Goal: Task Accomplishment & Management: Complete application form

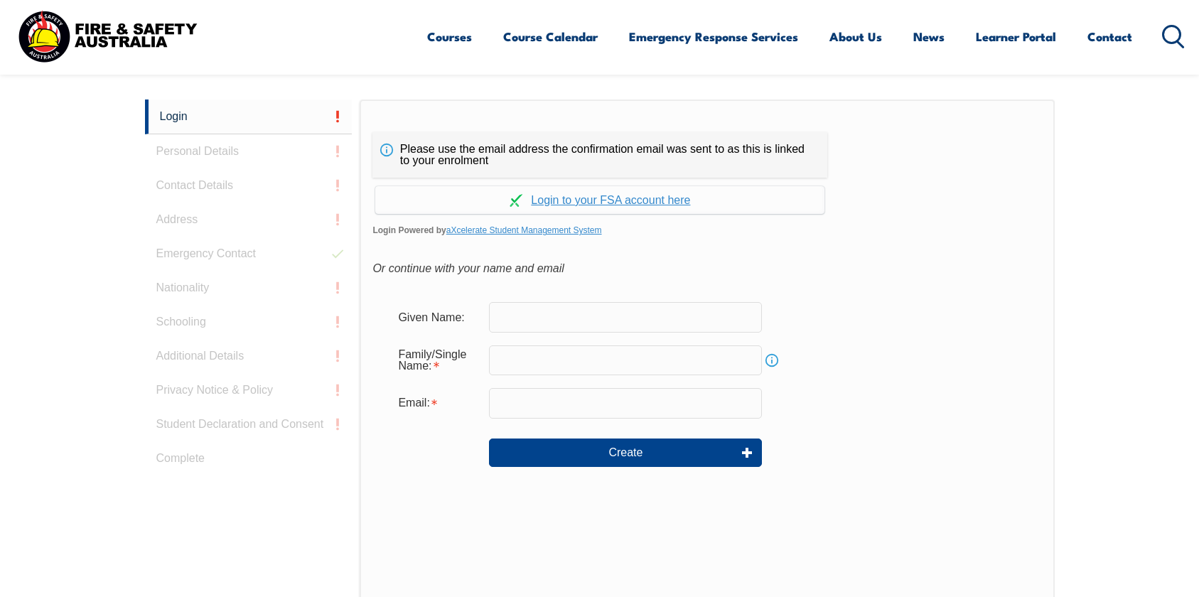
scroll to position [379, 0]
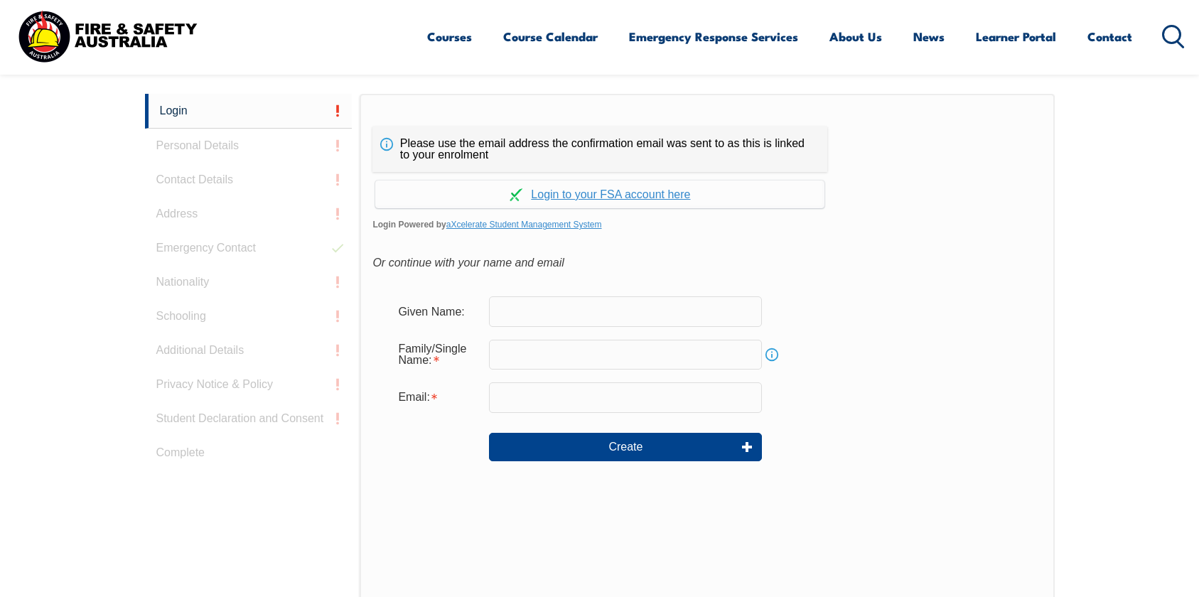
click at [524, 321] on input "text" at bounding box center [625, 311] width 273 height 30
type input "Jo"
type input "Paunot"
type input "[EMAIL_ADDRESS][DOMAIN_NAME]"
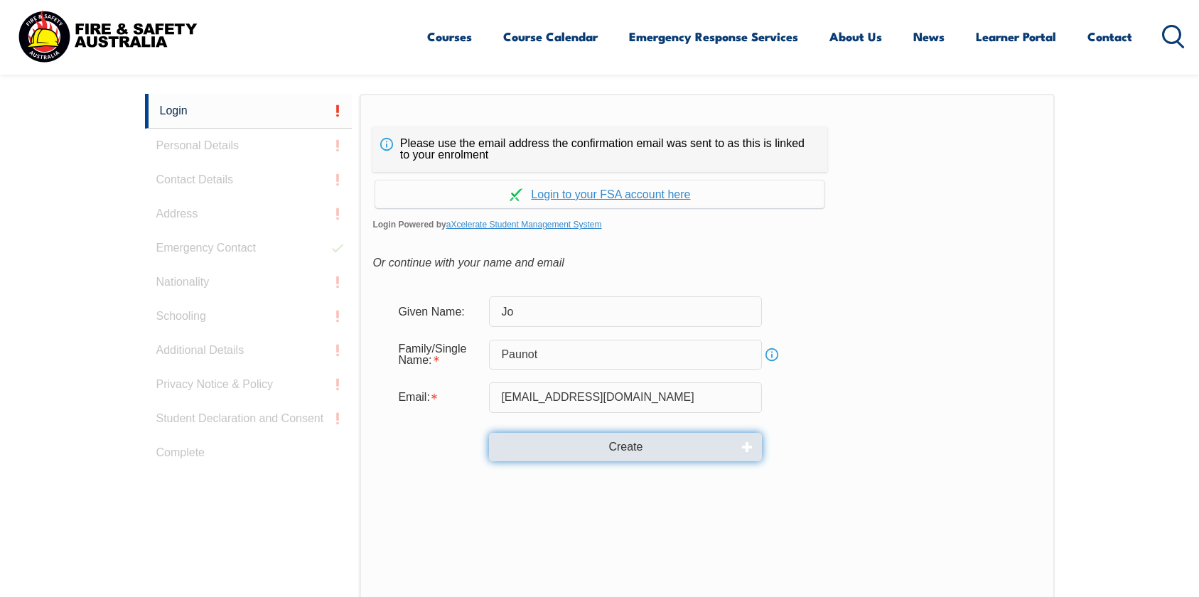
click at [527, 446] on button "Create" at bounding box center [625, 447] width 273 height 28
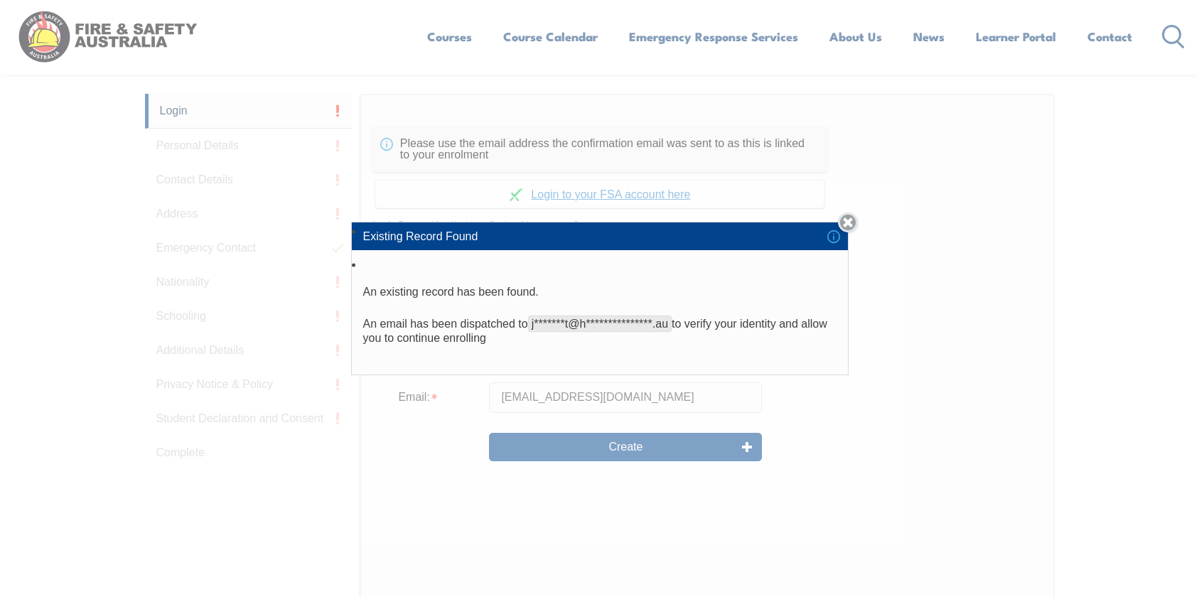
click at [856, 220] on link "Close" at bounding box center [848, 222] width 20 height 20
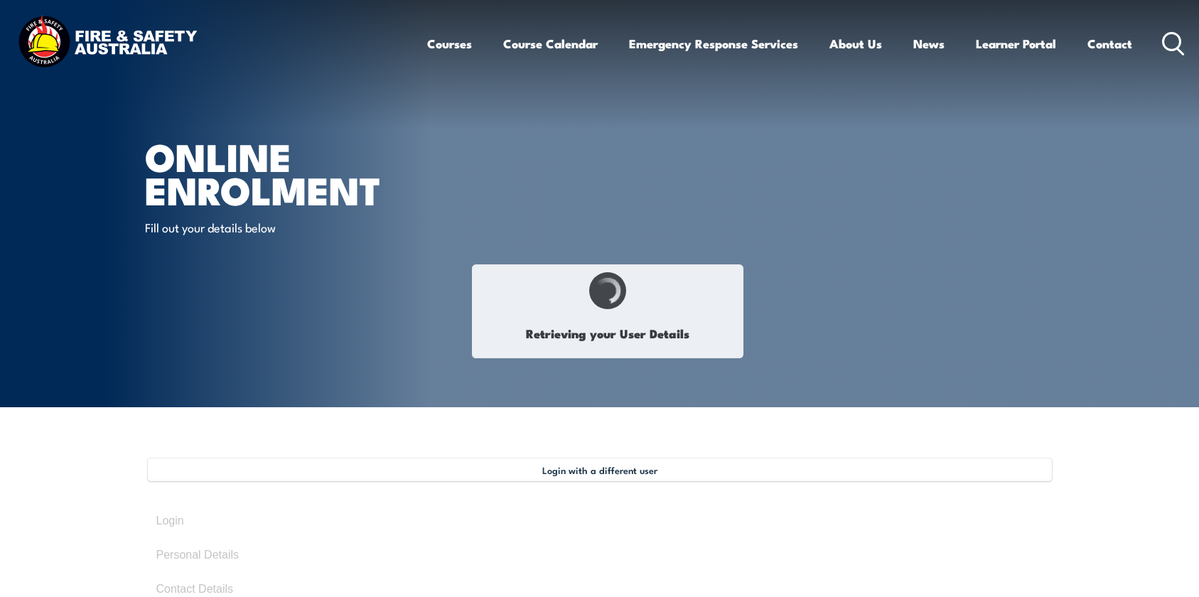
type input "Josepha (Jo)"
type input "Paunot"
type input "August 11, 1984"
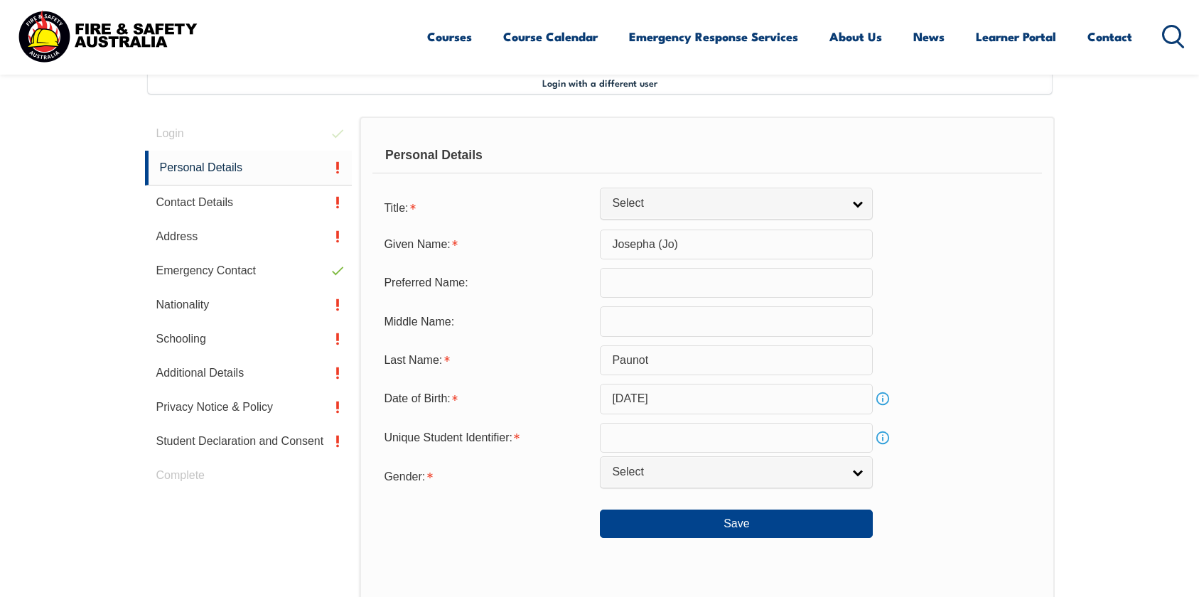
scroll to position [406, 0]
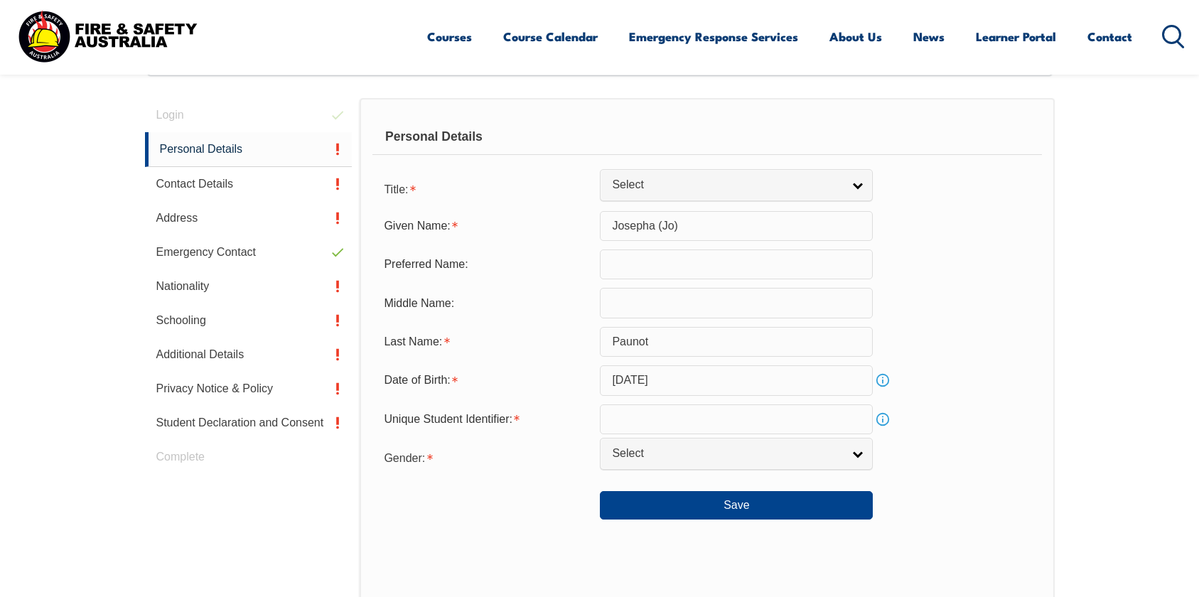
click at [638, 415] on input "text" at bounding box center [736, 419] width 273 height 30
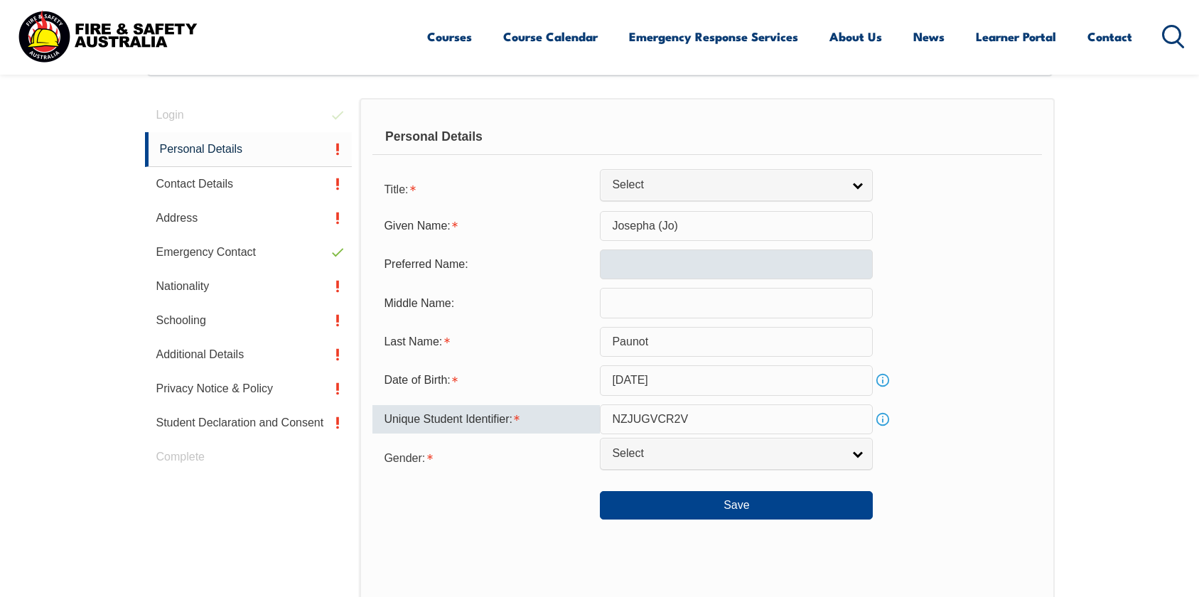
type input "NZJUGVCR2V"
click at [655, 276] on input "text" at bounding box center [736, 264] width 273 height 30
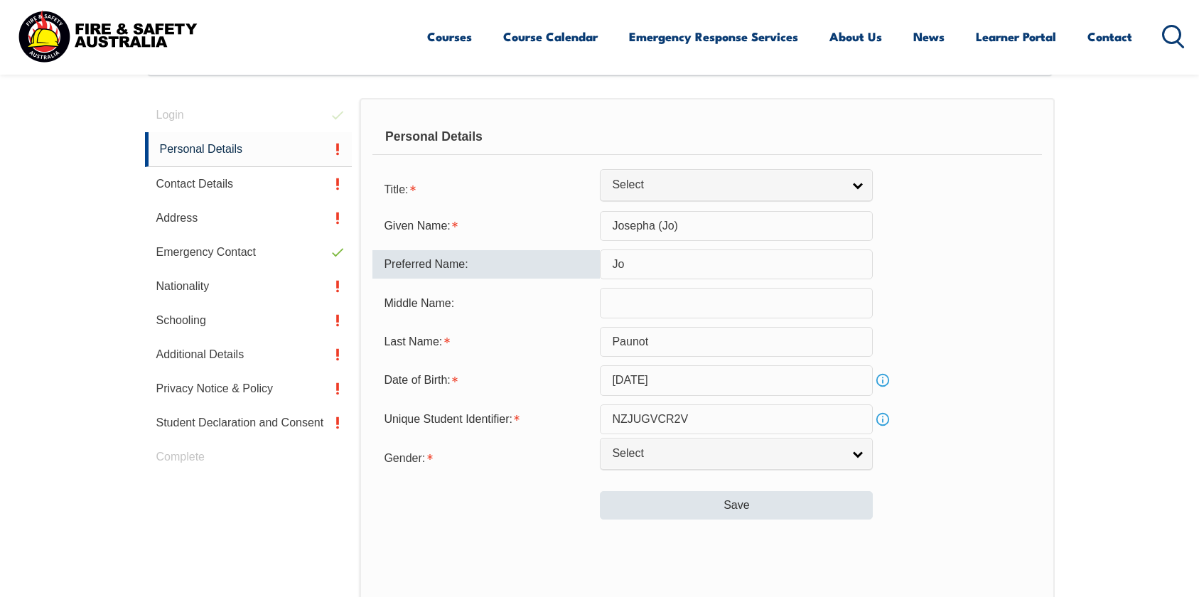
type input "Jo"
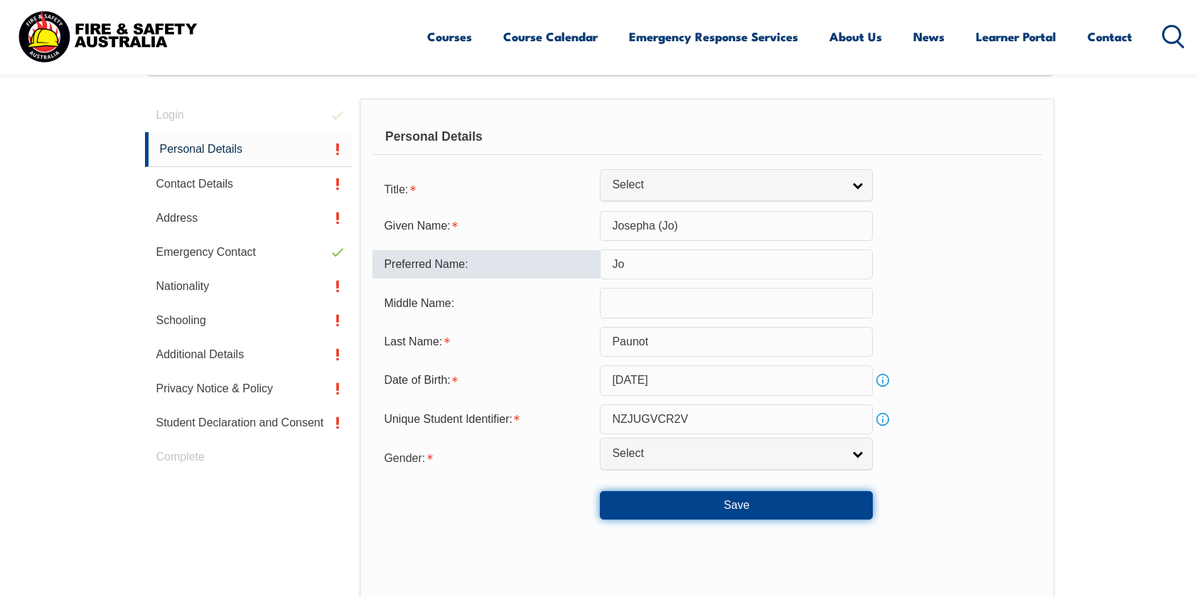
click at [650, 500] on button "Save" at bounding box center [736, 505] width 273 height 28
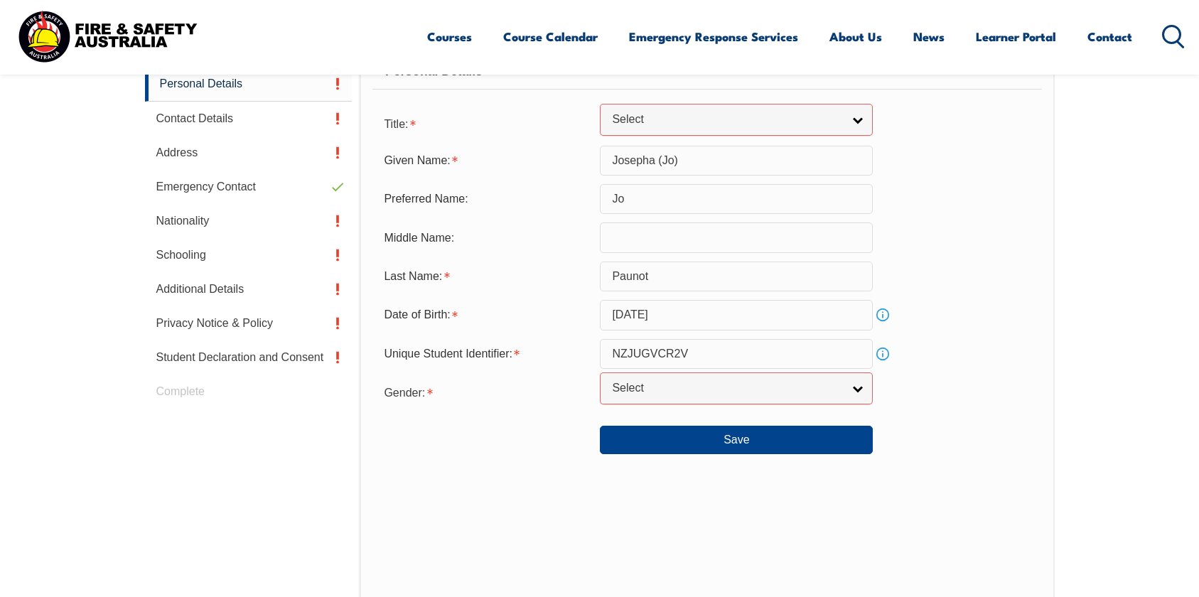
scroll to position [502, 0]
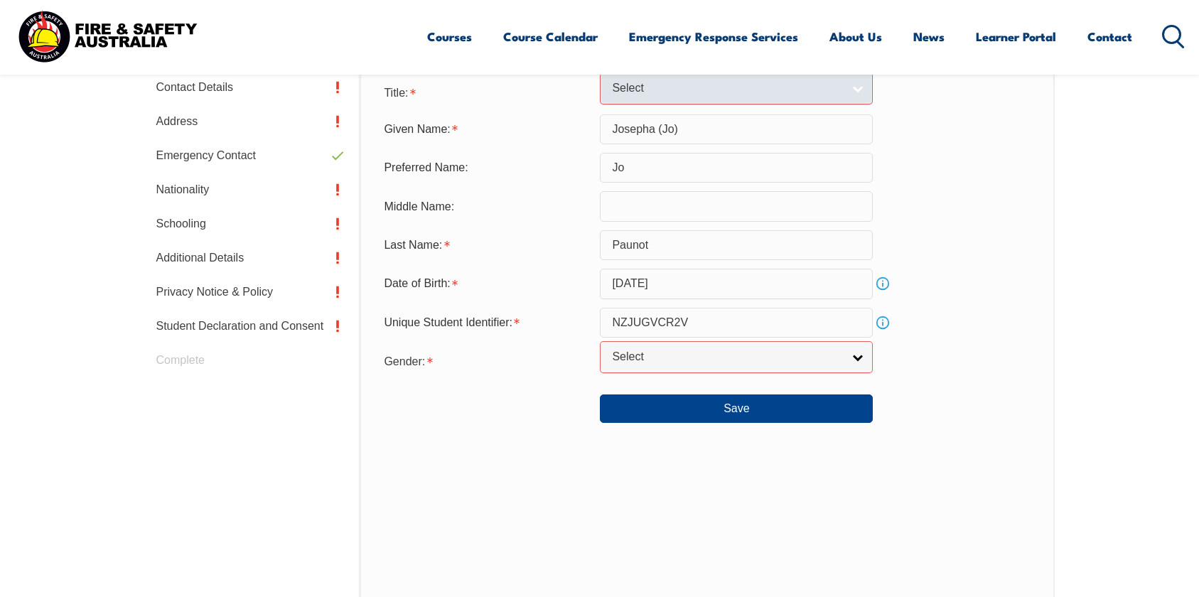
click at [614, 92] on span "Select" at bounding box center [727, 88] width 230 height 15
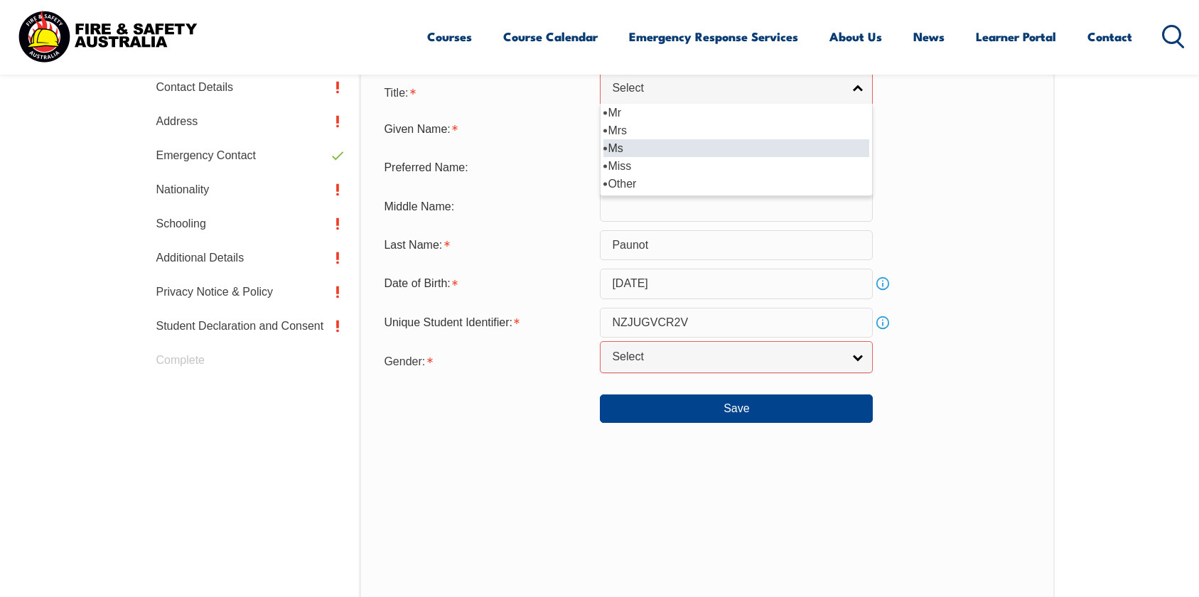
click at [618, 156] on li "Ms" at bounding box center [736, 148] width 266 height 18
click at [623, 93] on span "Ms" at bounding box center [723, 88] width 222 height 15
click at [616, 169] on li "Miss" at bounding box center [736, 166] width 266 height 18
select select "Miss"
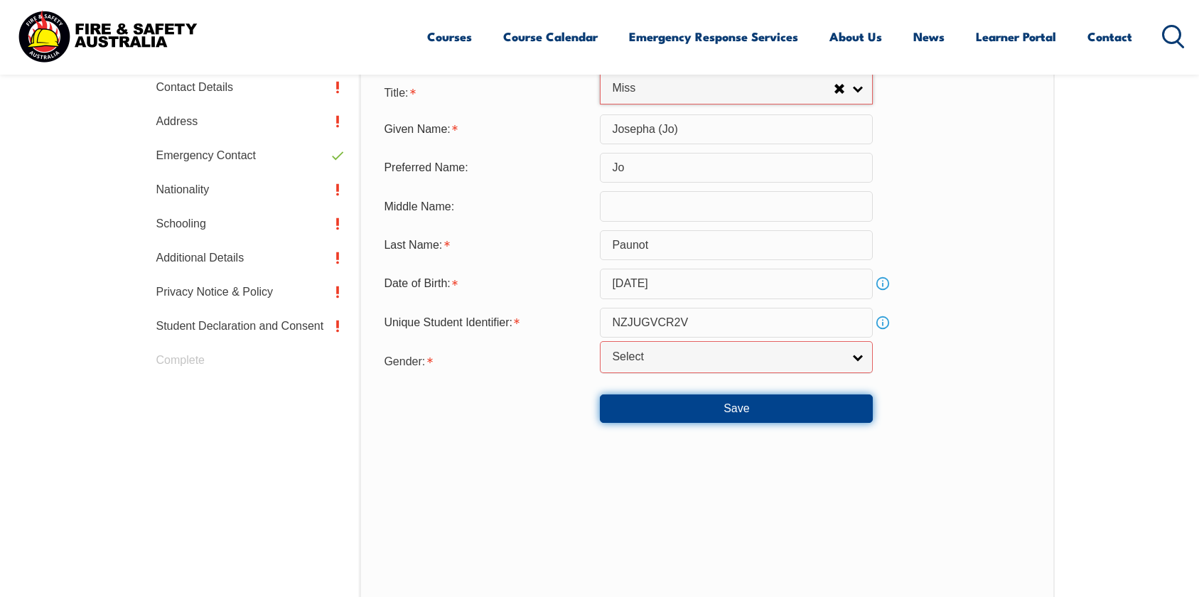
click at [679, 405] on button "Save" at bounding box center [736, 408] width 273 height 28
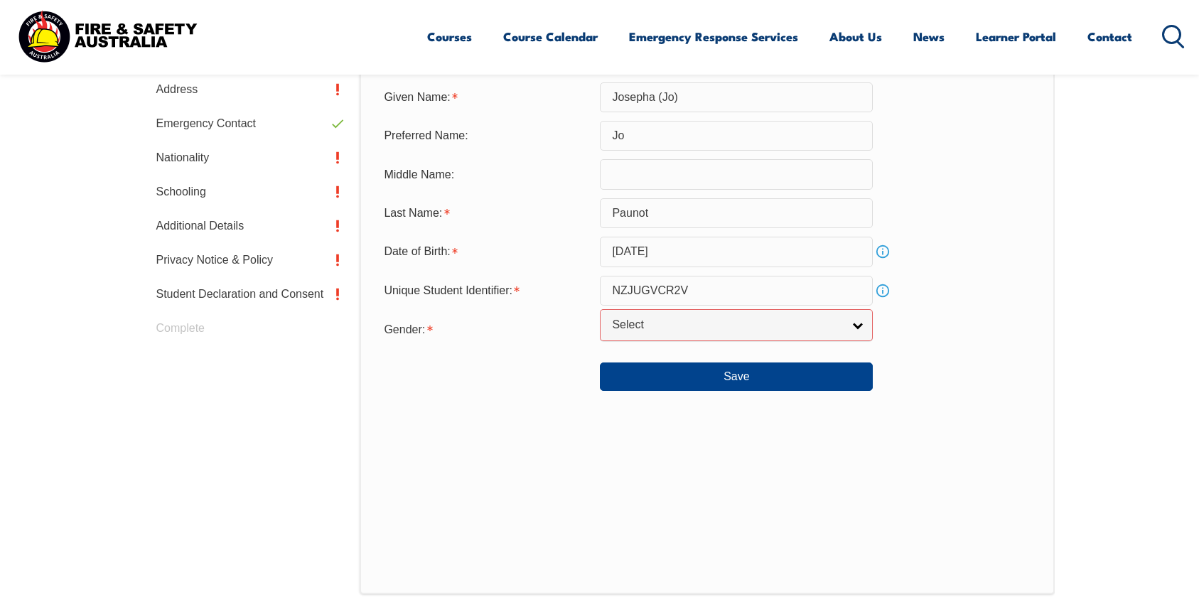
scroll to position [516, 0]
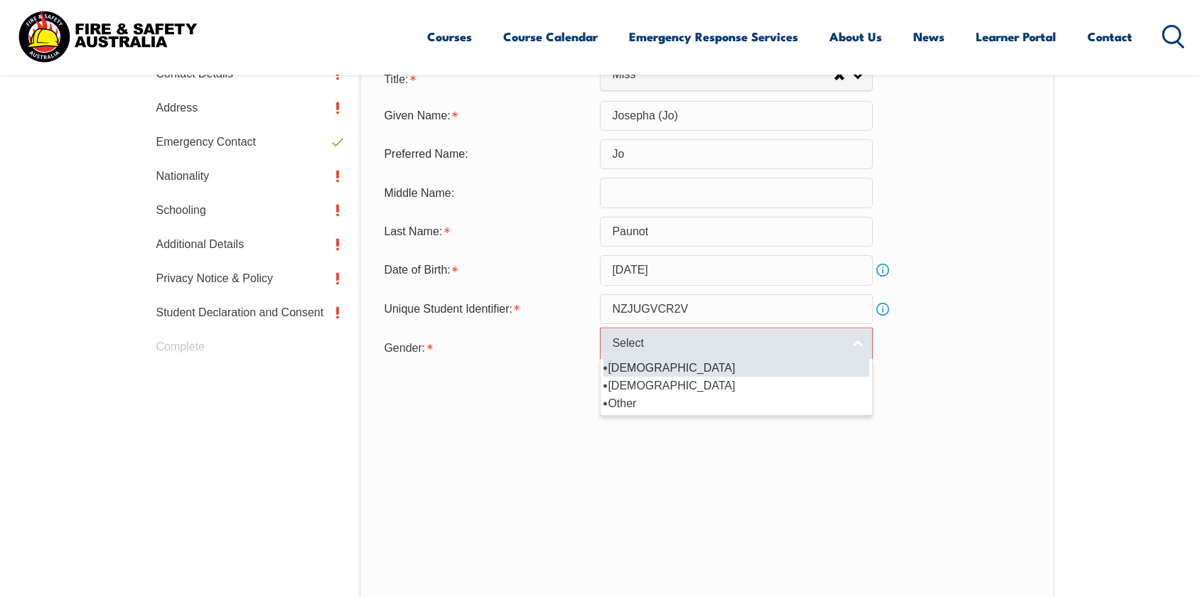
click at [624, 343] on span "Select" at bounding box center [727, 343] width 230 height 15
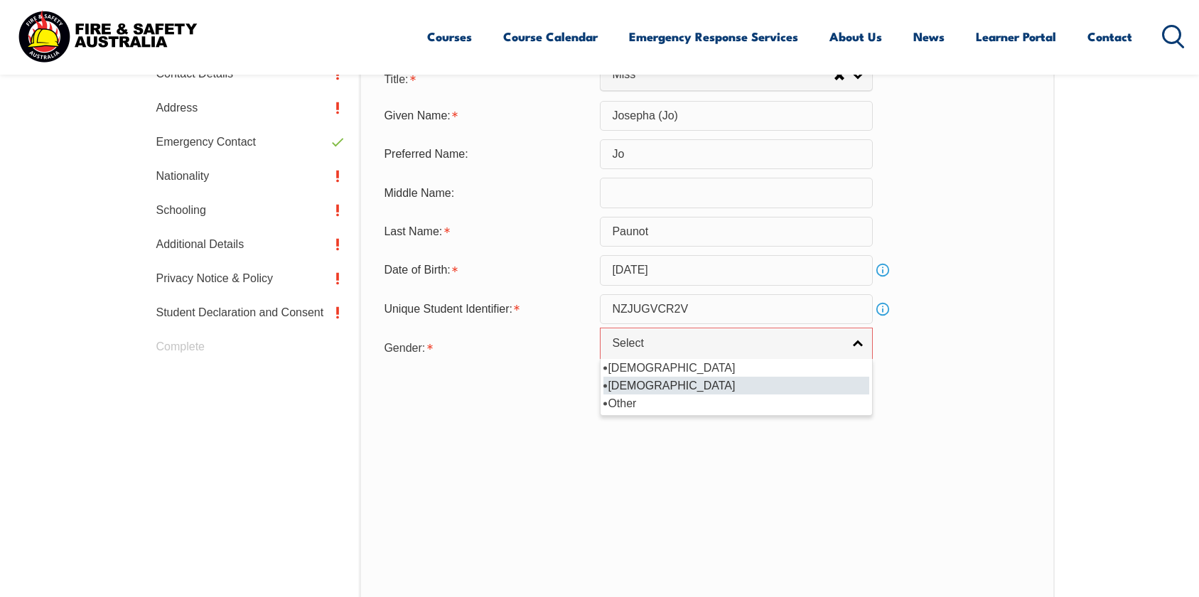
click at [623, 379] on li "[DEMOGRAPHIC_DATA]" at bounding box center [736, 386] width 266 height 18
select select "F"
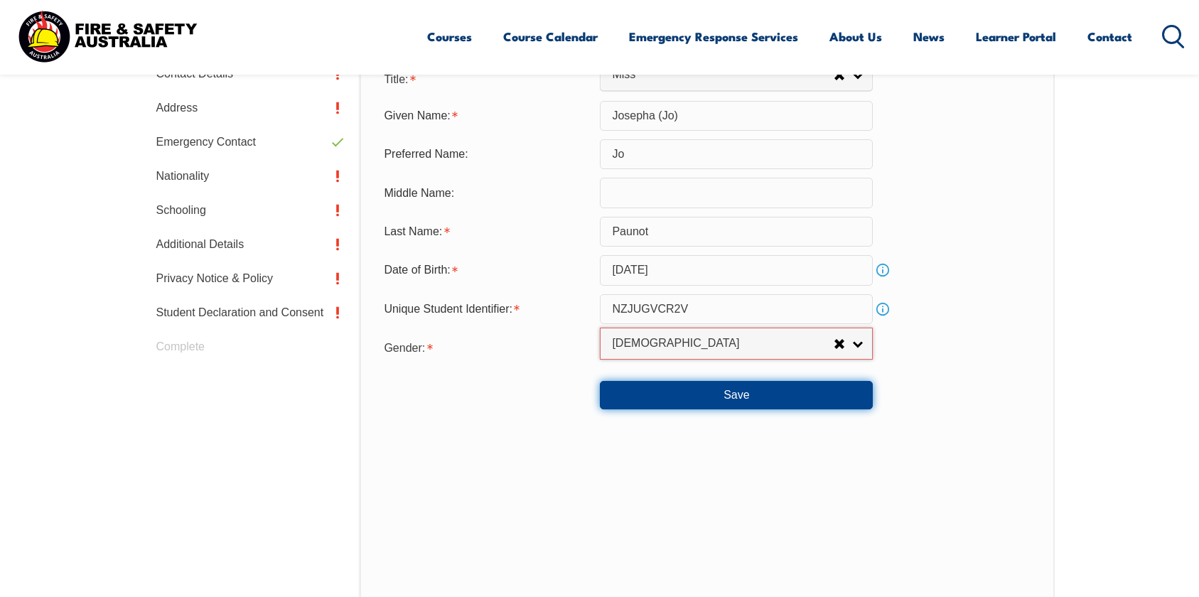
click at [632, 384] on button "Save" at bounding box center [736, 395] width 273 height 28
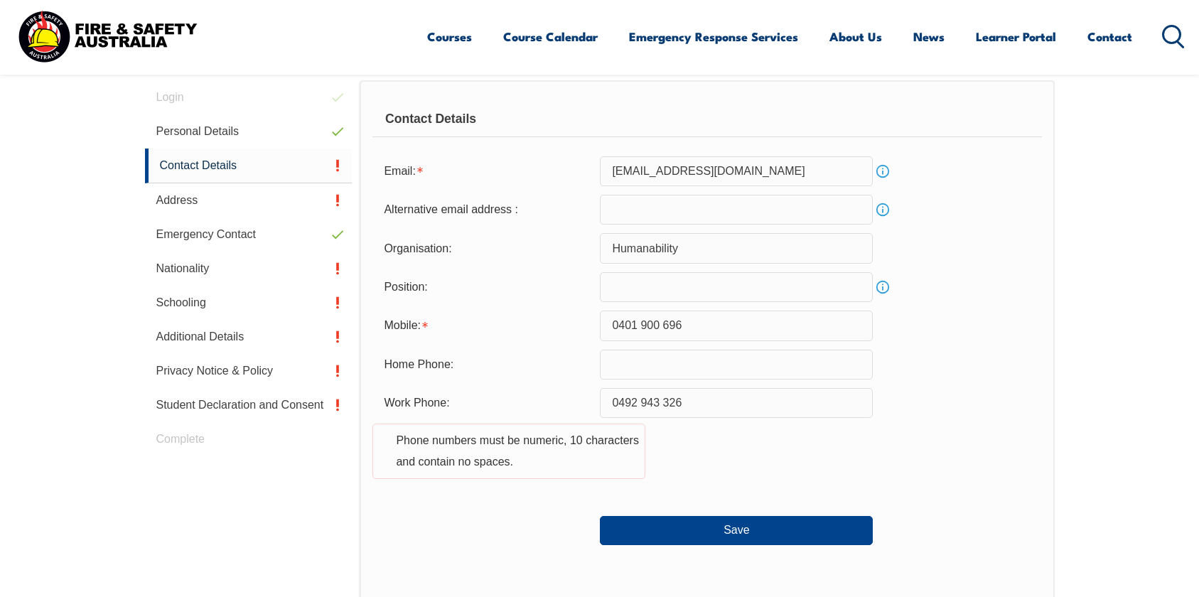
scroll to position [442, 0]
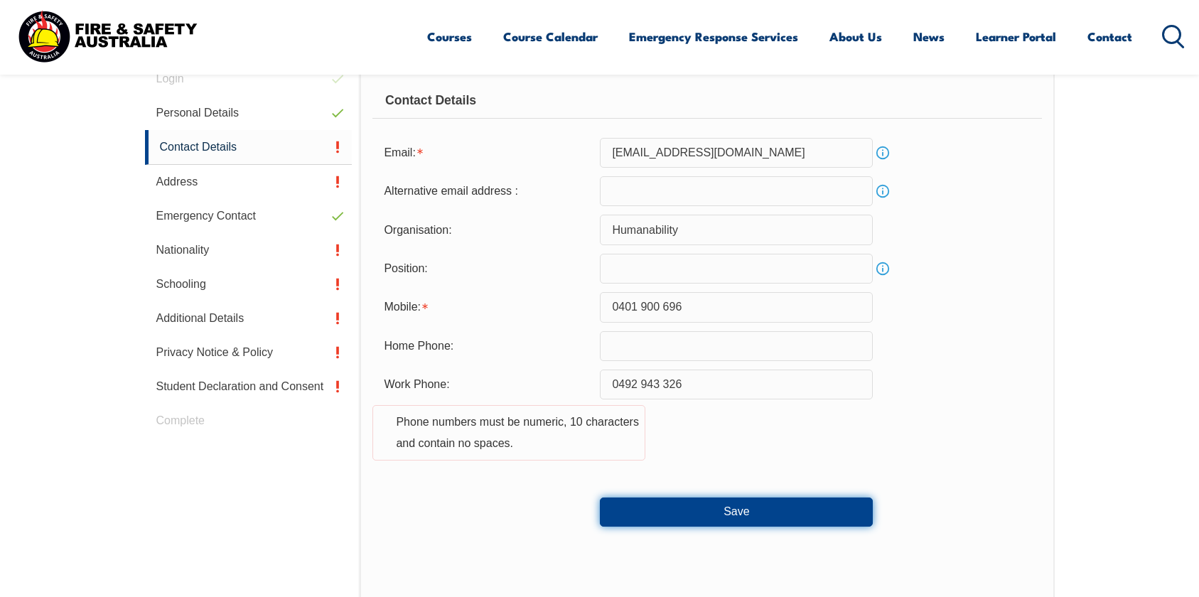
click at [660, 519] on button "Save" at bounding box center [736, 511] width 273 height 28
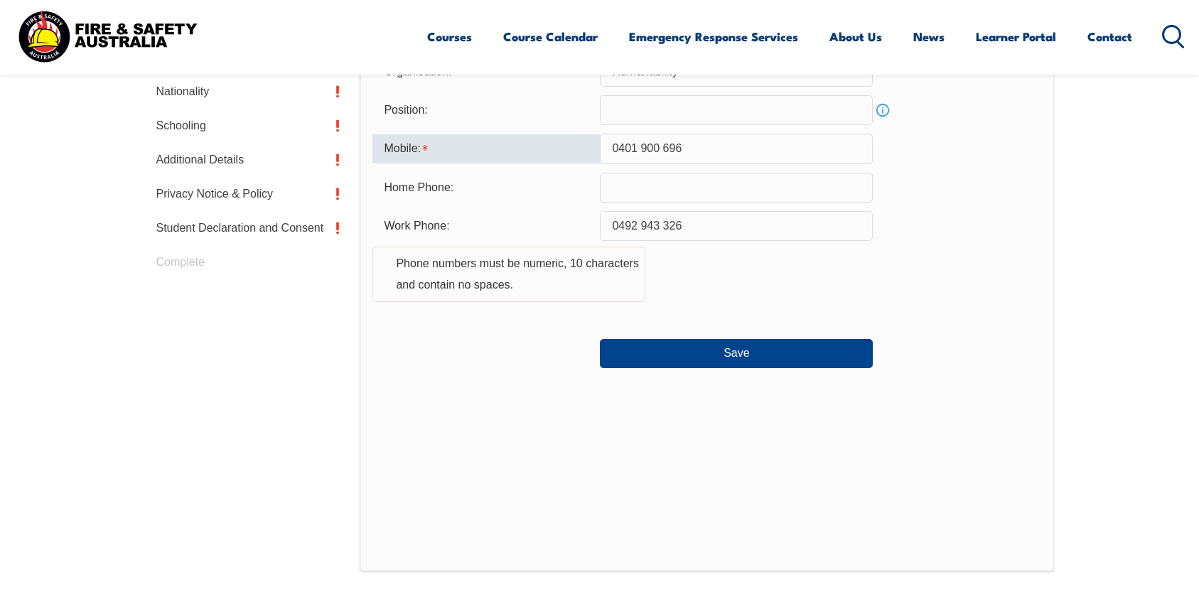
scroll to position [591, 0]
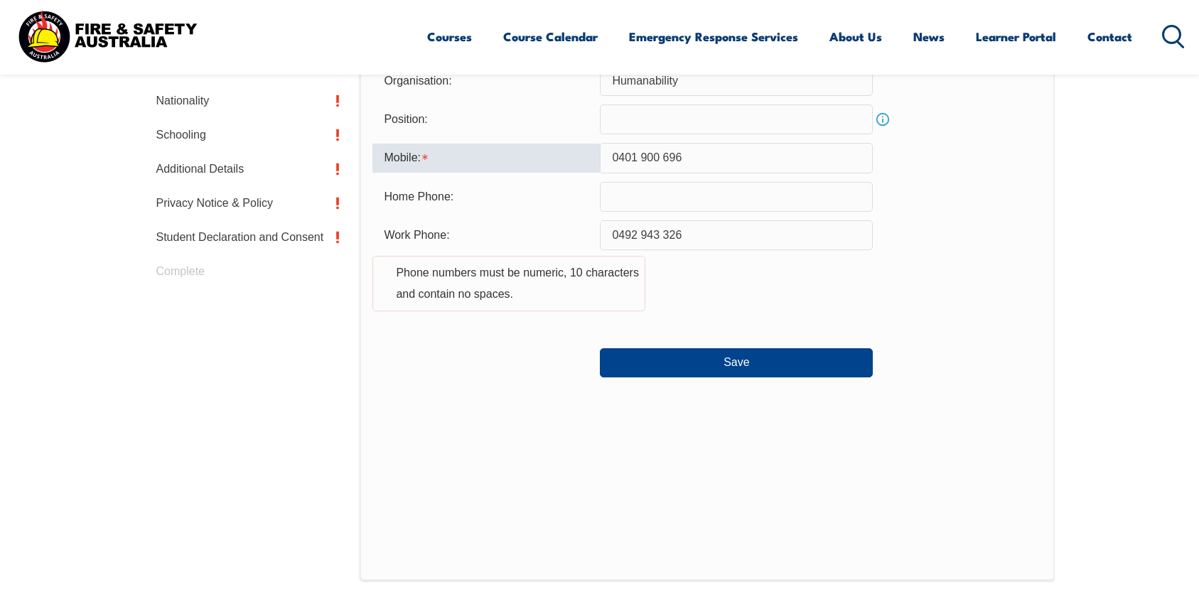
click at [642, 156] on input "0401 900 696" at bounding box center [736, 158] width 273 height 30
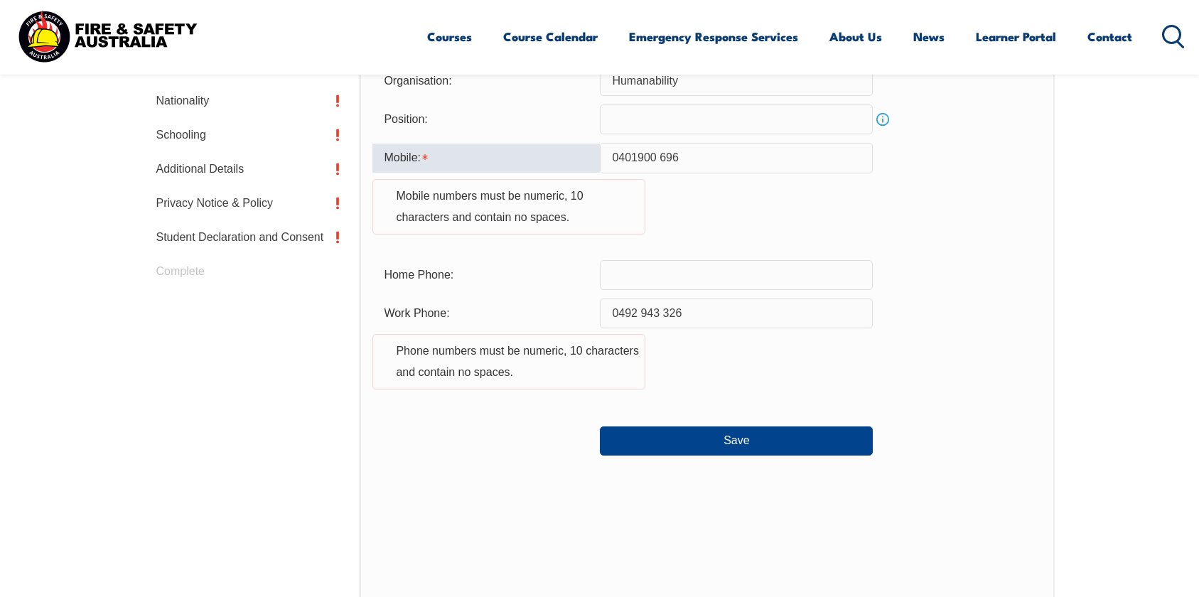
click at [661, 156] on input "0401900 696" at bounding box center [736, 158] width 273 height 30
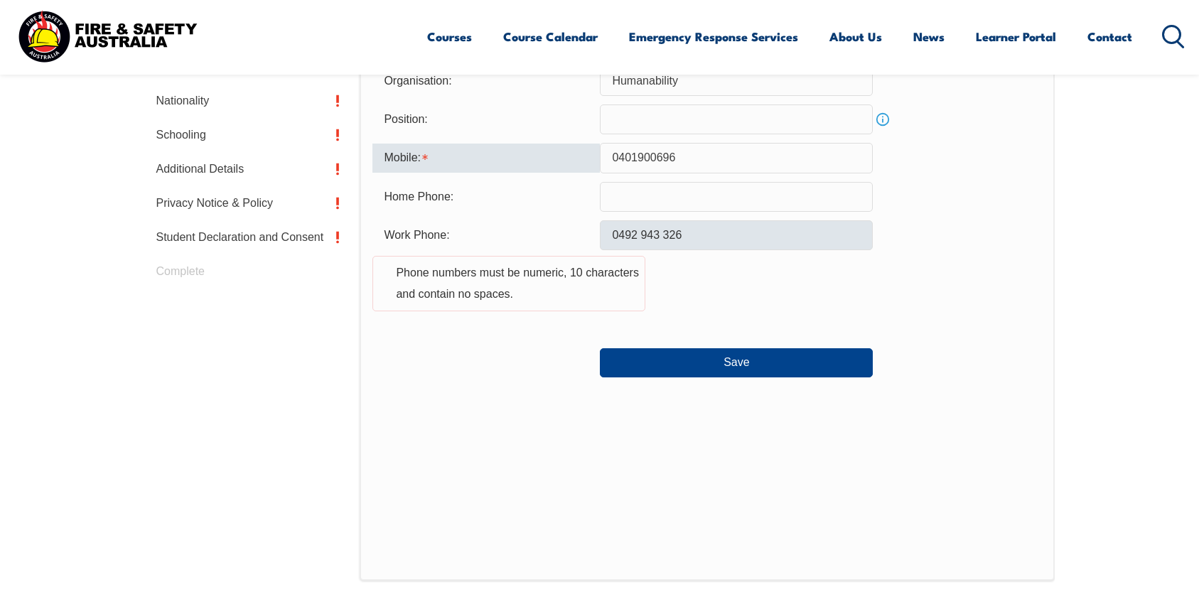
type input "0401900696"
click at [642, 235] on input "0492 943 326" at bounding box center [736, 235] width 273 height 30
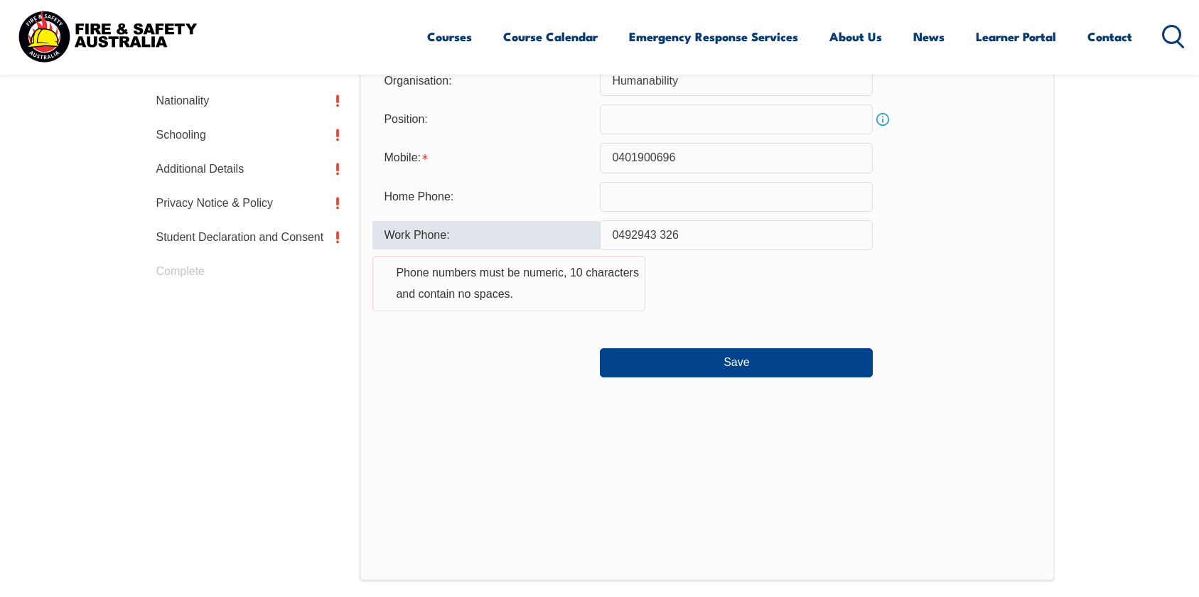
click at [662, 232] on input "0492943 326" at bounding box center [736, 235] width 273 height 30
click at [659, 235] on input "0492943 326" at bounding box center [736, 235] width 273 height 30
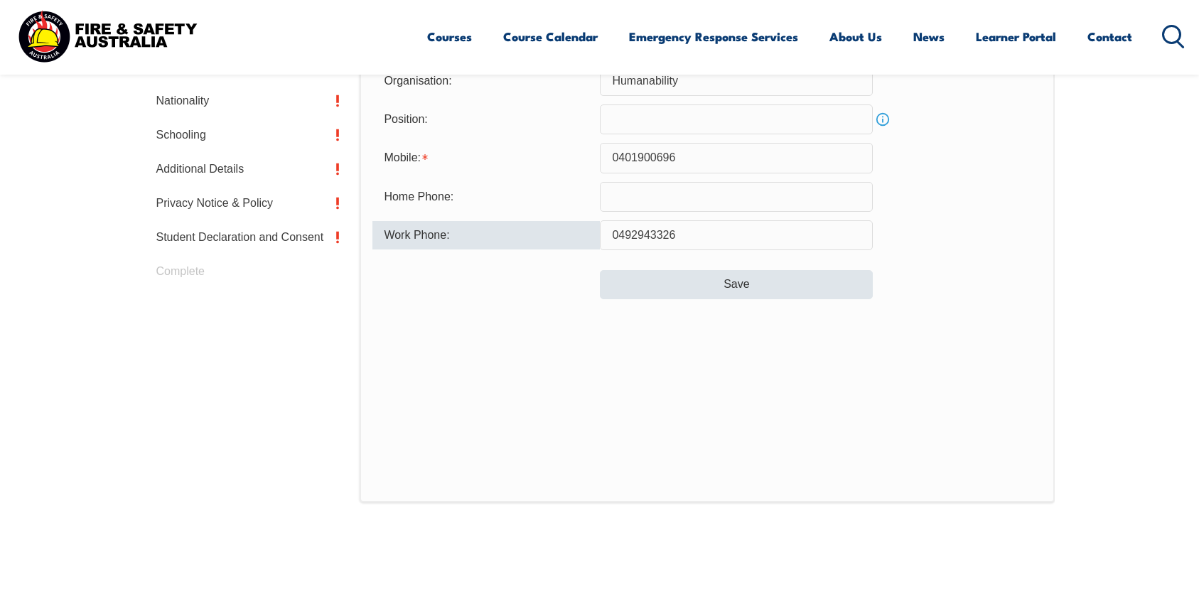
type input "0492943326"
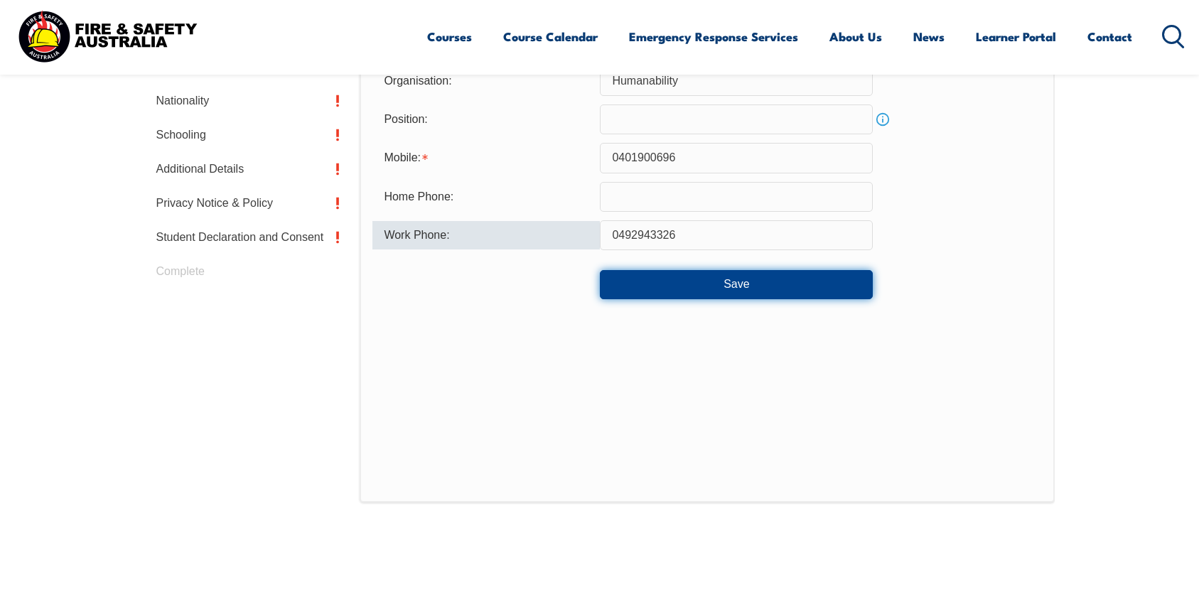
click at [654, 289] on button "Save" at bounding box center [736, 284] width 273 height 28
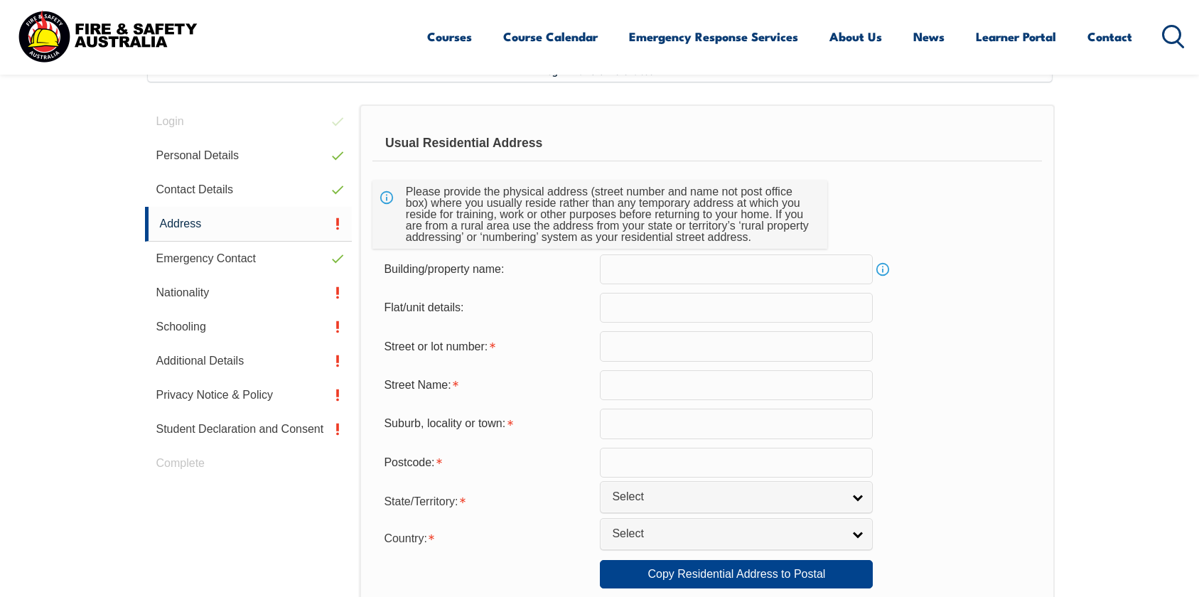
scroll to position [387, 0]
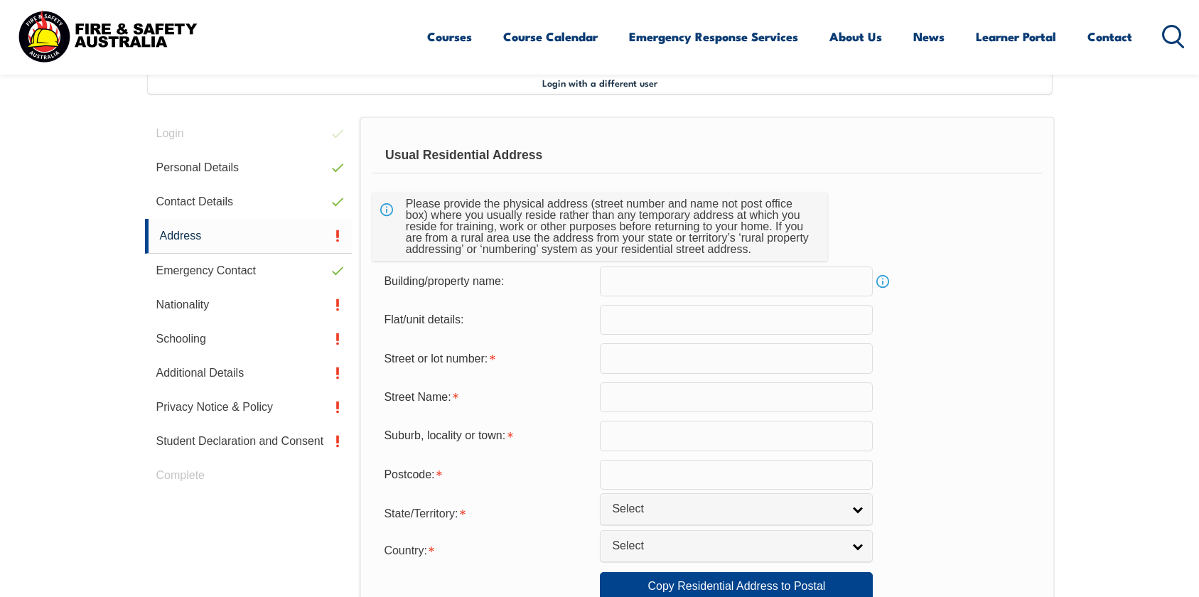
click at [639, 286] on input "text" at bounding box center [736, 281] width 273 height 30
click at [616, 350] on input "text" at bounding box center [736, 358] width 273 height 30
type input "U 10 46 HILLCRE"
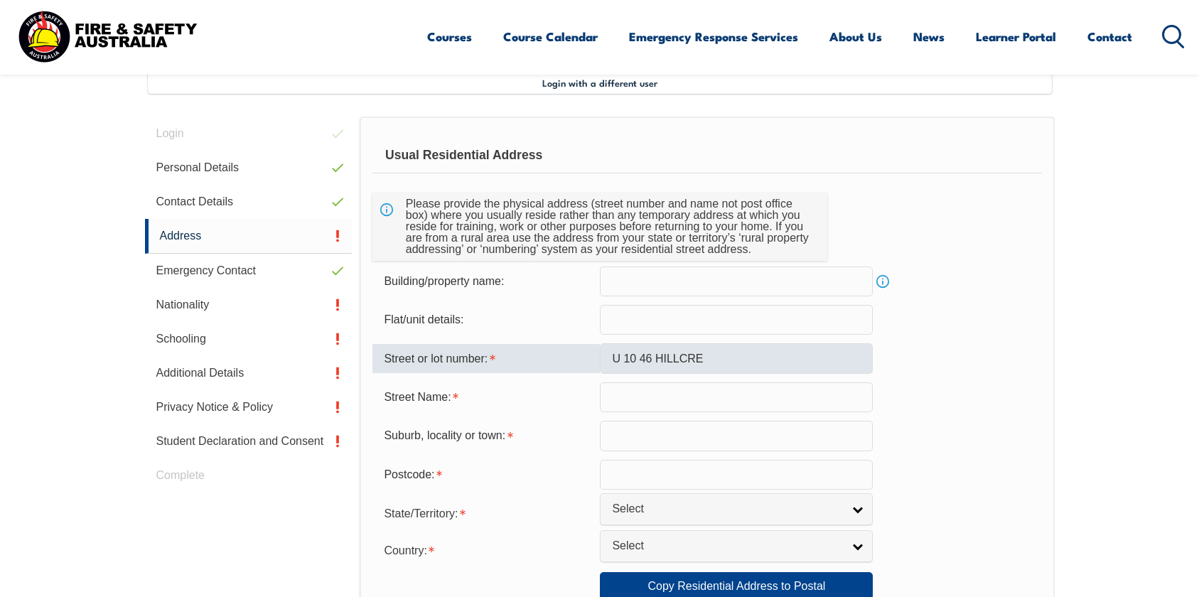
type input "QUAKERS HILL, 2763 (NSW)"
type input "2763"
select select "[GEOGRAPHIC_DATA]"
select select "1101"
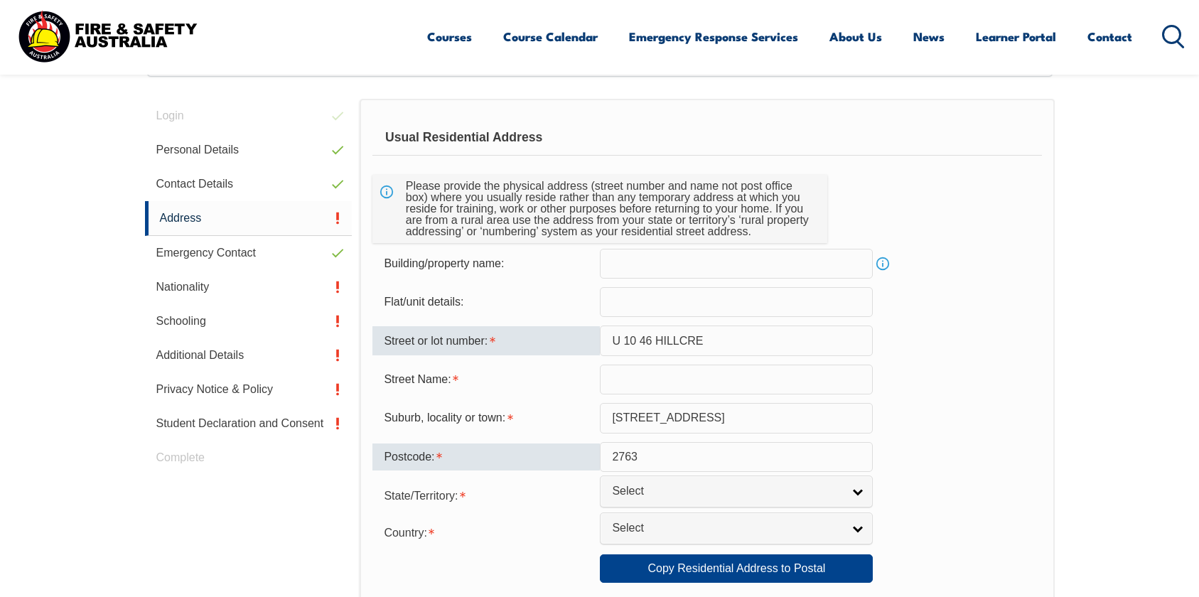
scroll to position [424, 0]
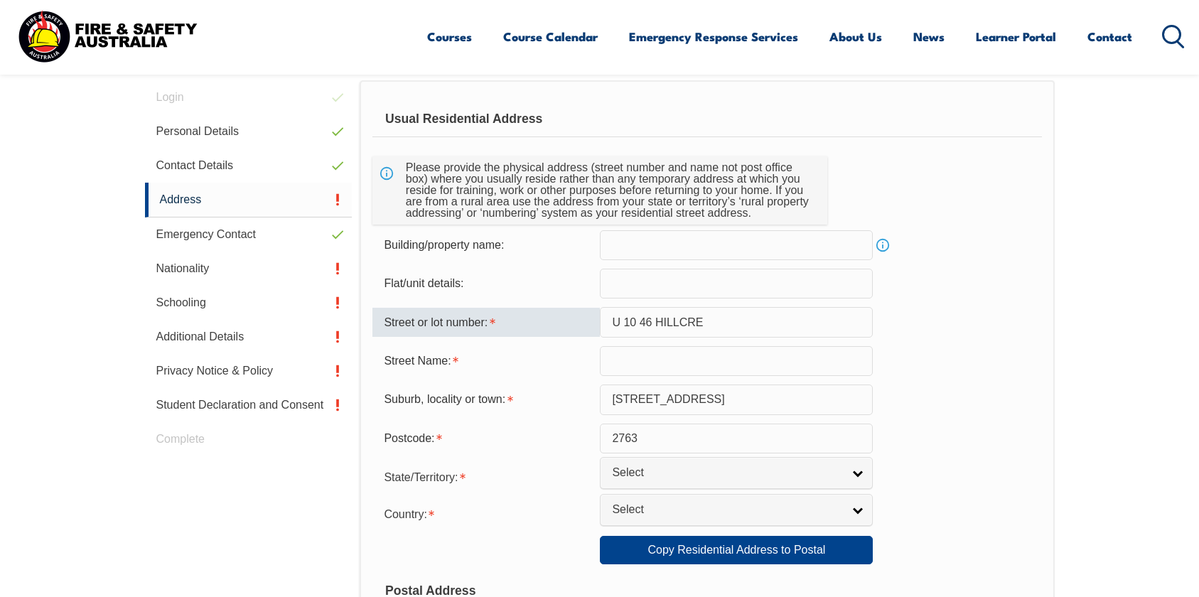
click at [639, 359] on input "text" at bounding box center [736, 361] width 273 height 30
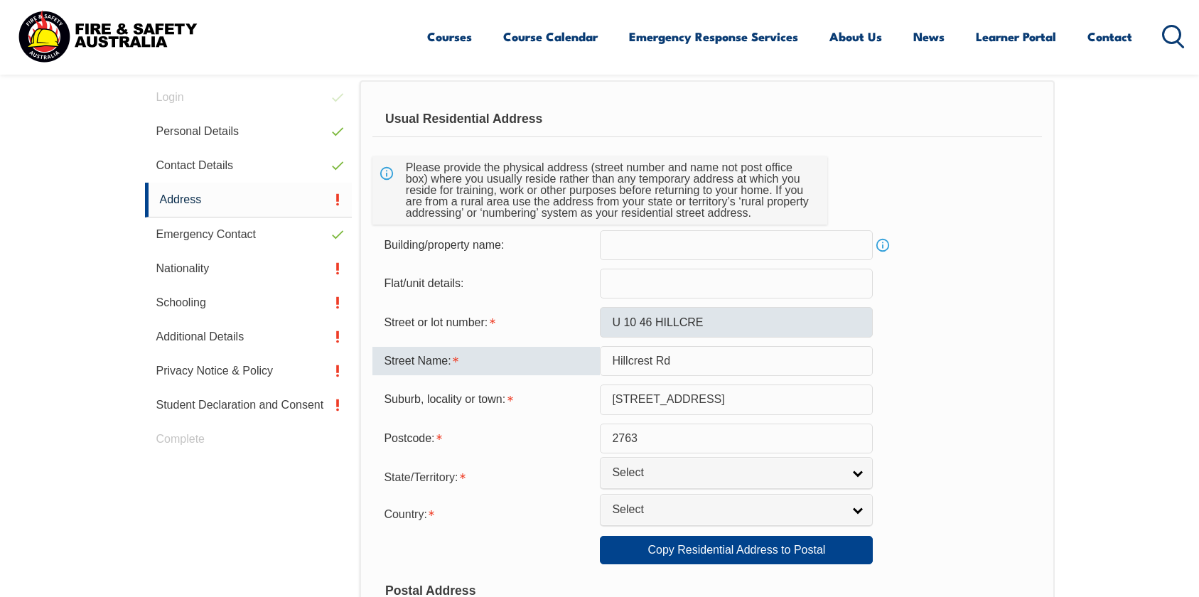
type input "Hillcrest Rd"
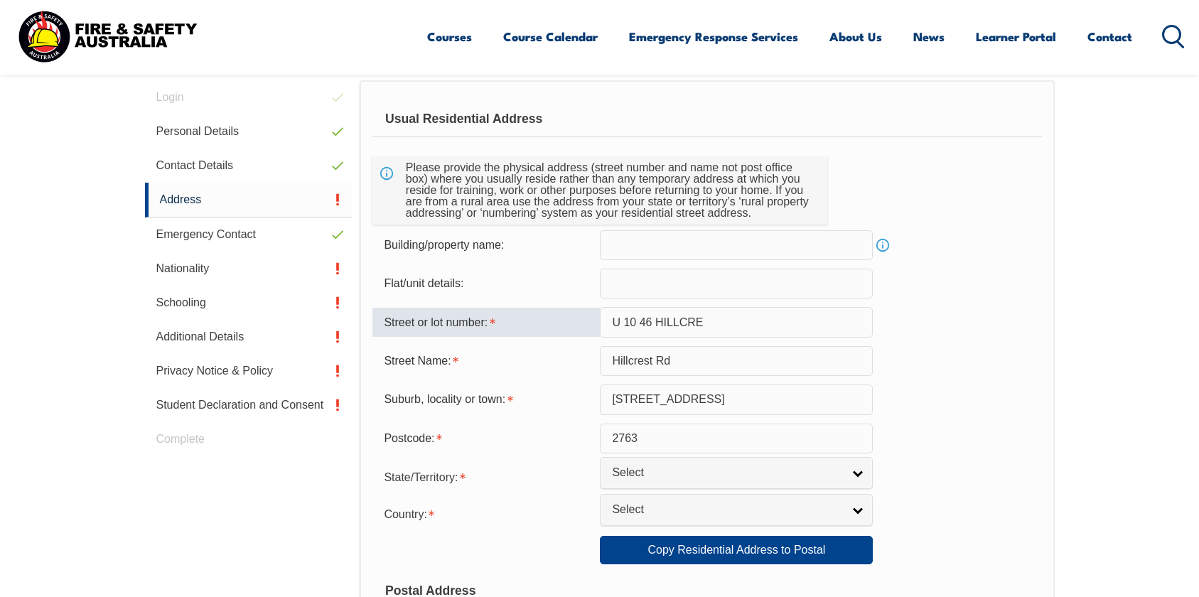
drag, startPoint x: 711, startPoint y: 313, endPoint x: 695, endPoint y: 322, distance: 18.8
click at [695, 322] on input "U 10 46 HILLCRE" at bounding box center [736, 322] width 273 height 30
click at [708, 323] on input "U 10 46 HILLCRE" at bounding box center [736, 322] width 273 height 30
click at [704, 323] on input "U 10 46 HILLCR" at bounding box center [736, 322] width 273 height 30
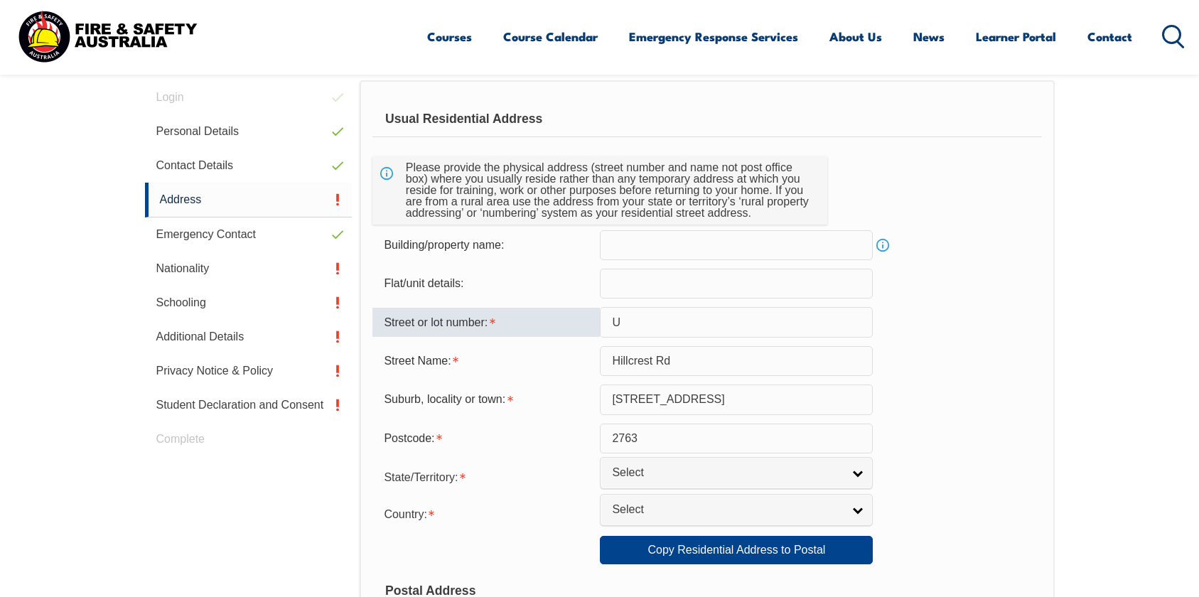
type input "U"
type input "10/46"
click at [969, 348] on div "Street Name: Hillcrest Rd" at bounding box center [706, 361] width 669 height 30
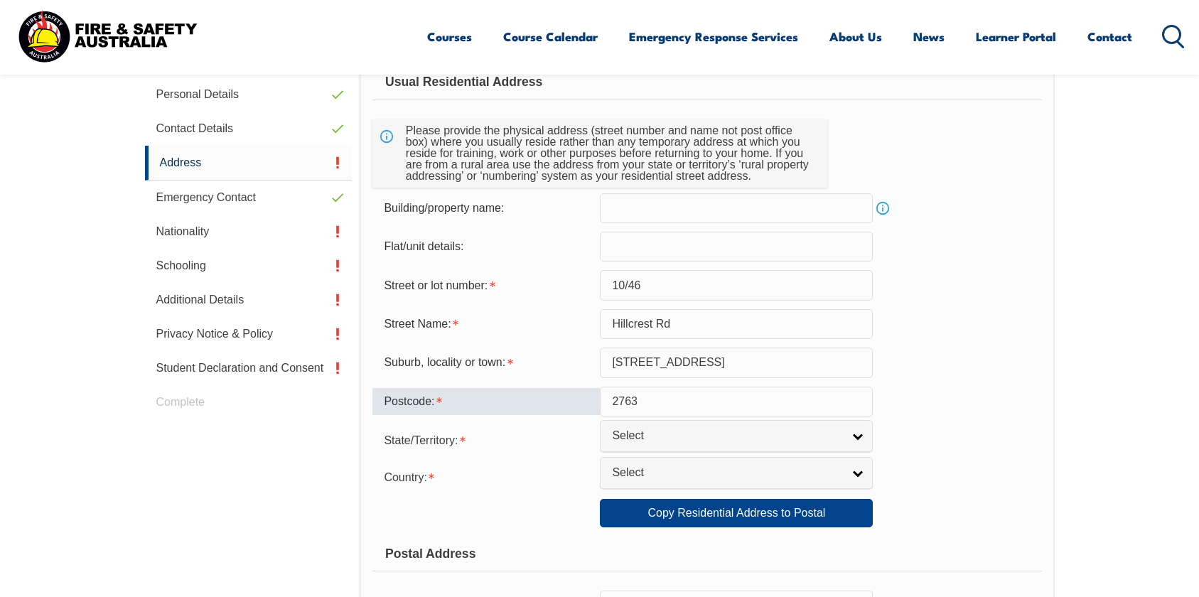
scroll to position [470, 0]
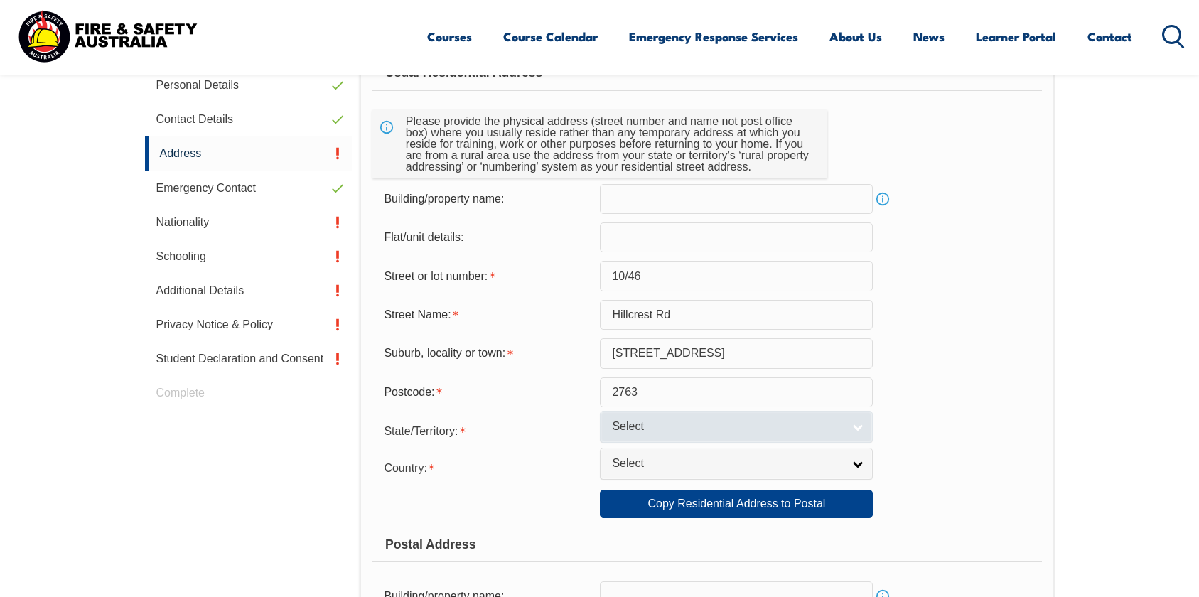
click at [631, 421] on span "Select" at bounding box center [727, 426] width 230 height 15
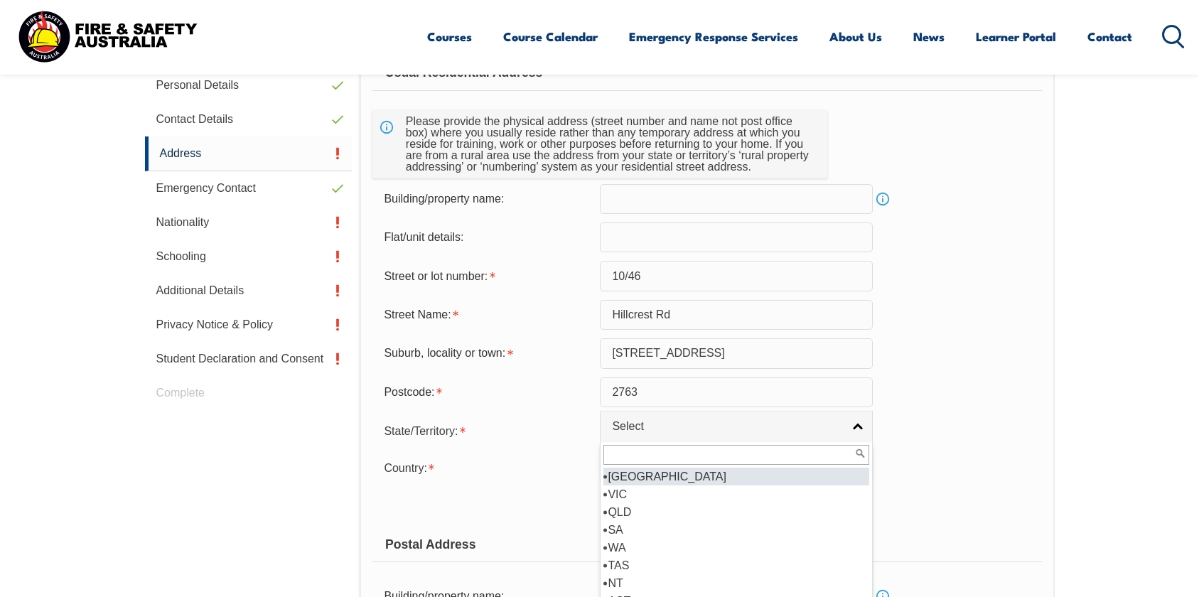
click at [626, 476] on li "[GEOGRAPHIC_DATA]" at bounding box center [736, 477] width 266 height 18
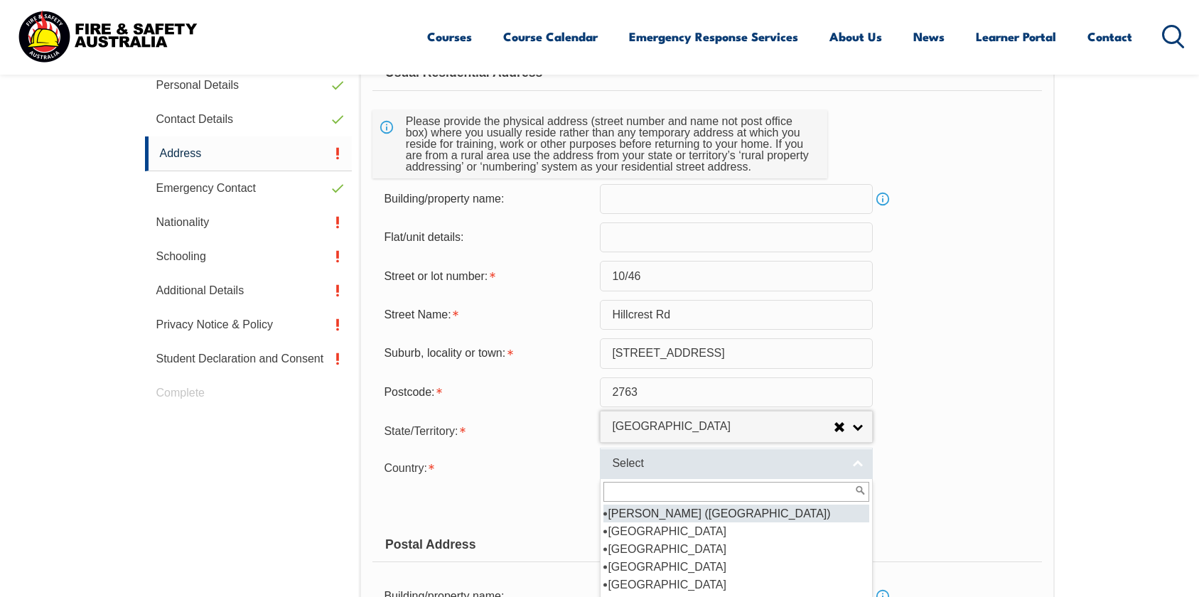
click at [633, 457] on span "Select" at bounding box center [727, 463] width 230 height 15
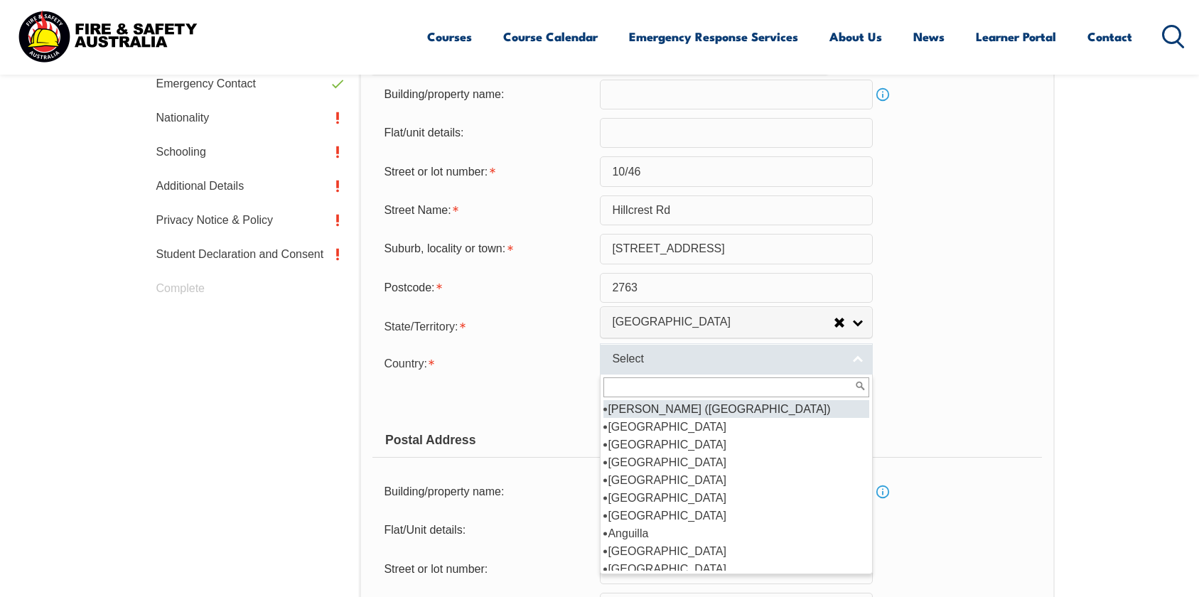
scroll to position [638, 0]
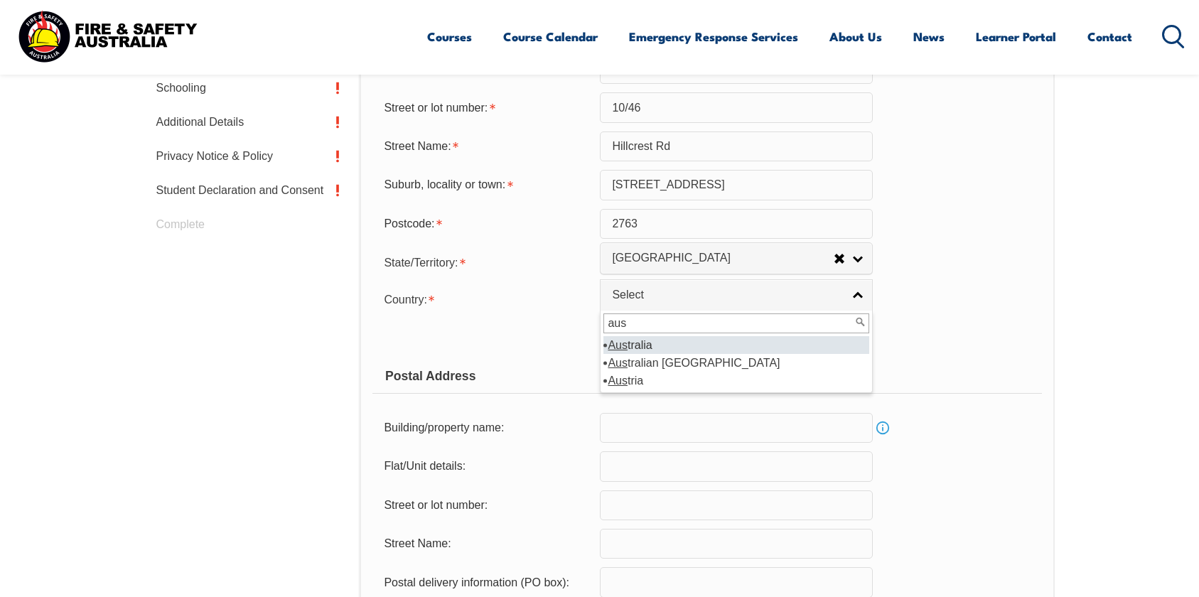
type input "aus"
click at [654, 349] on li "Aus tralia" at bounding box center [736, 345] width 266 height 18
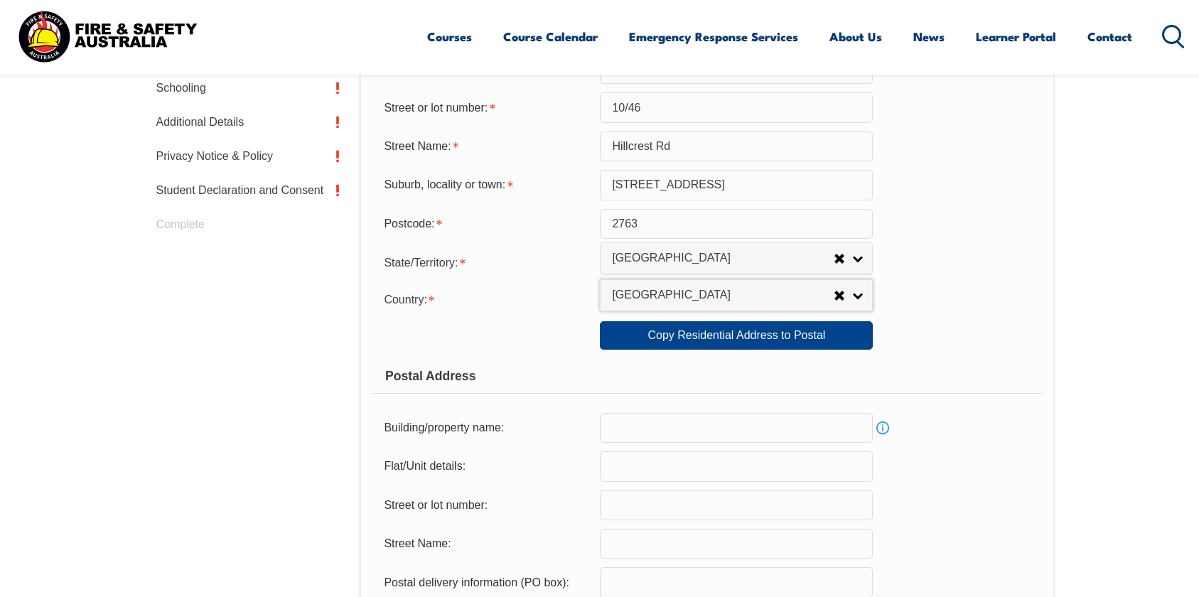
scroll to position [666, 0]
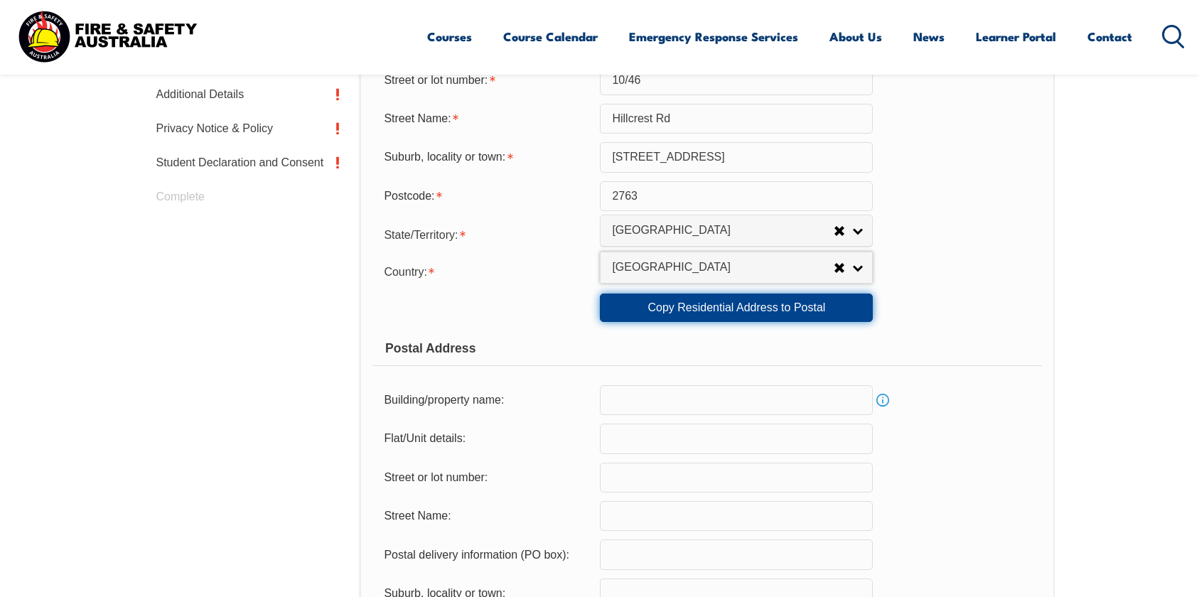
click at [641, 316] on link "Copy Residential Address to Postal" at bounding box center [736, 307] width 273 height 28
type input "10/46"
type input "Hillcrest Rd"
type input "QUAKERS HILL, 2763 (NSW)"
select select "[GEOGRAPHIC_DATA]"
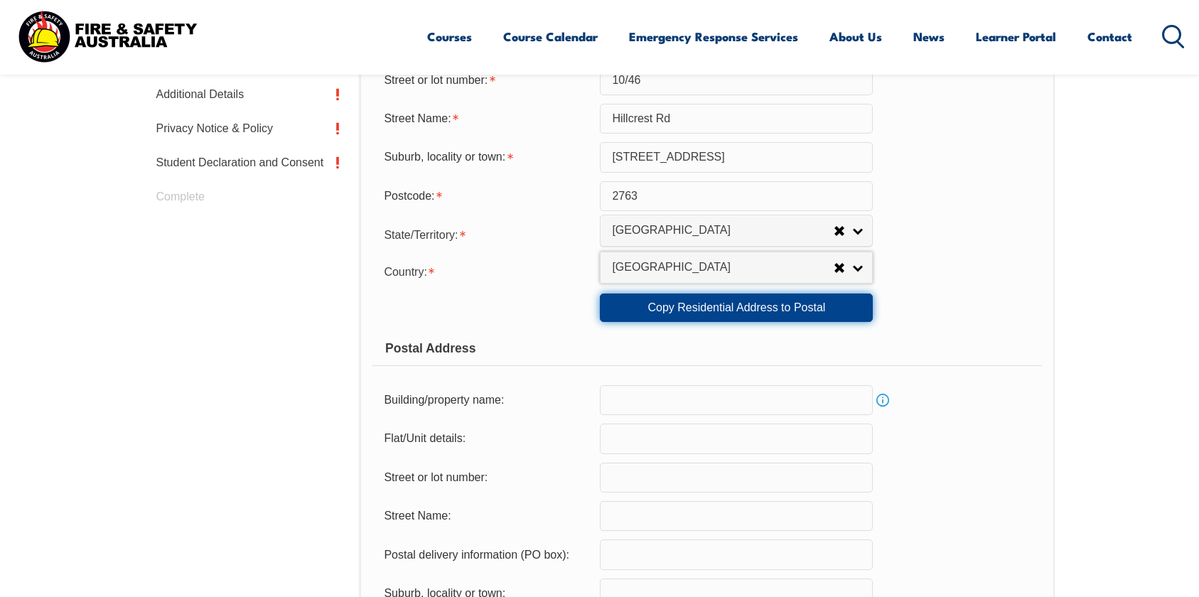
type input "2763"
select select "1101"
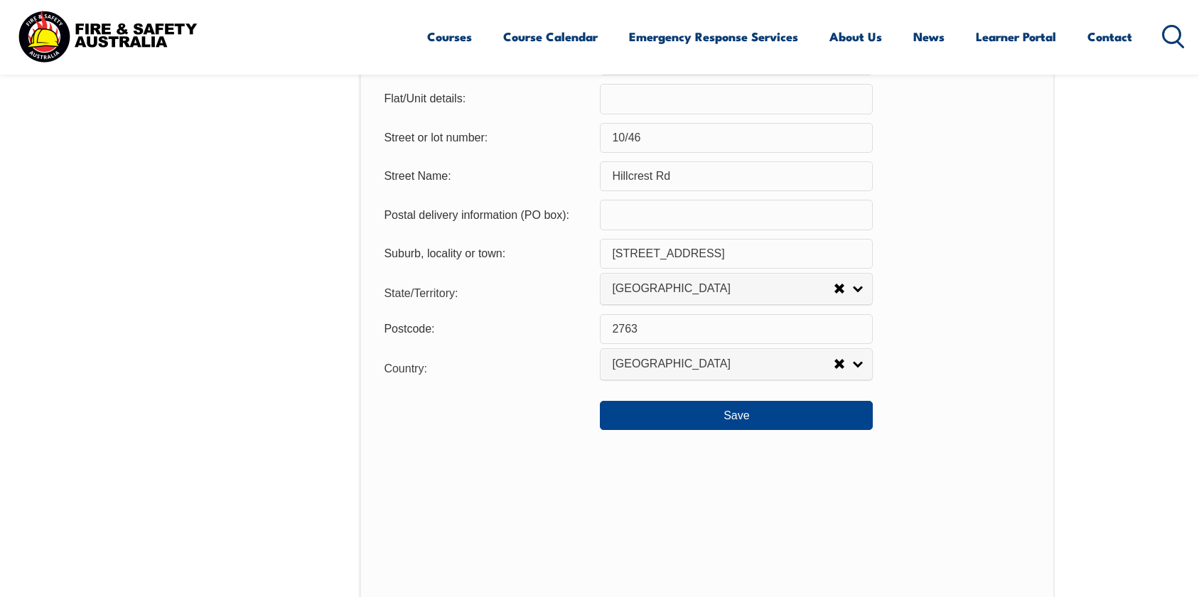
scroll to position [1024, 0]
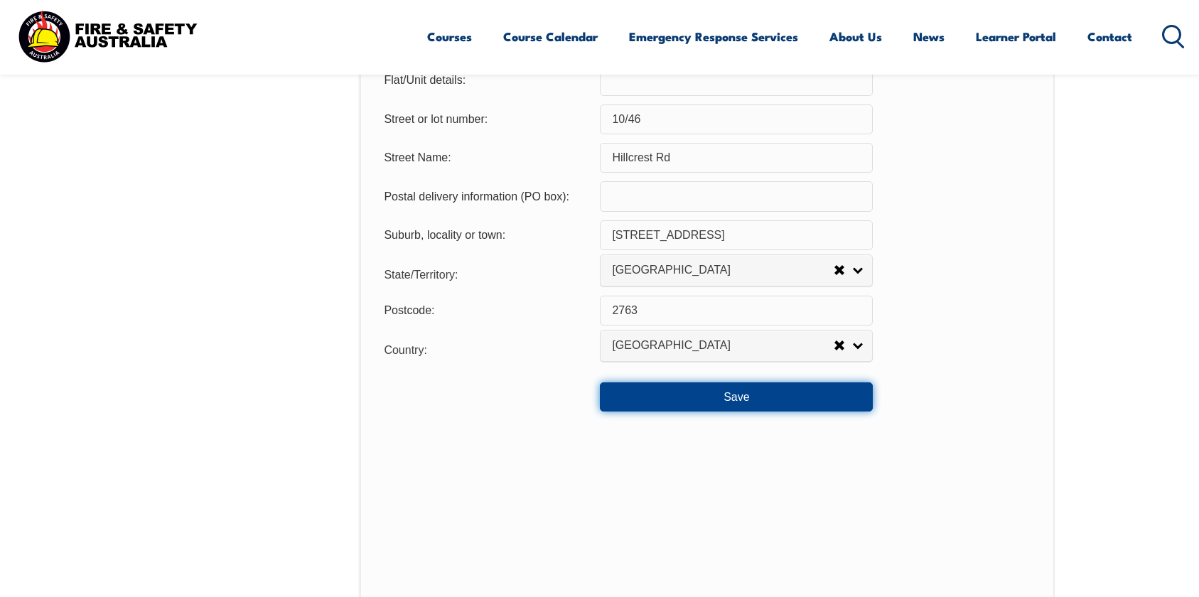
click at [625, 393] on button "Save" at bounding box center [736, 396] width 273 height 28
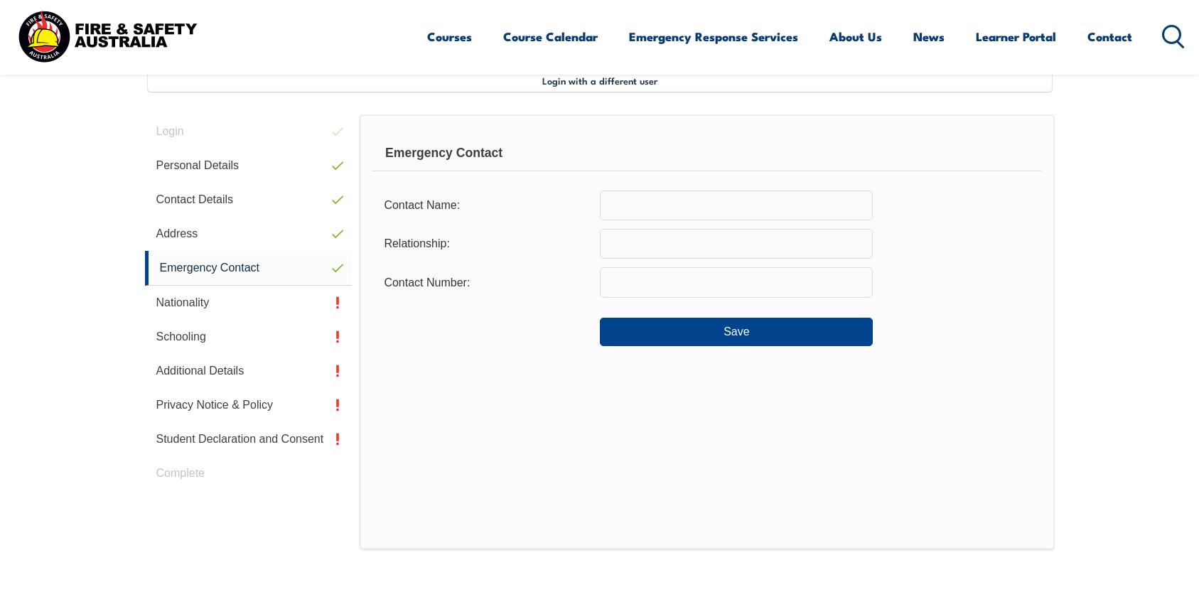
scroll to position [387, 0]
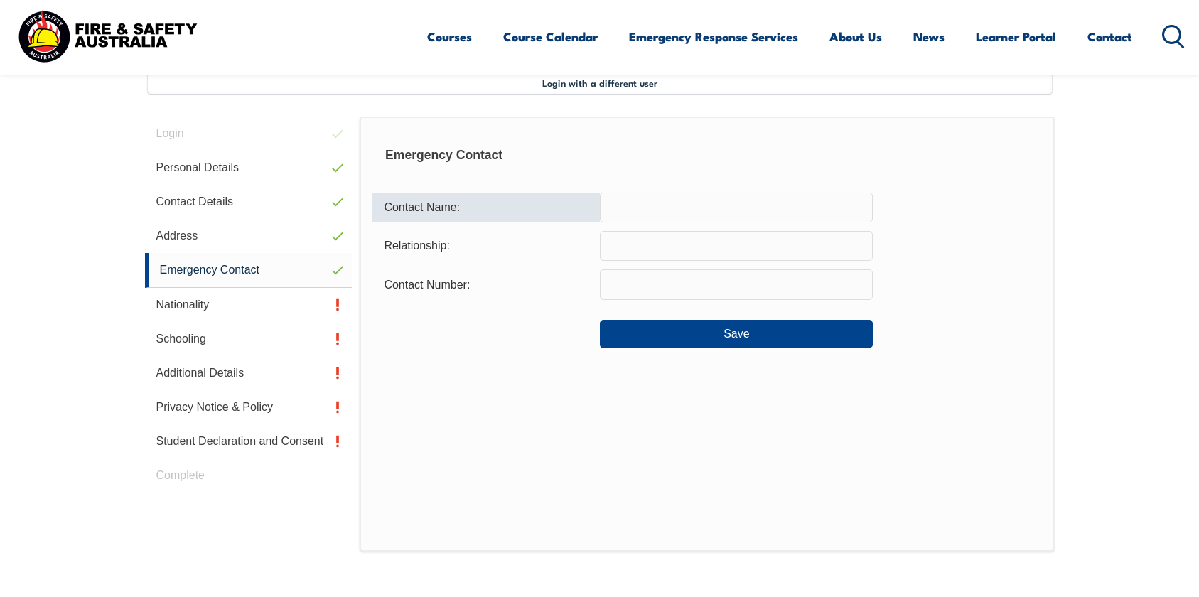
click at [678, 203] on input "text" at bounding box center [736, 208] width 273 height 30
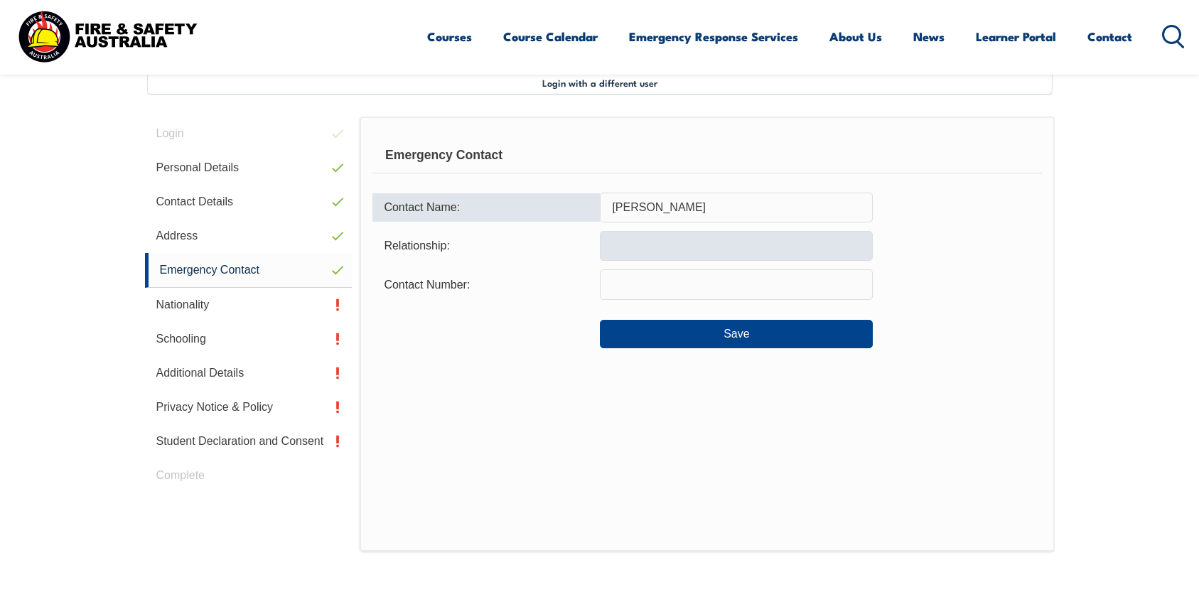
type input "James Stenhouse"
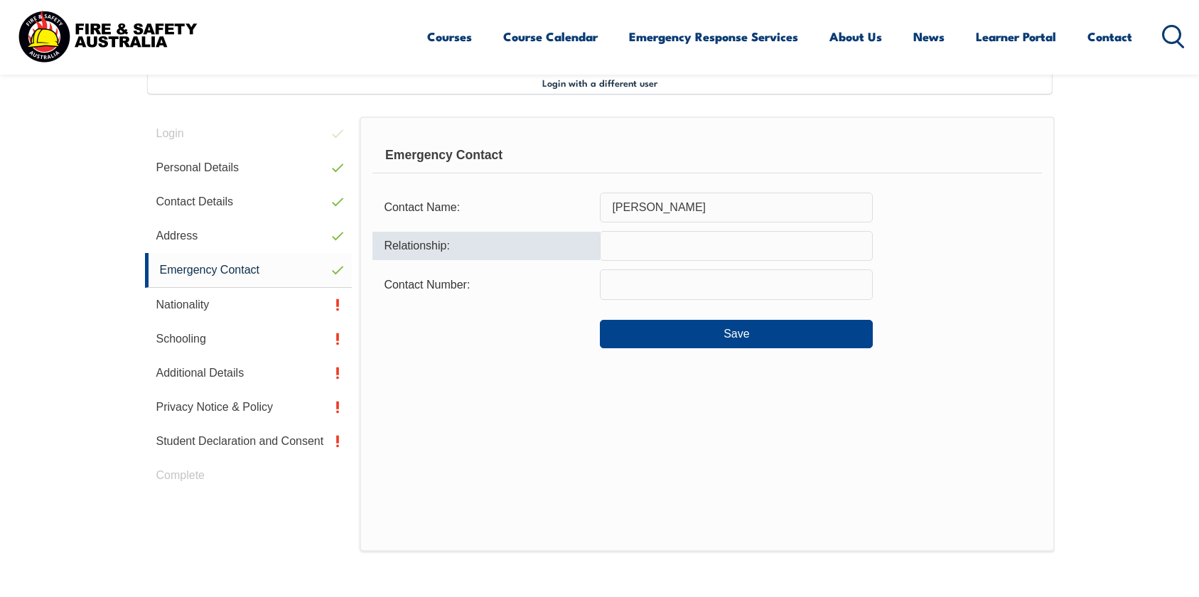
click at [658, 248] on input "text" at bounding box center [736, 246] width 273 height 30
type input "Partner"
click at [749, 279] on input "text" at bounding box center [736, 284] width 273 height 30
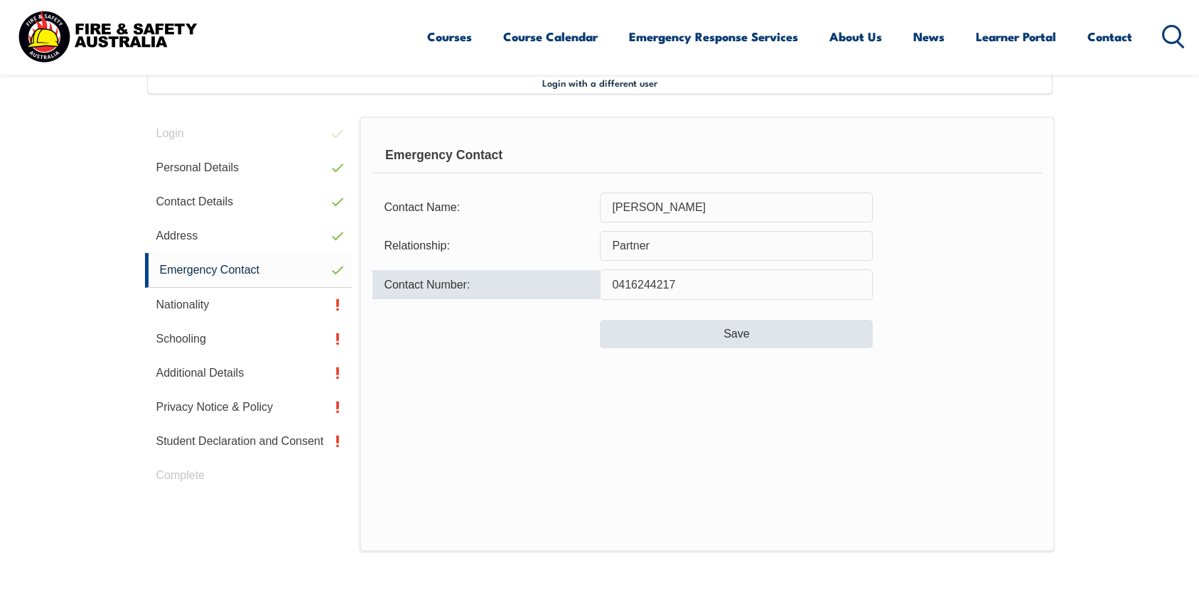
type input "0416244217"
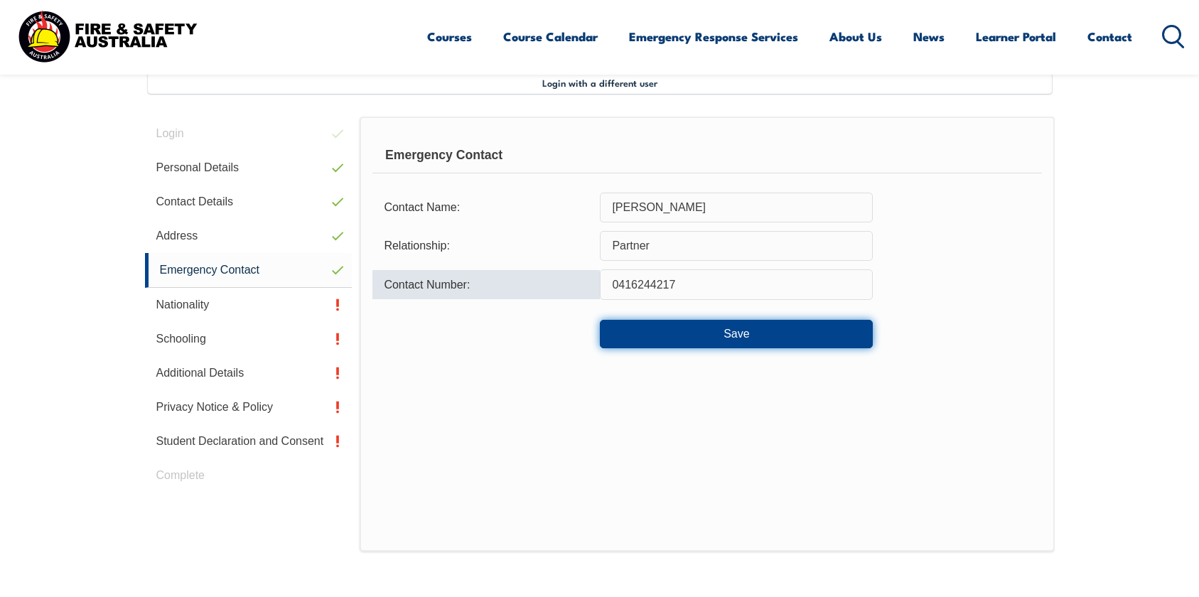
click at [783, 322] on button "Save" at bounding box center [736, 334] width 273 height 28
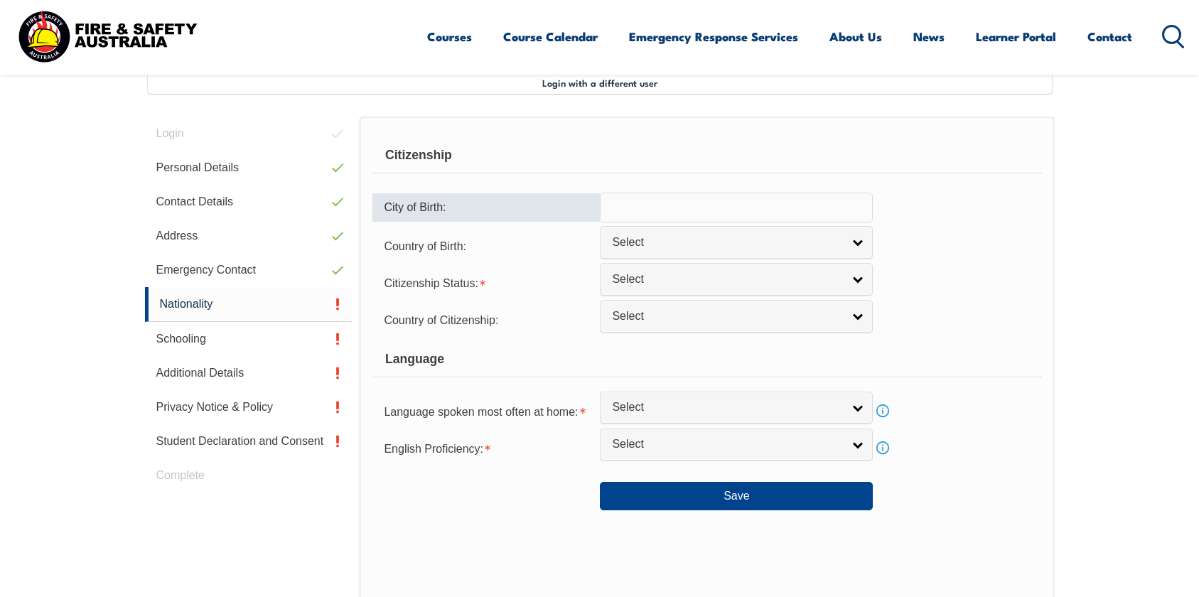
click at [635, 207] on input "text" at bounding box center [736, 208] width 273 height 30
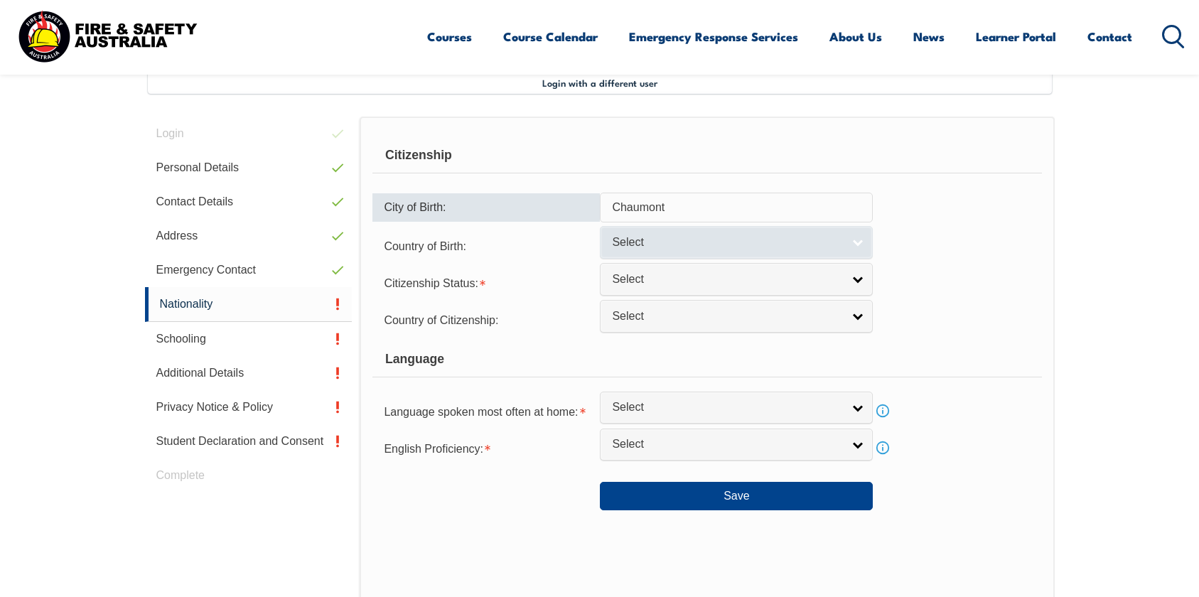
type input "Chaumont"
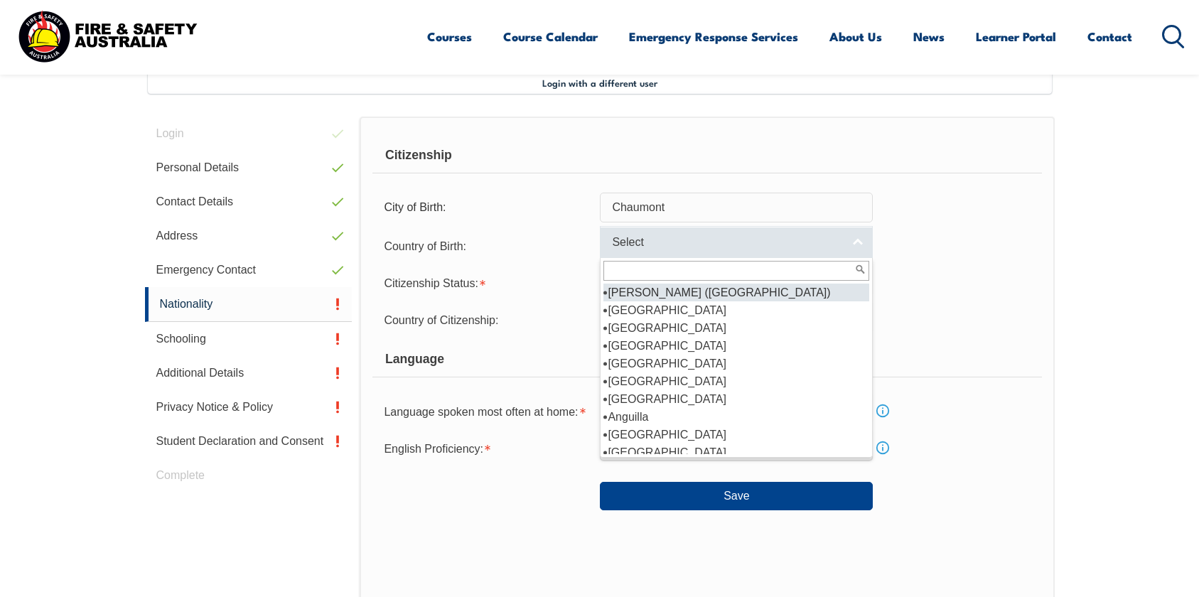
click at [728, 235] on span "Select" at bounding box center [727, 242] width 230 height 15
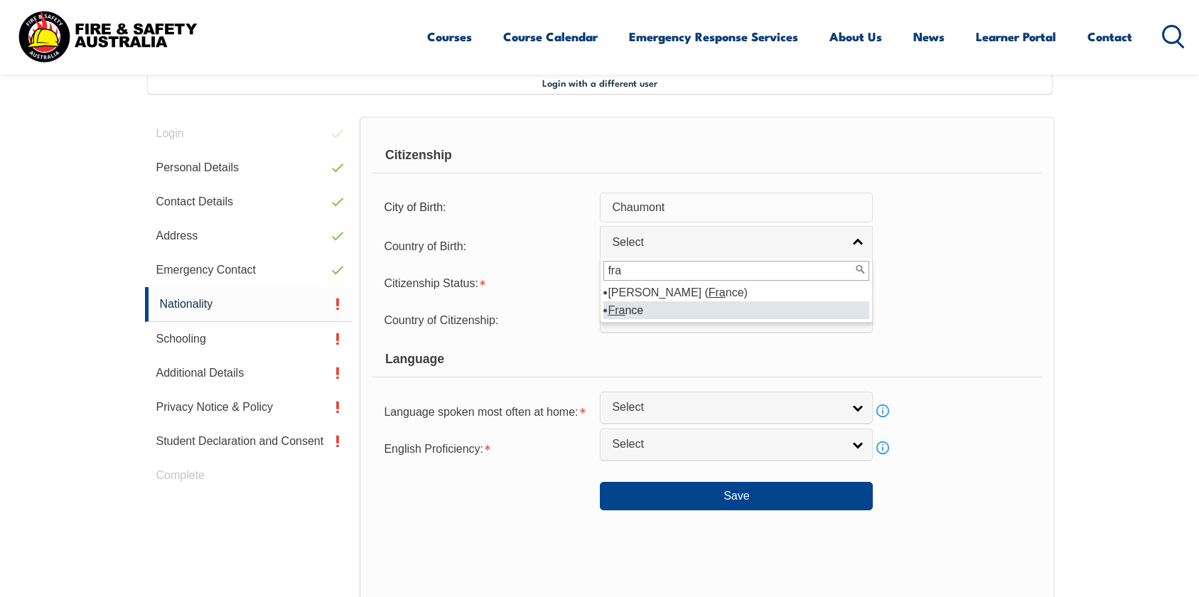
type input "fra"
click at [637, 311] on li "Fra nce" at bounding box center [736, 310] width 266 height 18
select select "2303"
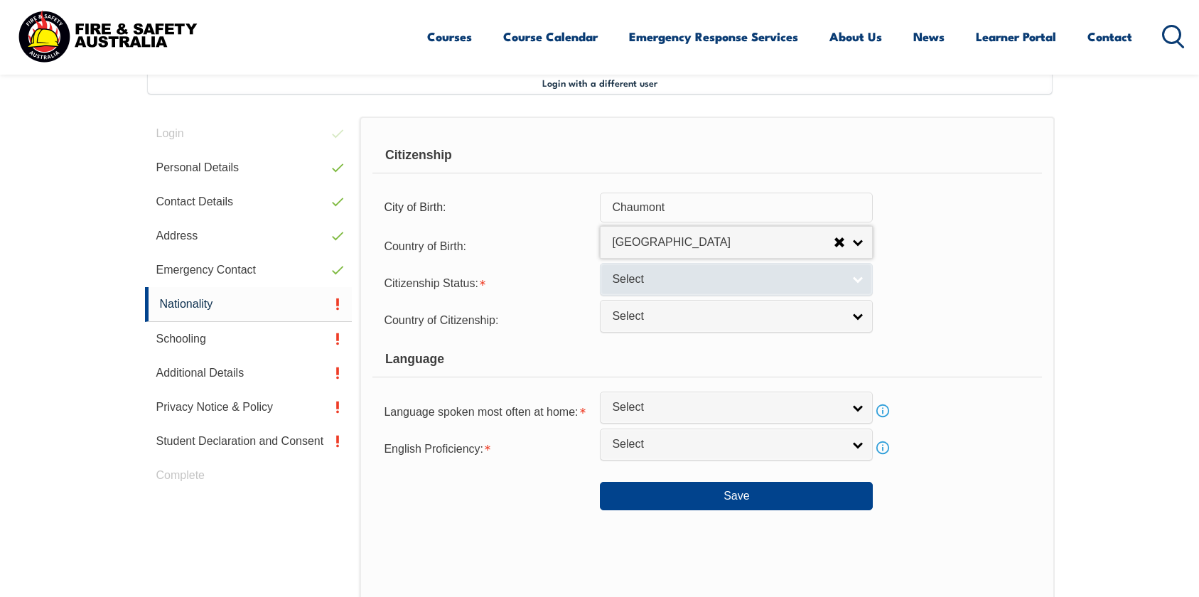
click at [633, 273] on span "Select" at bounding box center [727, 279] width 230 height 15
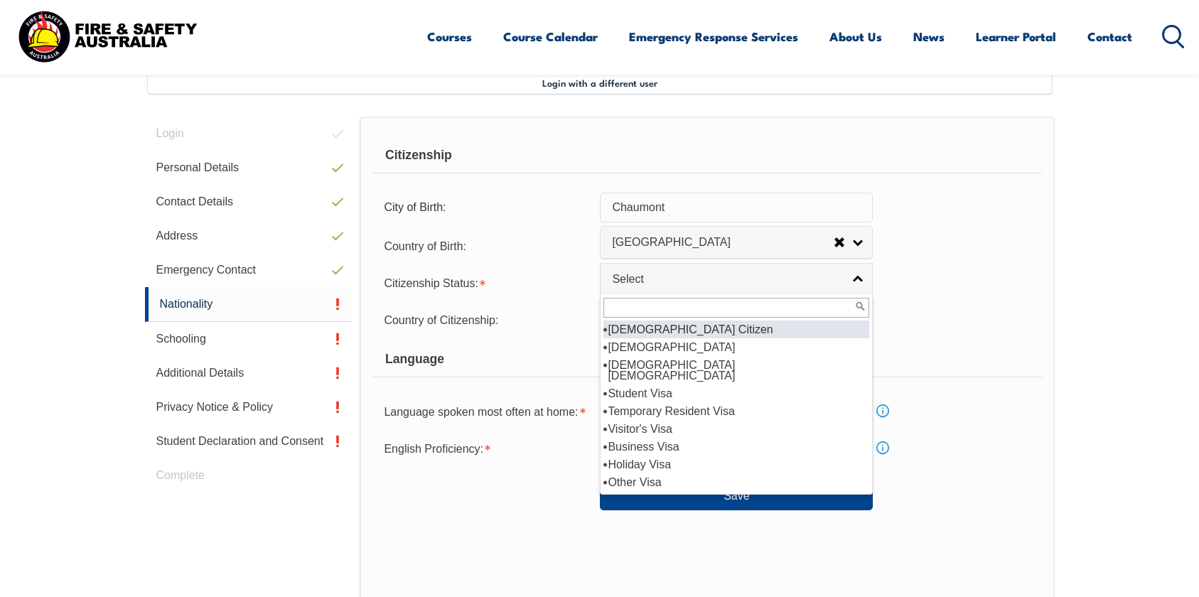
click at [647, 332] on li "[DEMOGRAPHIC_DATA] Citizen" at bounding box center [736, 330] width 266 height 18
select select "1"
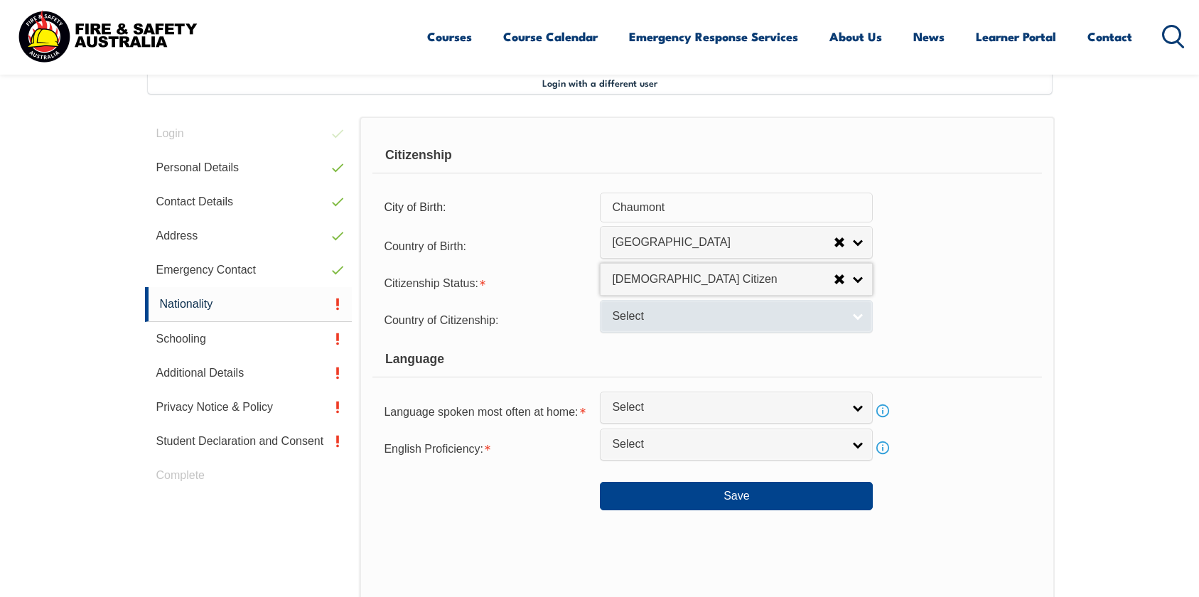
click at [632, 316] on span "Select" at bounding box center [727, 316] width 230 height 15
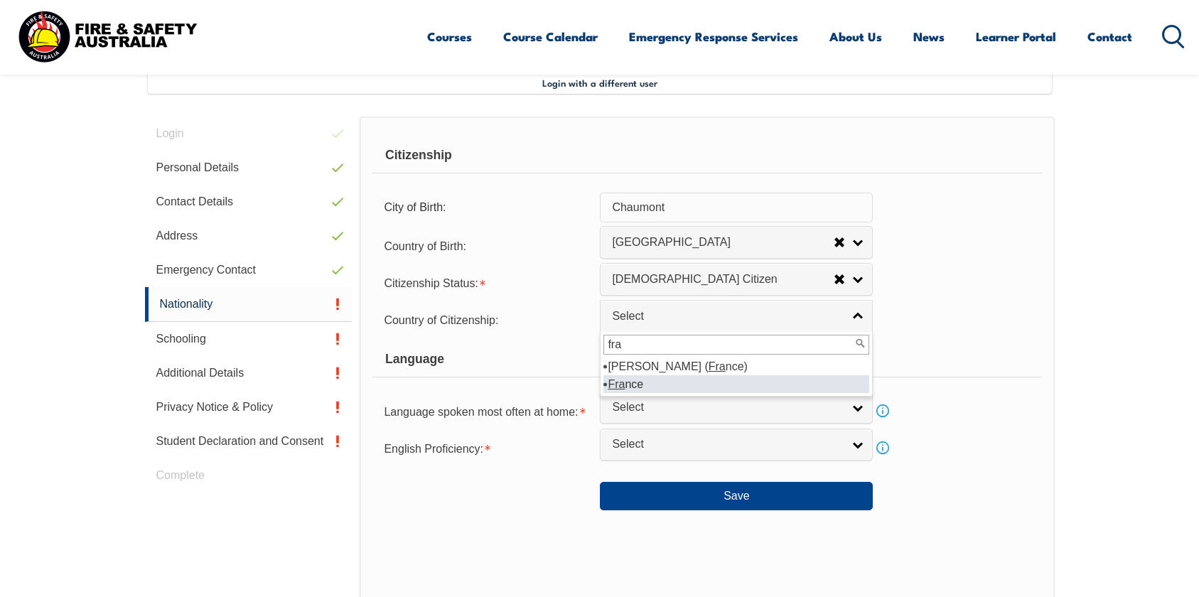
type input "fra"
click at [623, 387] on em "Fra" at bounding box center [616, 384] width 17 height 12
select select "2303"
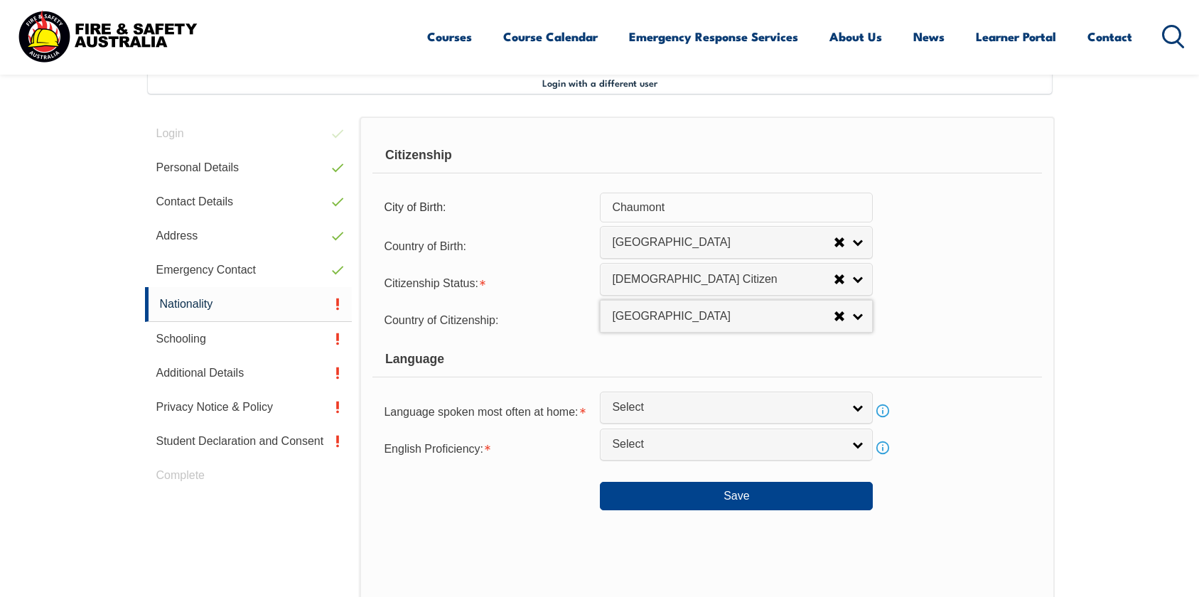
scroll to position [425, 0]
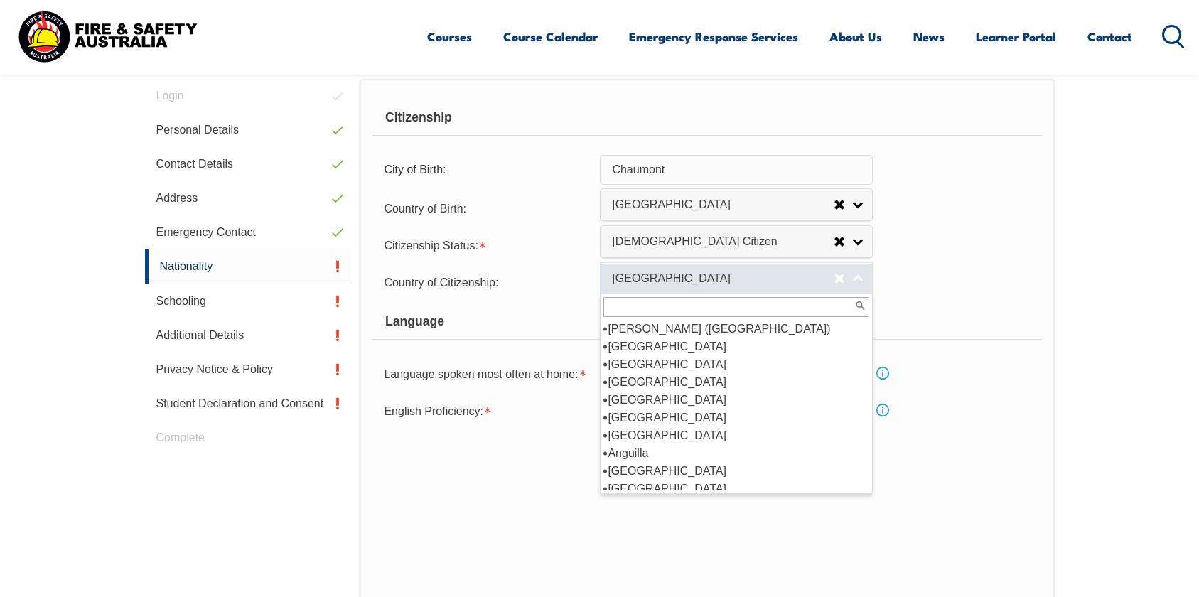
click at [666, 279] on span "[GEOGRAPHIC_DATA]" at bounding box center [723, 278] width 222 height 15
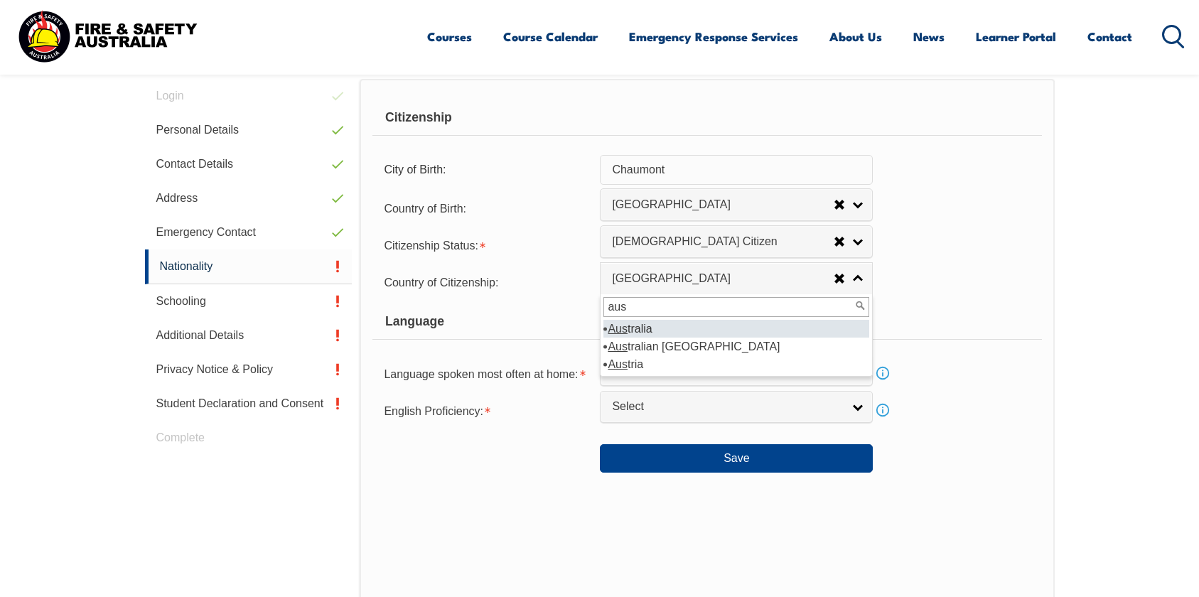
type input "aus"
click at [645, 327] on li "Aus tralia" at bounding box center [736, 329] width 266 height 18
select select "1101"
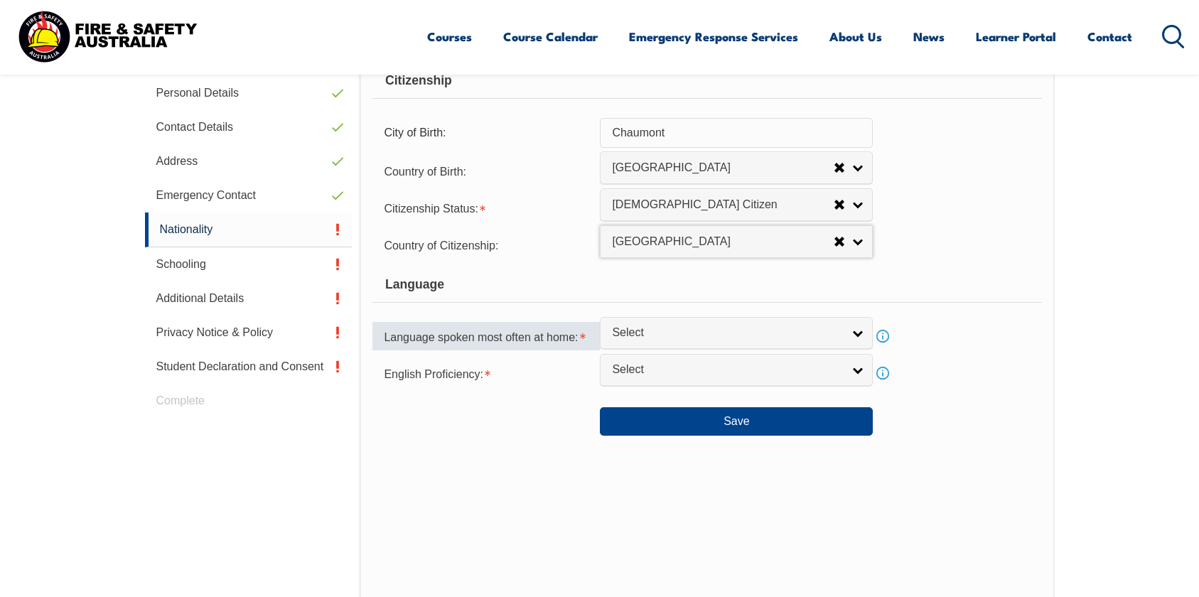
scroll to position [471, 0]
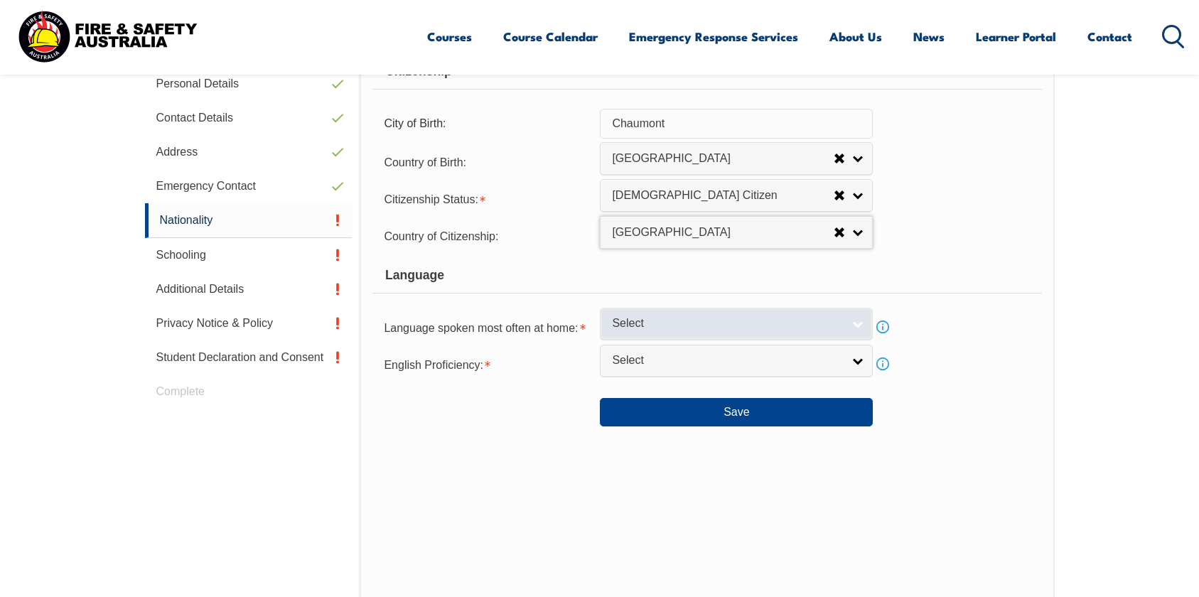
click at [702, 318] on span "Select" at bounding box center [727, 323] width 230 height 15
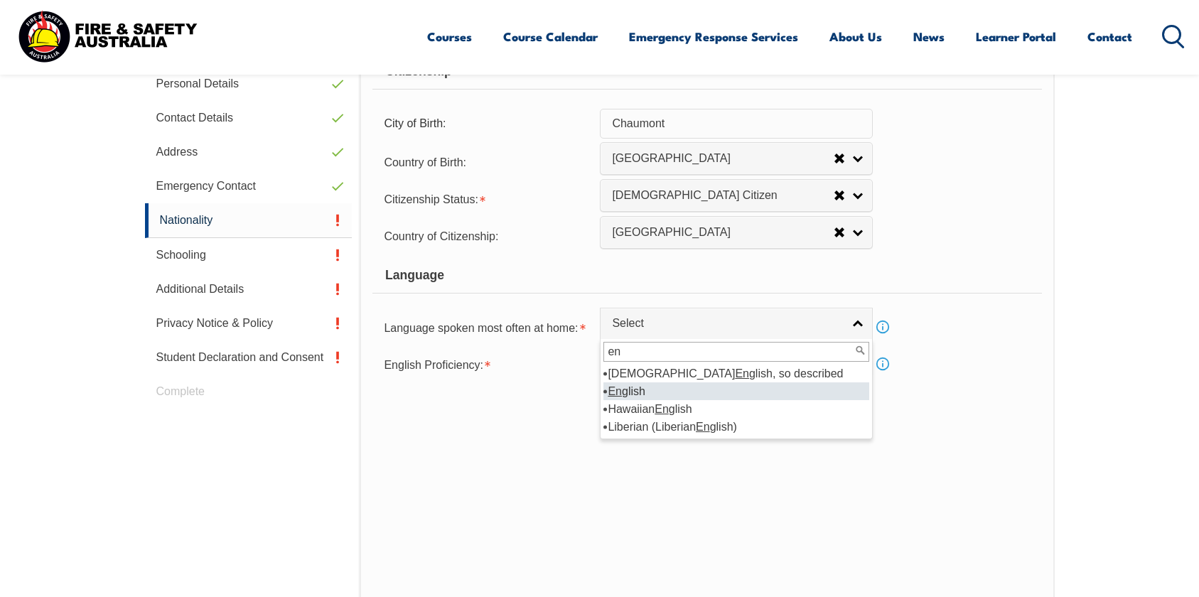
type input "en"
click at [629, 389] on li "En glish" at bounding box center [736, 391] width 266 height 18
select select "1201"
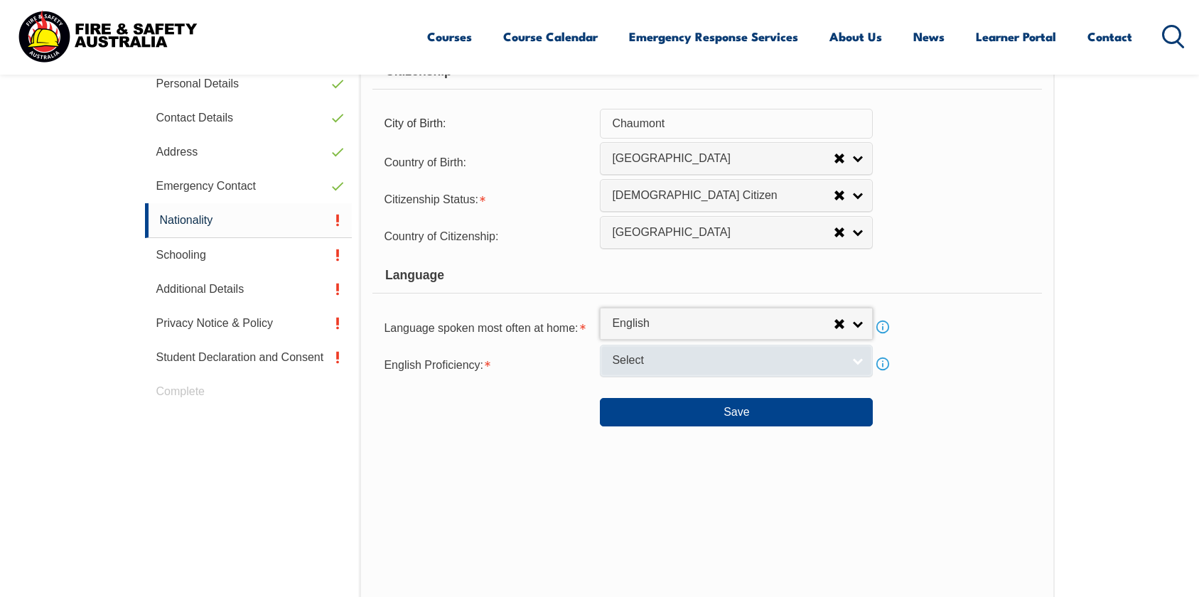
click at [647, 363] on span "Select" at bounding box center [727, 360] width 230 height 15
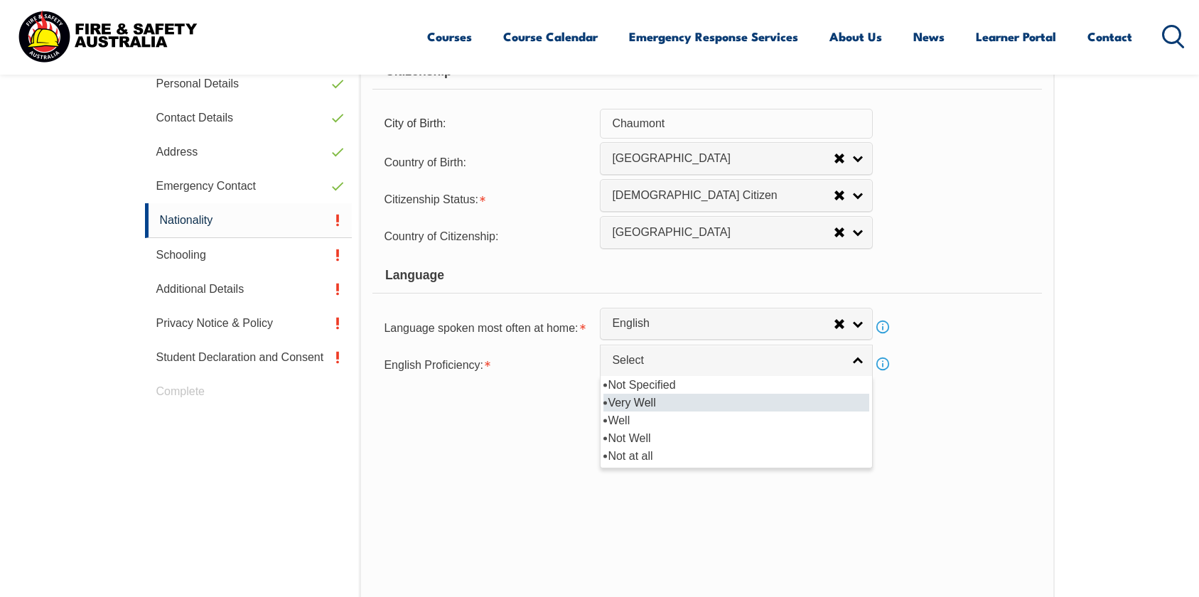
click at [635, 394] on li "Very Well" at bounding box center [736, 403] width 266 height 18
select select "1"
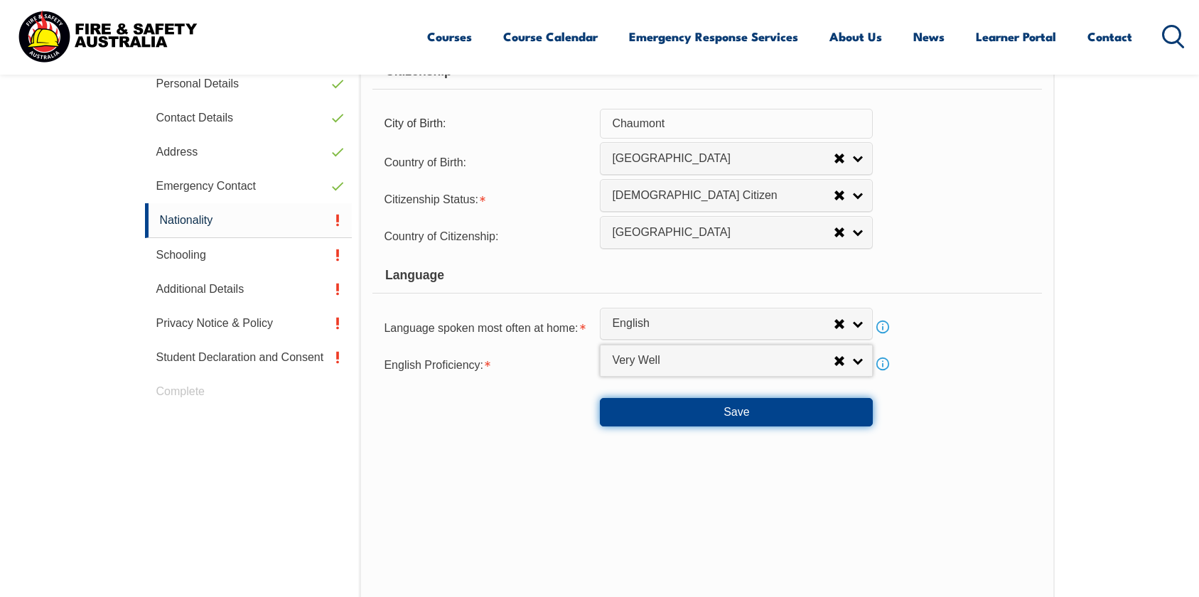
click at [765, 407] on button "Save" at bounding box center [736, 412] width 273 height 28
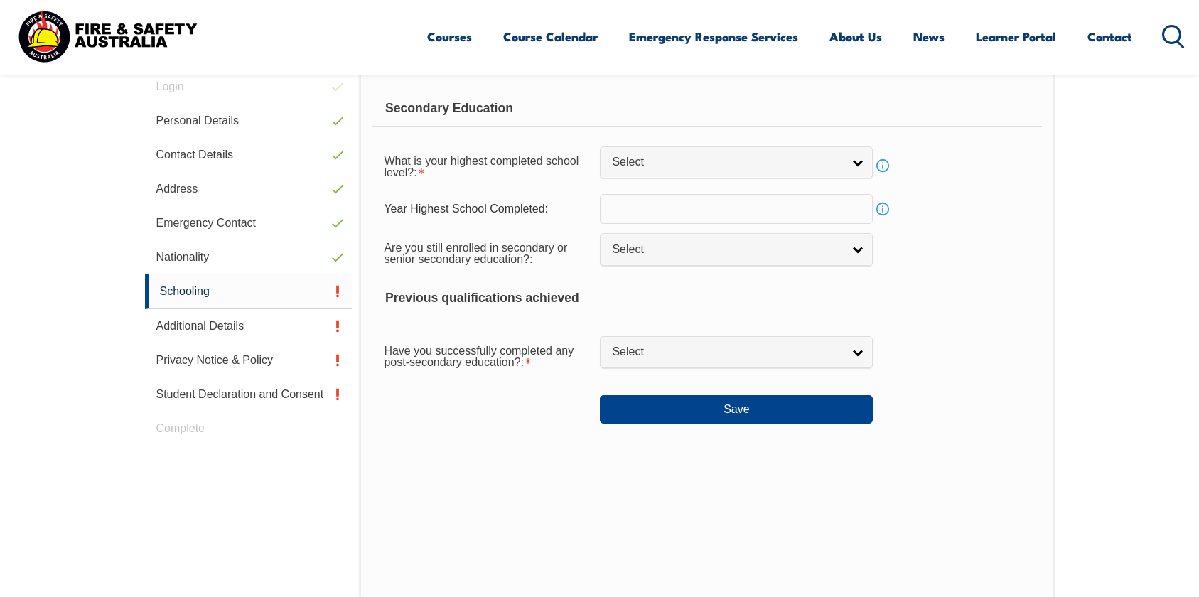
scroll to position [387, 0]
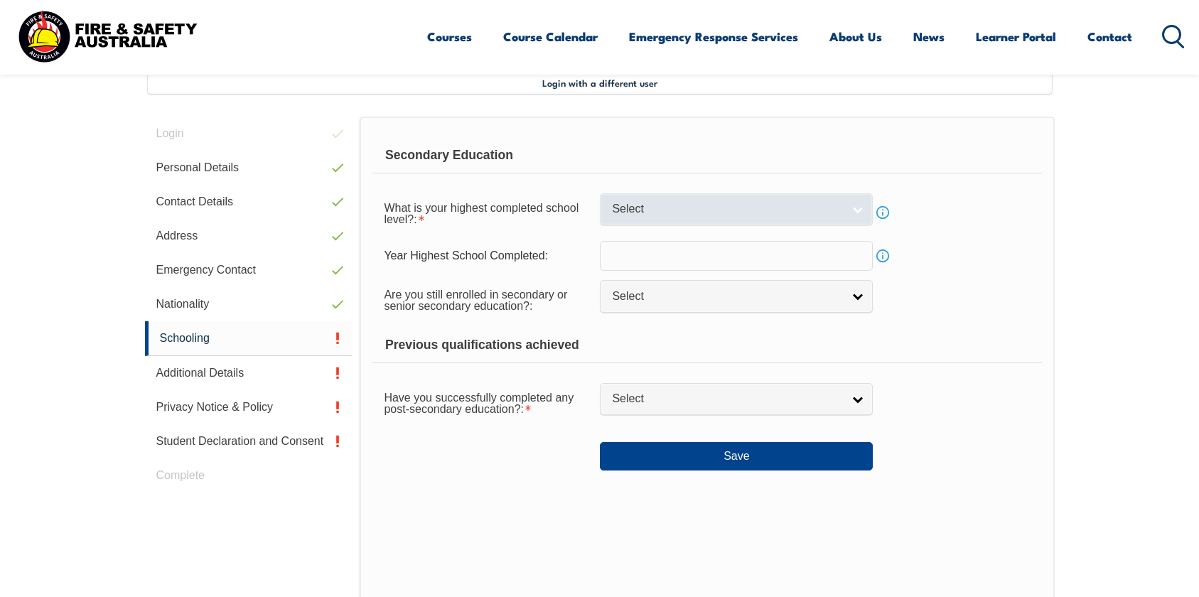
click at [674, 207] on span "Select" at bounding box center [727, 209] width 230 height 15
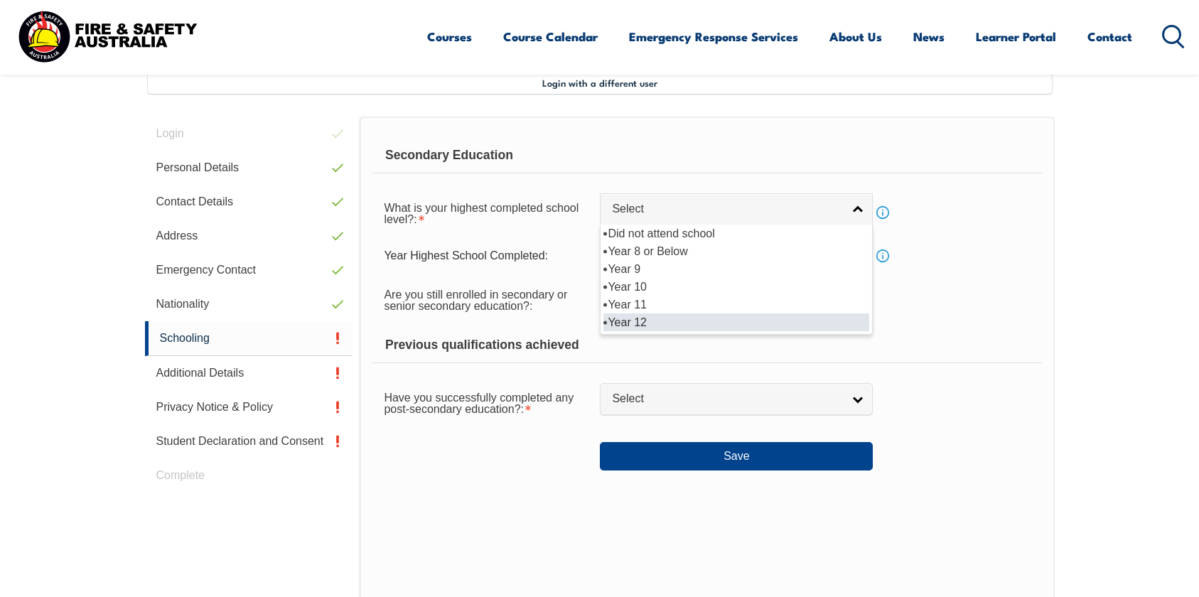
click at [640, 321] on li "Year 12" at bounding box center [736, 322] width 266 height 18
select select "12"
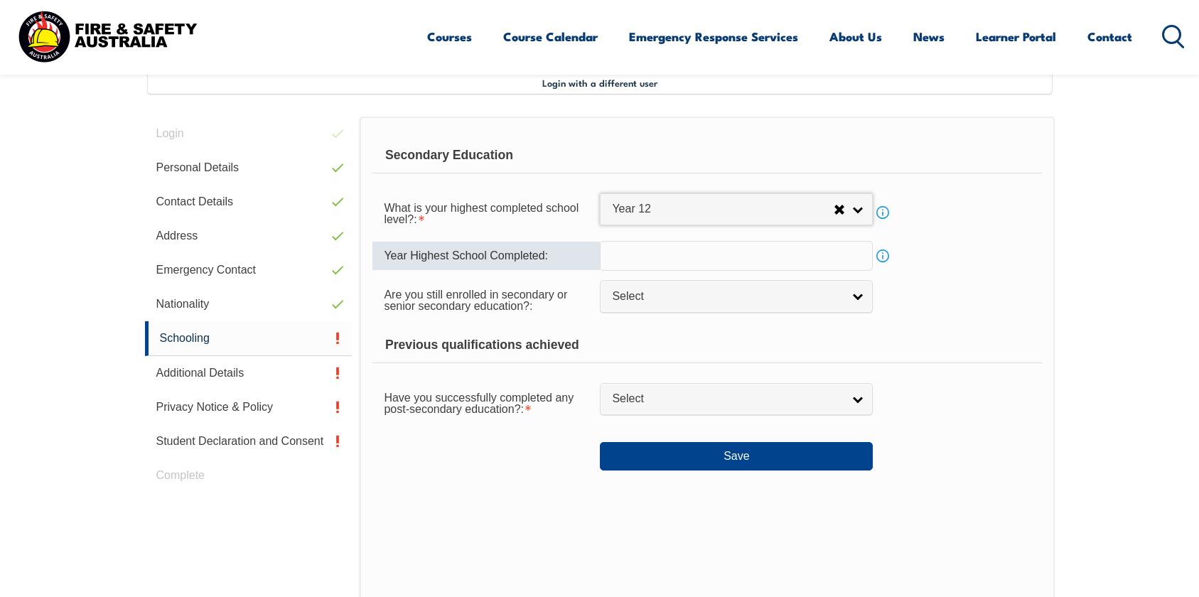
click at [649, 256] on input "text" at bounding box center [736, 256] width 273 height 30
type input "2003"
click at [652, 287] on link "Select" at bounding box center [736, 296] width 273 height 32
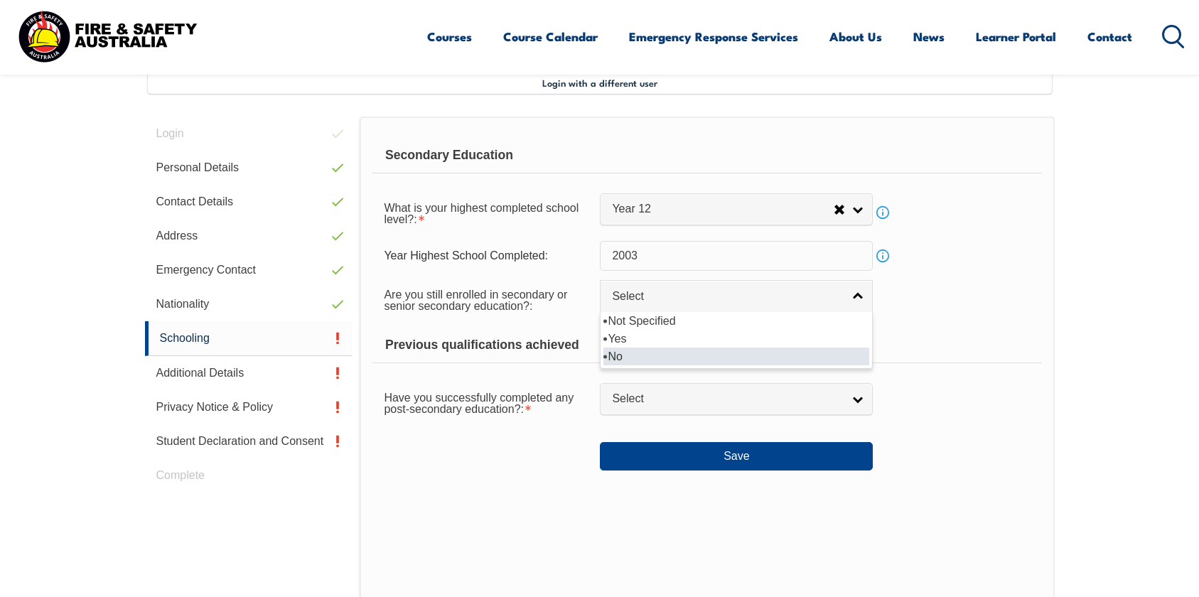
click at [637, 352] on li "No" at bounding box center [736, 357] width 266 height 18
select select "false"
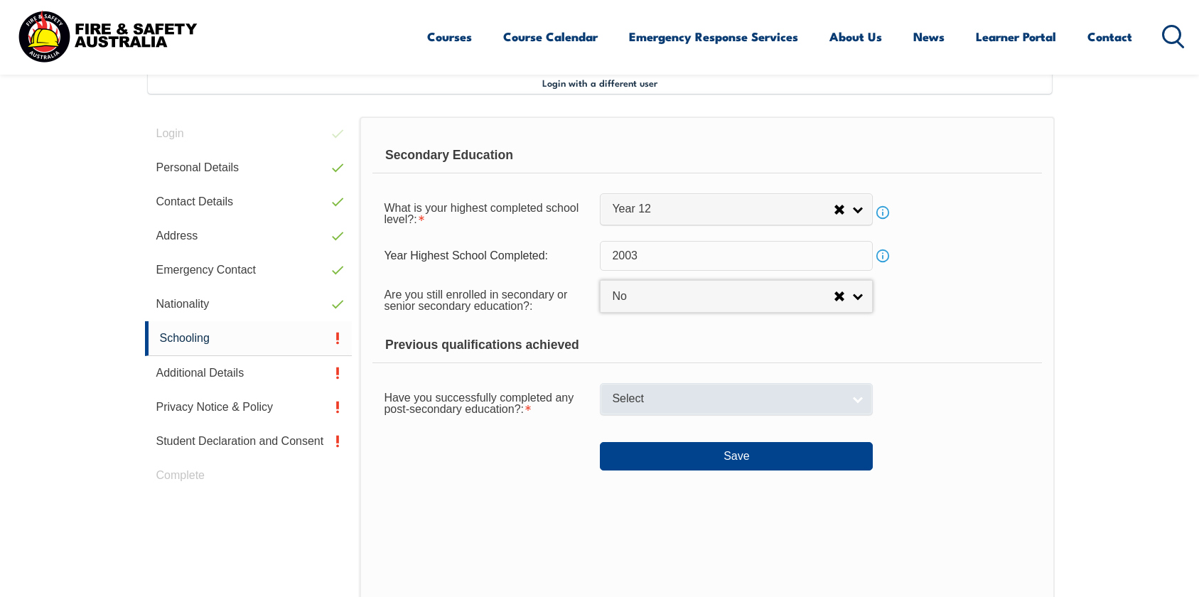
click at [637, 405] on span "Select" at bounding box center [727, 399] width 230 height 15
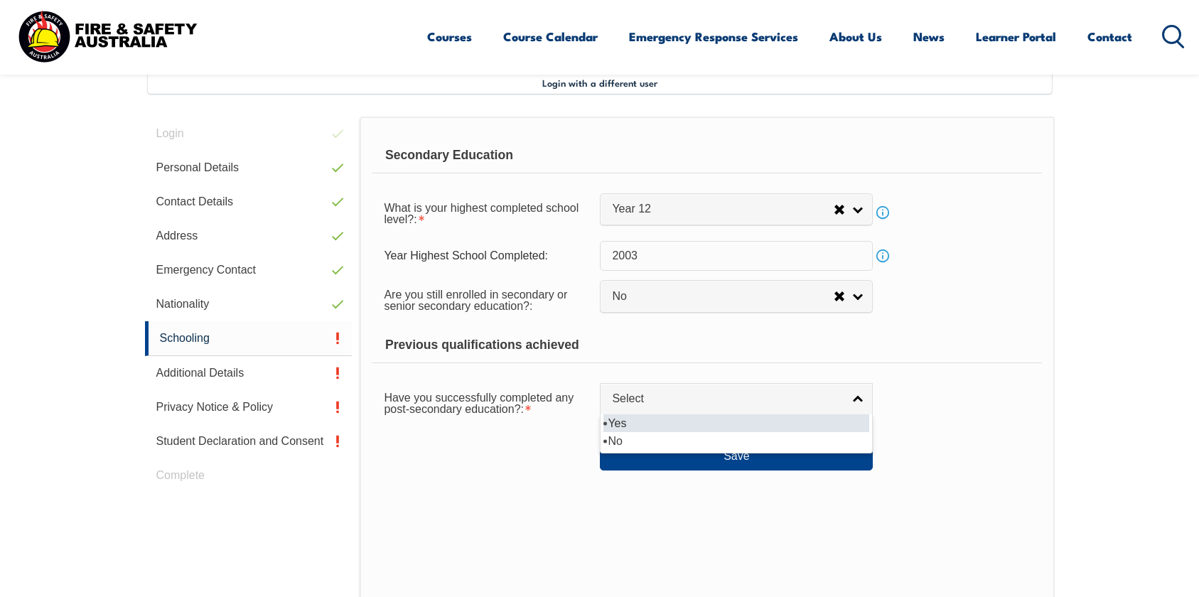
click at [620, 421] on li "Yes" at bounding box center [736, 423] width 266 height 18
select select "true"
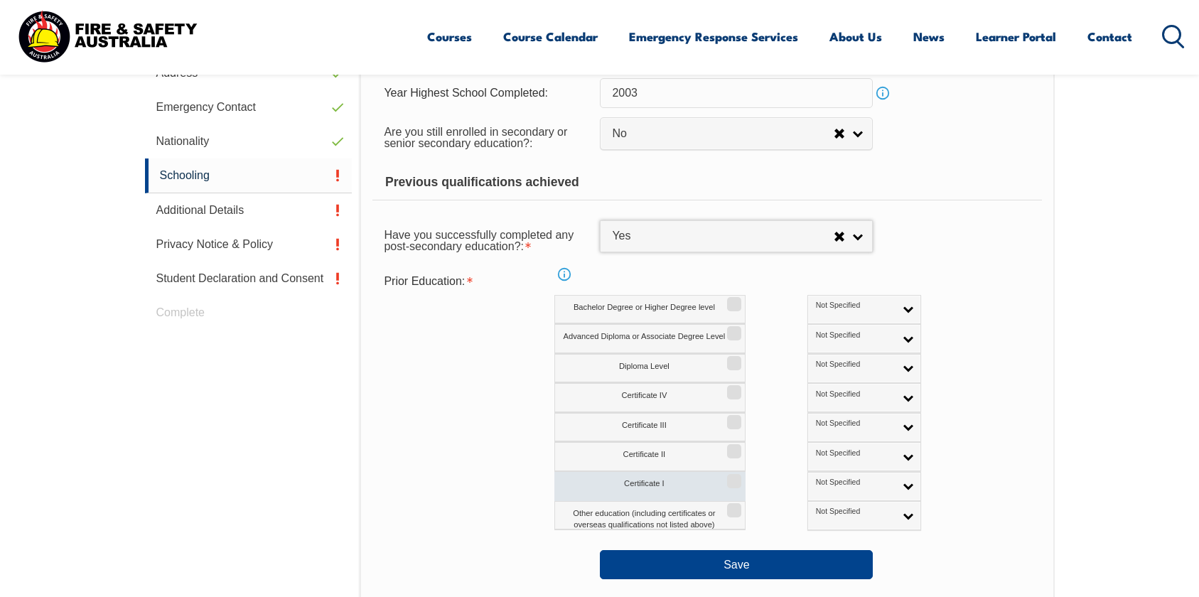
scroll to position [619, 0]
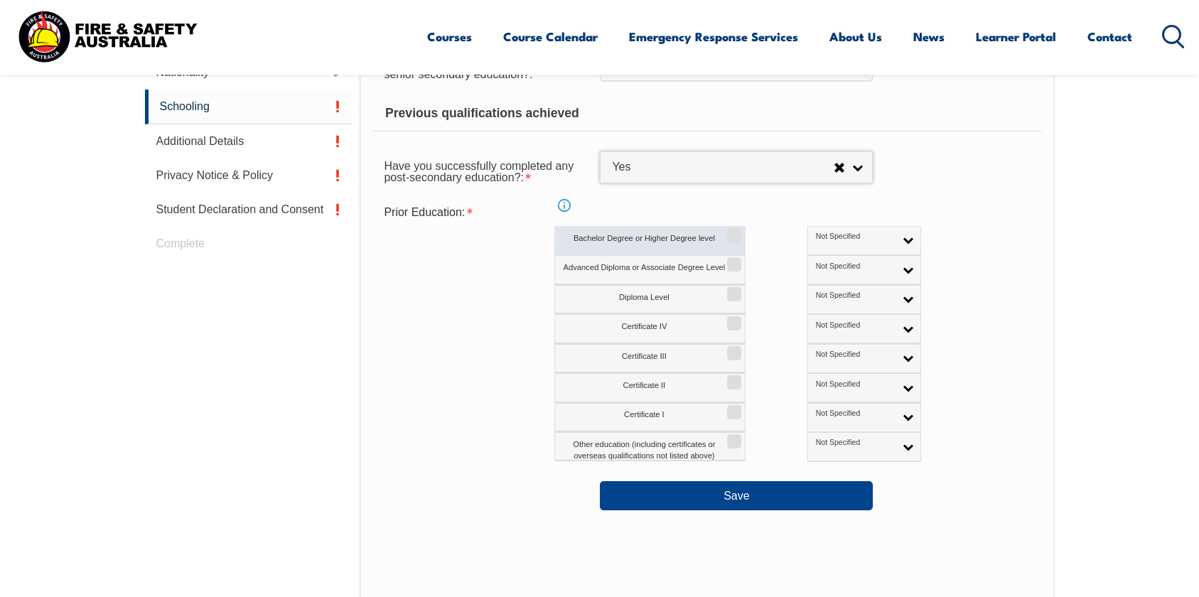
click at [731, 231] on input "Bachelor Degree or Higher Degree level" at bounding box center [732, 230] width 9 height 1
checkbox input "true"
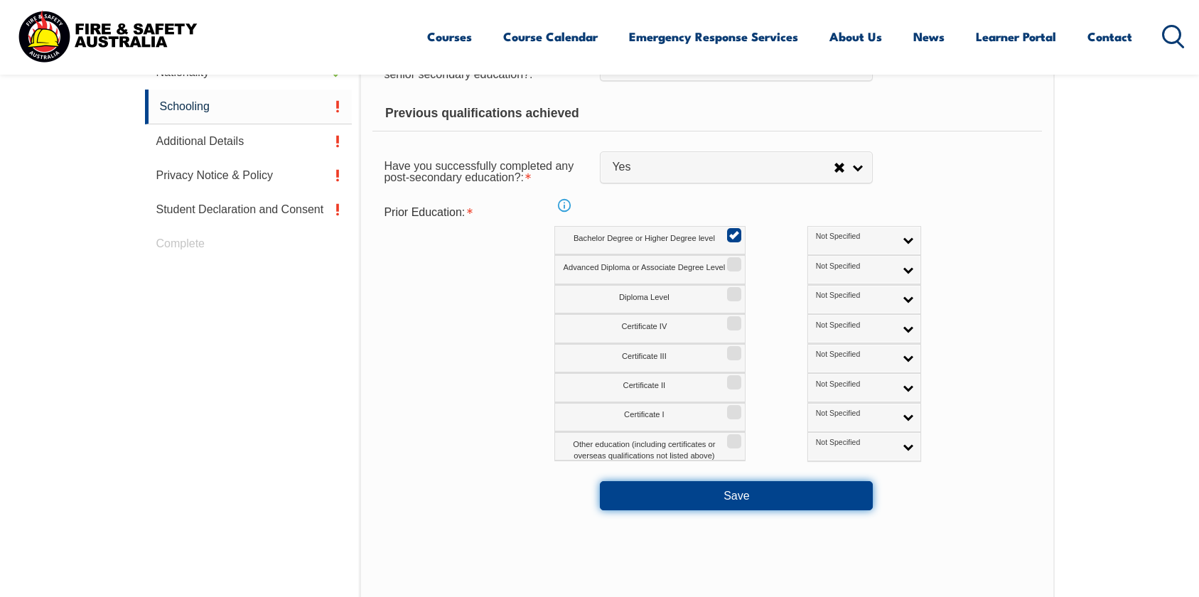
click at [691, 504] on button "Save" at bounding box center [736, 495] width 273 height 28
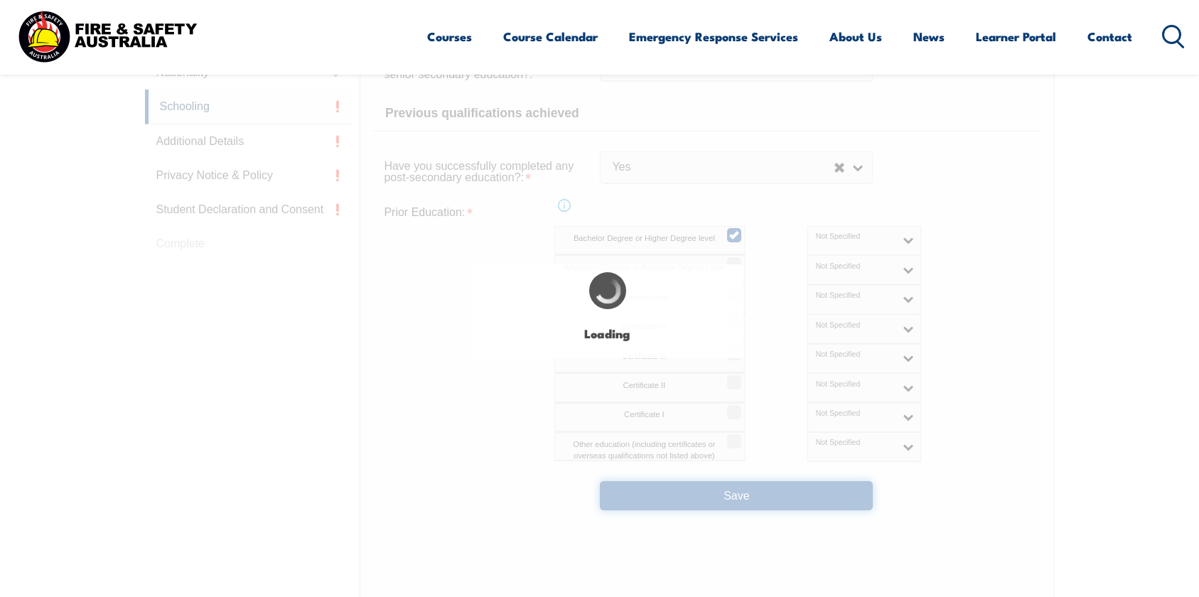
select select
select select "false"
select select "true"
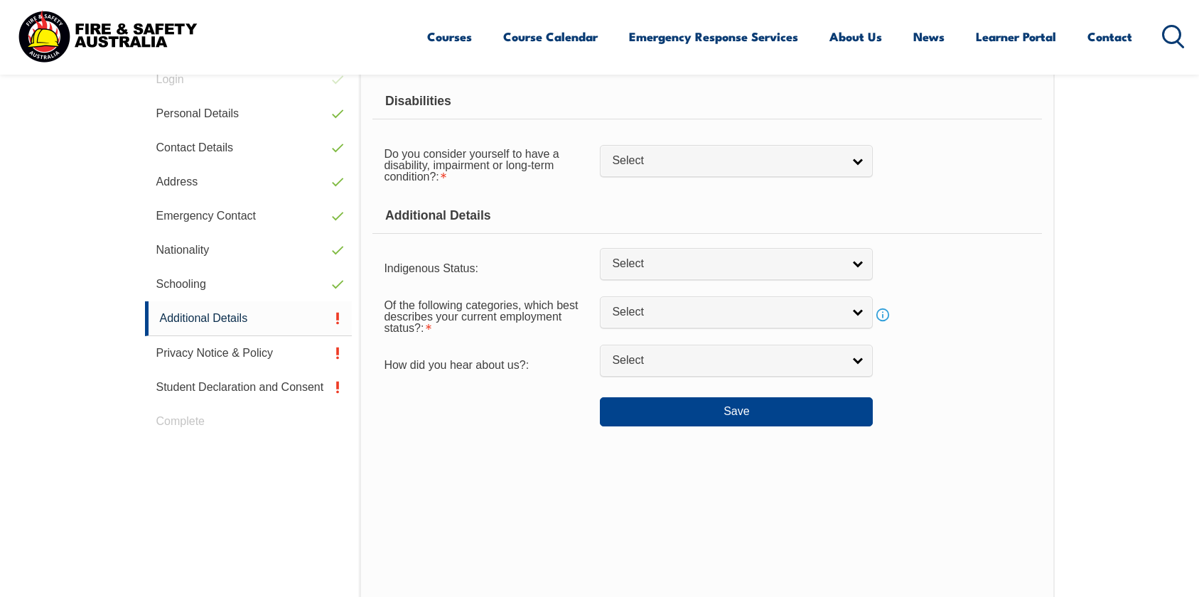
scroll to position [387, 0]
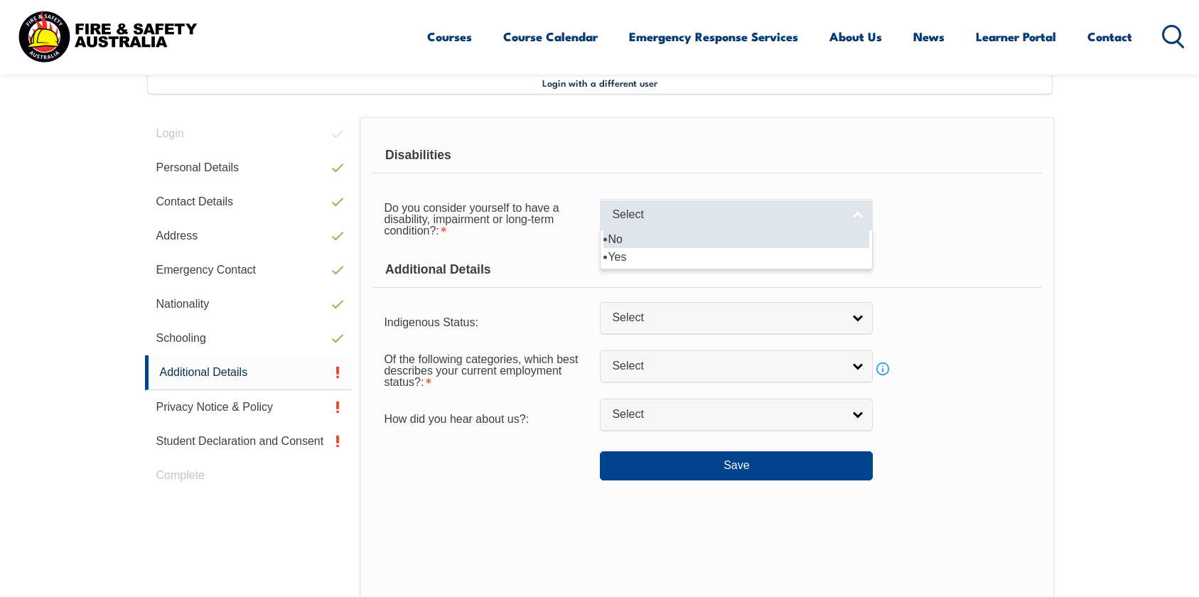
click at [630, 215] on span "Select" at bounding box center [727, 215] width 230 height 15
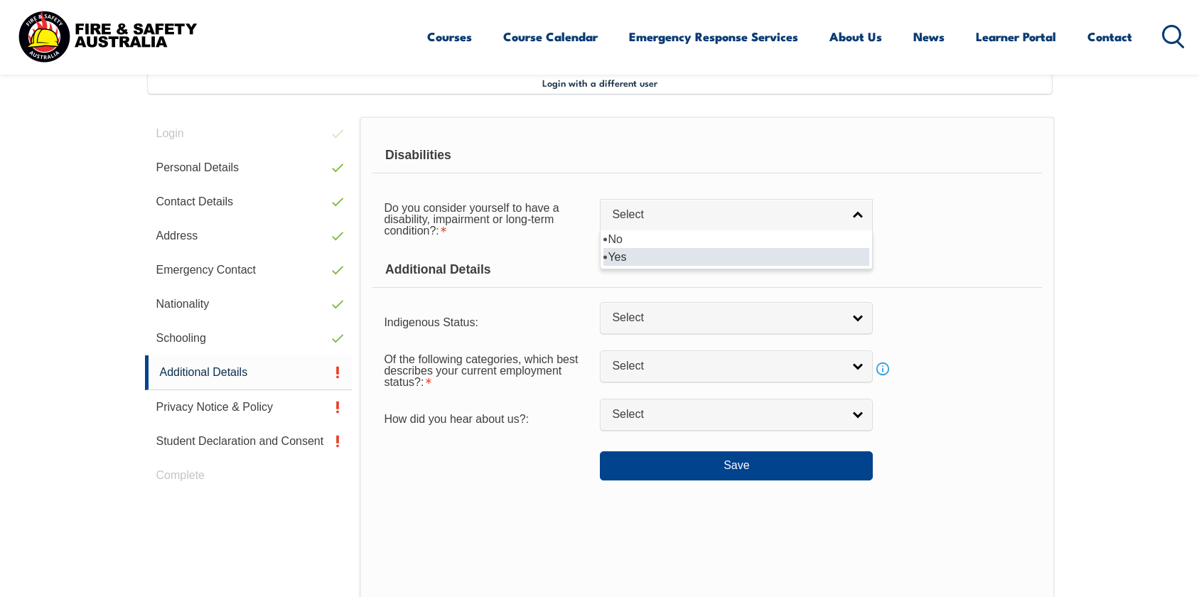
click at [634, 250] on li "Yes" at bounding box center [736, 257] width 266 height 18
select select "true"
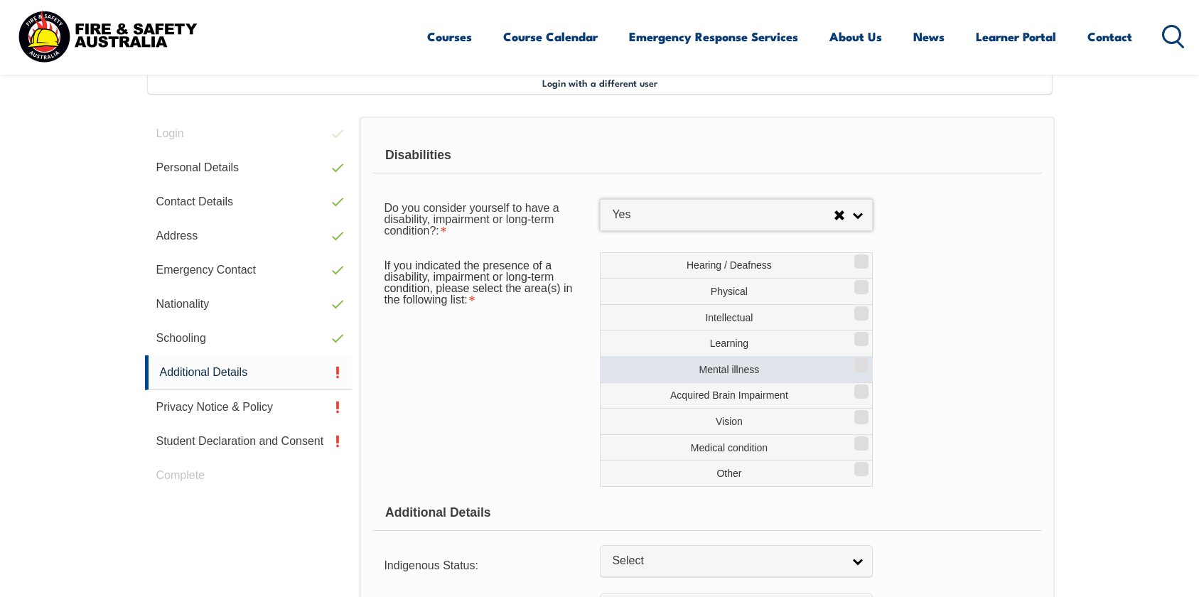
click at [855, 361] on input "Mental illness" at bounding box center [859, 360] width 9 height 1
checkbox input "true"
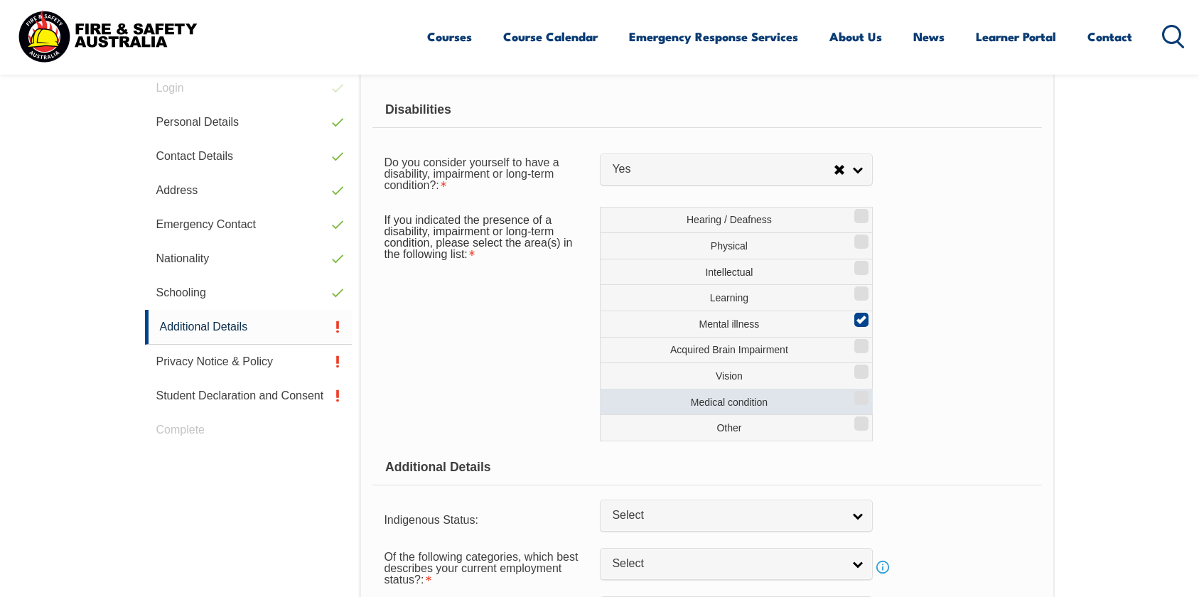
scroll to position [491, 0]
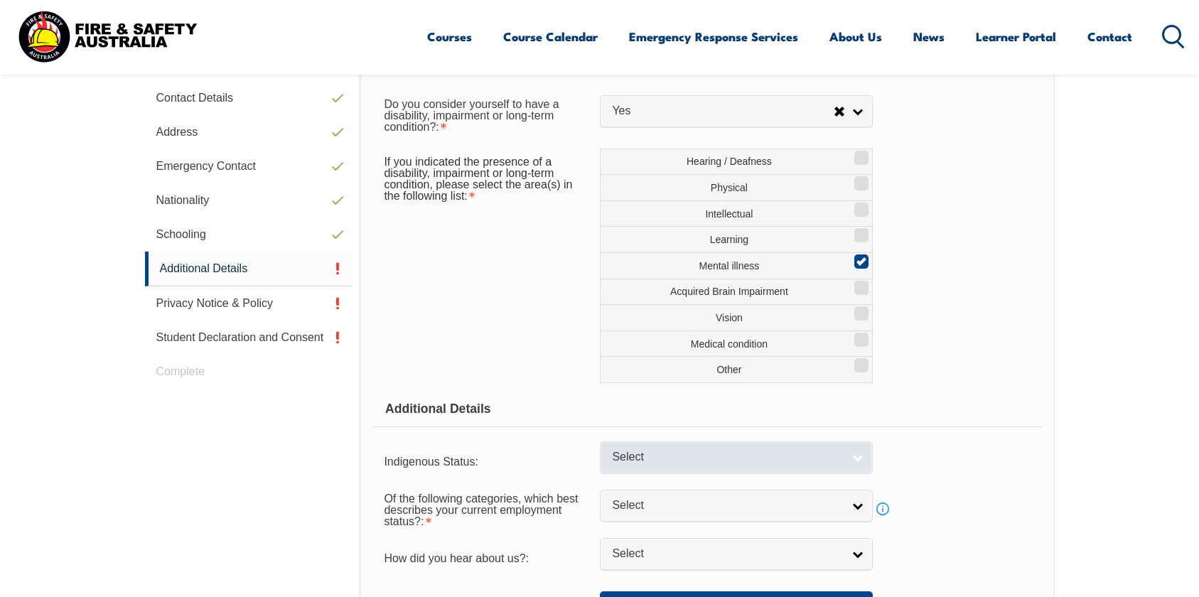
click at [660, 460] on span "Select" at bounding box center [727, 457] width 230 height 15
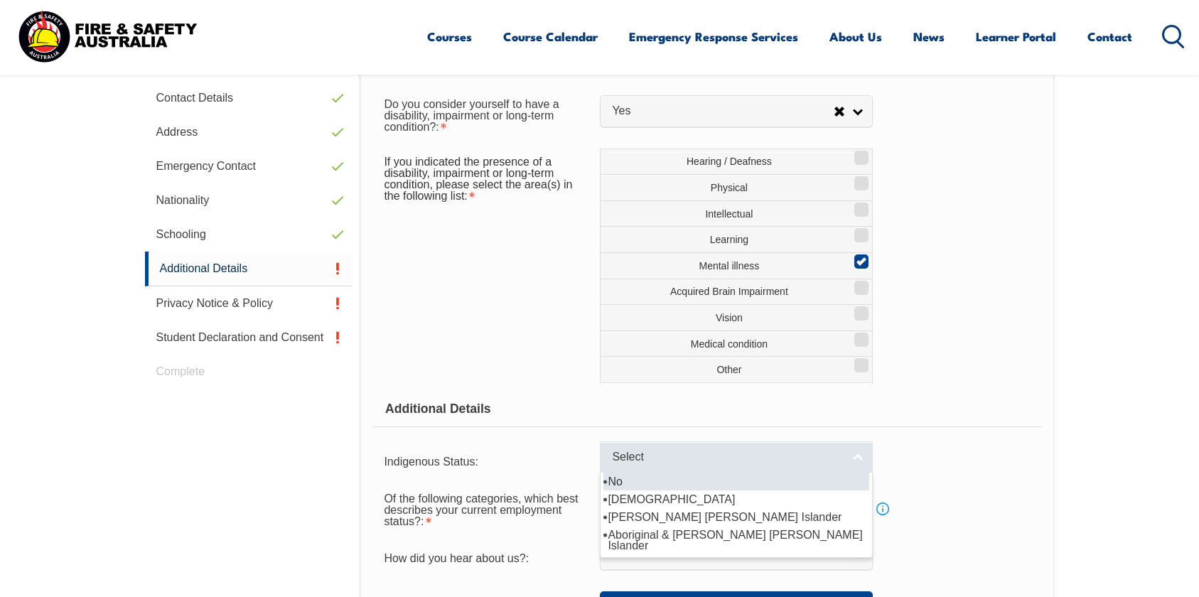
scroll to position [510, 0]
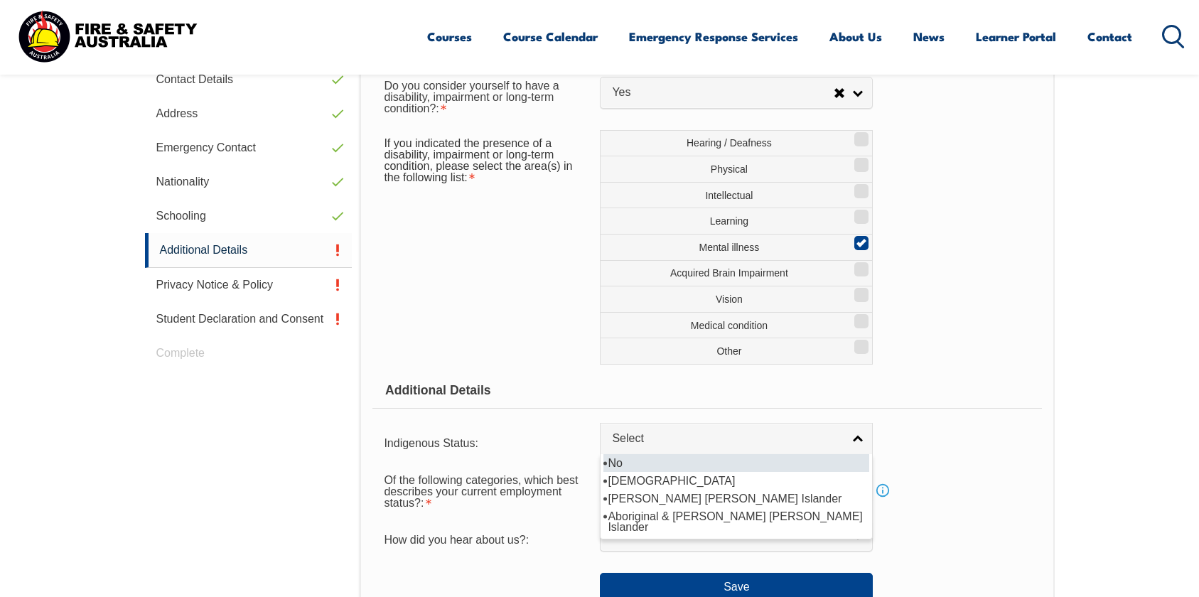
click at [626, 464] on li "No" at bounding box center [736, 463] width 266 height 18
select select "4"
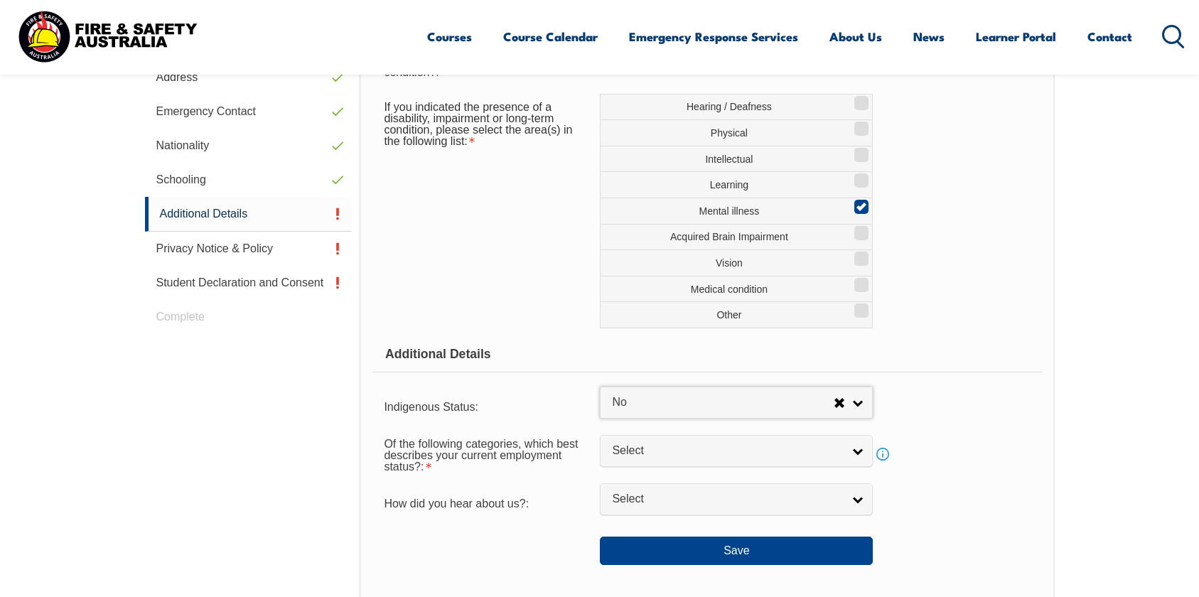
scroll to position [564, 0]
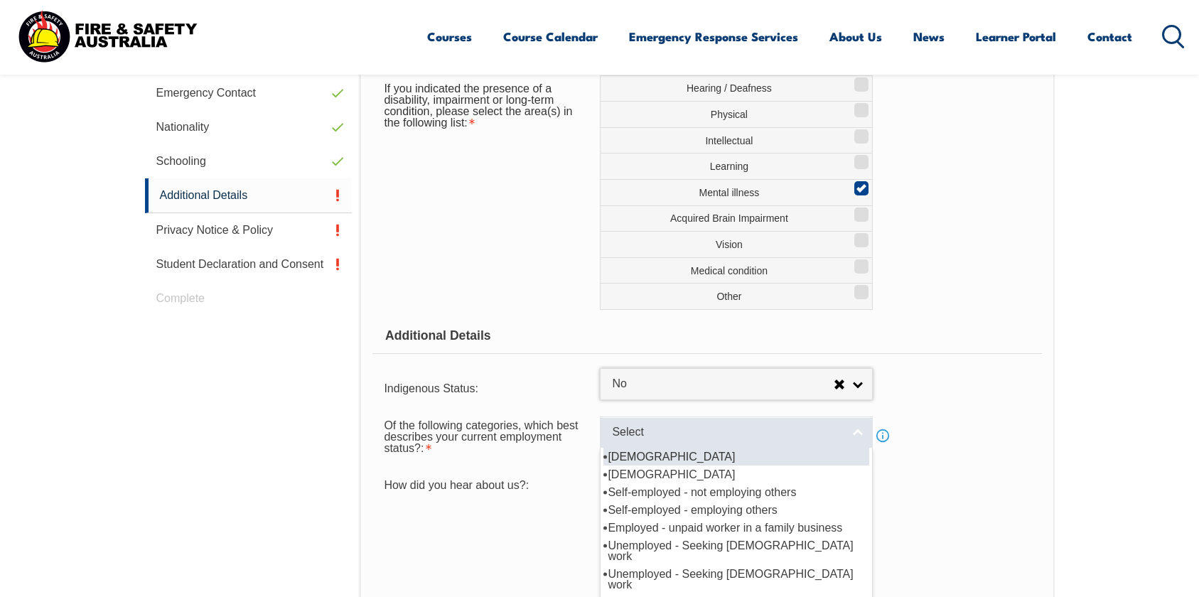
click at [689, 426] on span "Select" at bounding box center [727, 432] width 230 height 15
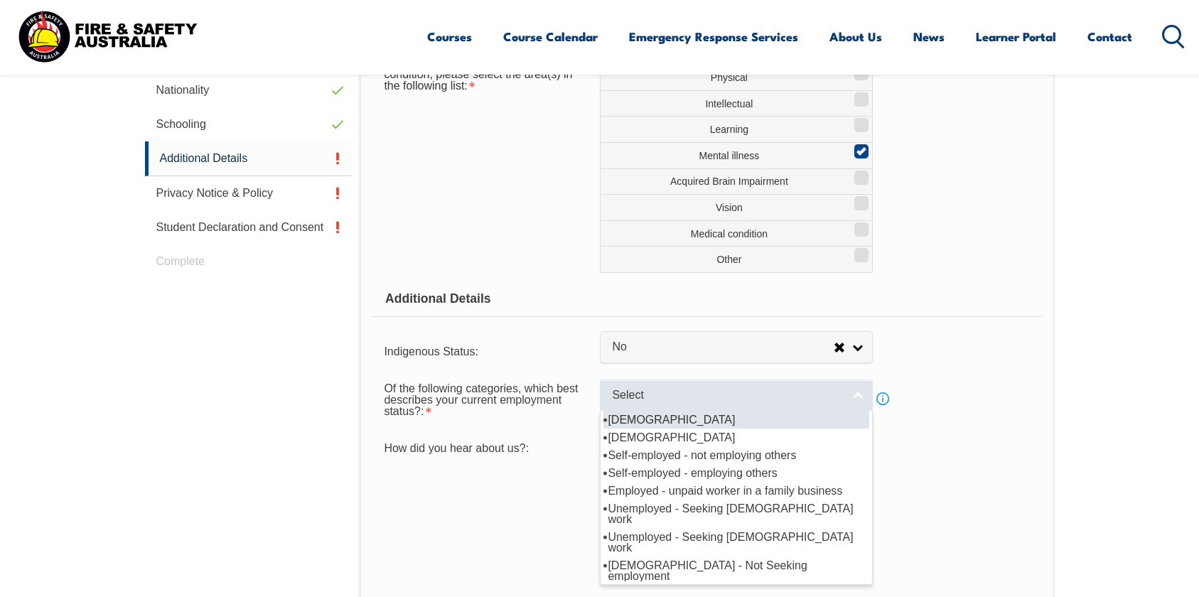
scroll to position [620, 0]
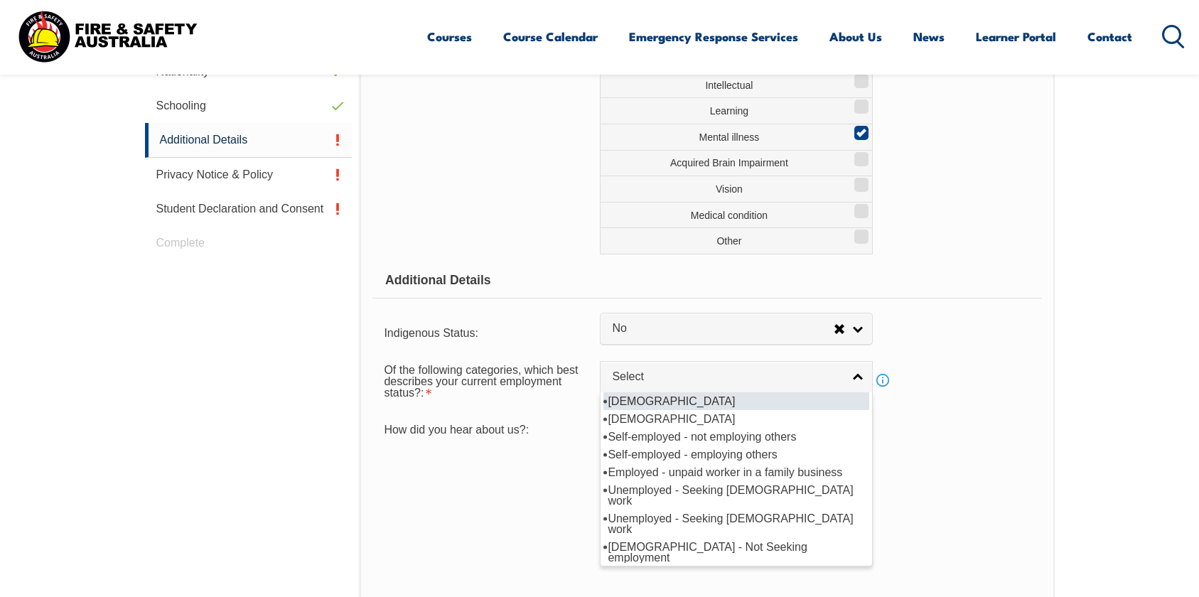
click at [651, 405] on li "[DEMOGRAPHIC_DATA]" at bounding box center [736, 401] width 266 height 18
select select "1"
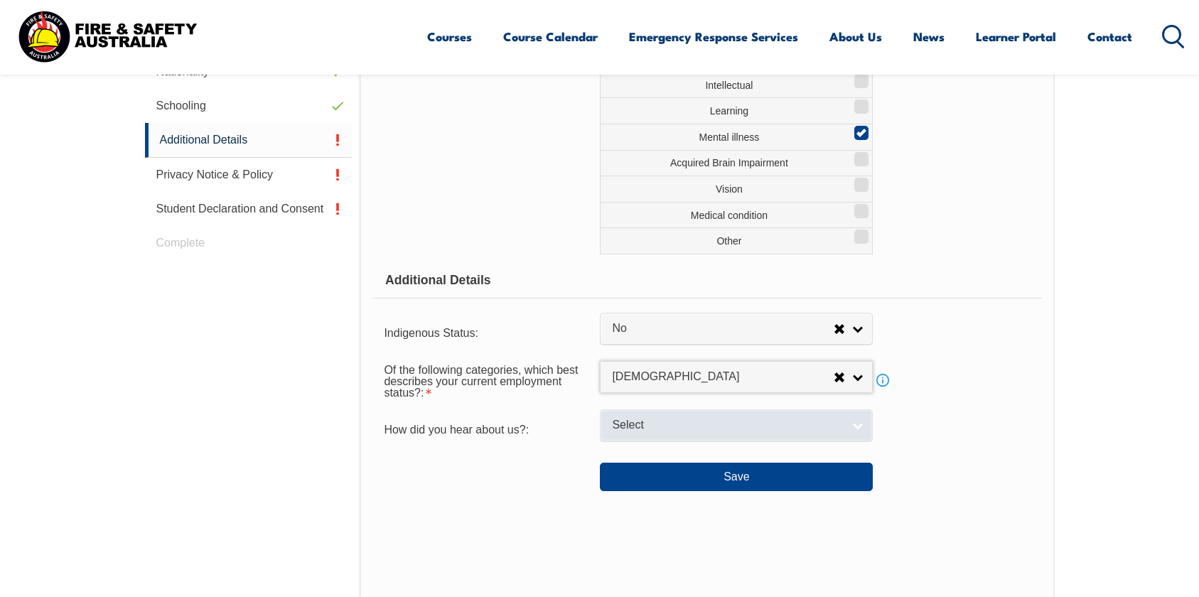
click at [642, 415] on link "Select" at bounding box center [736, 425] width 273 height 32
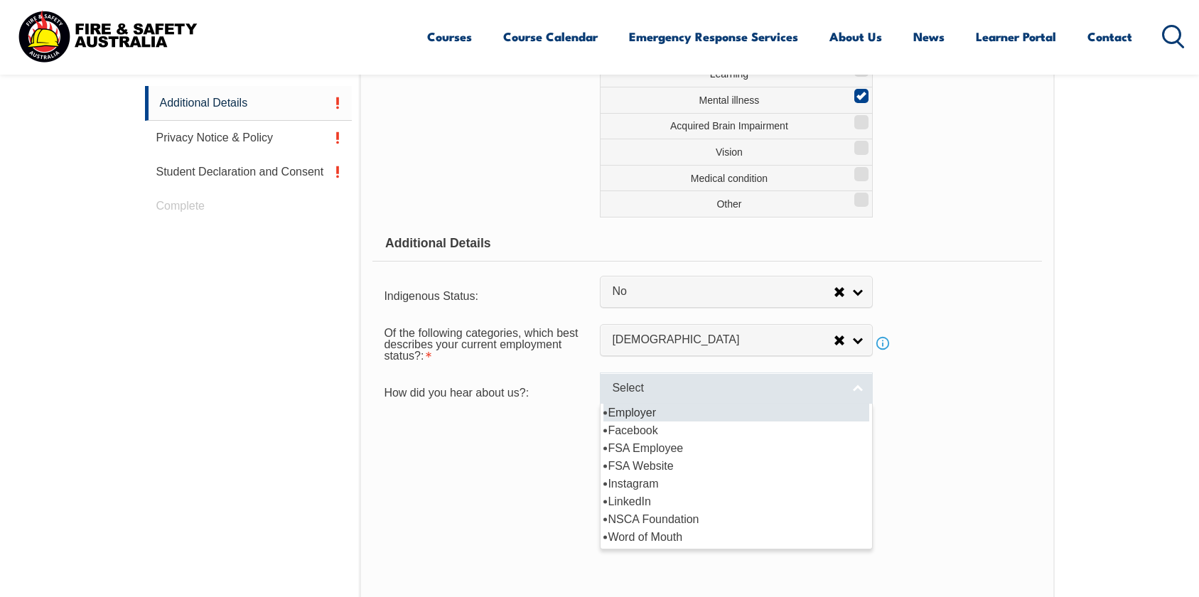
scroll to position [666, 0]
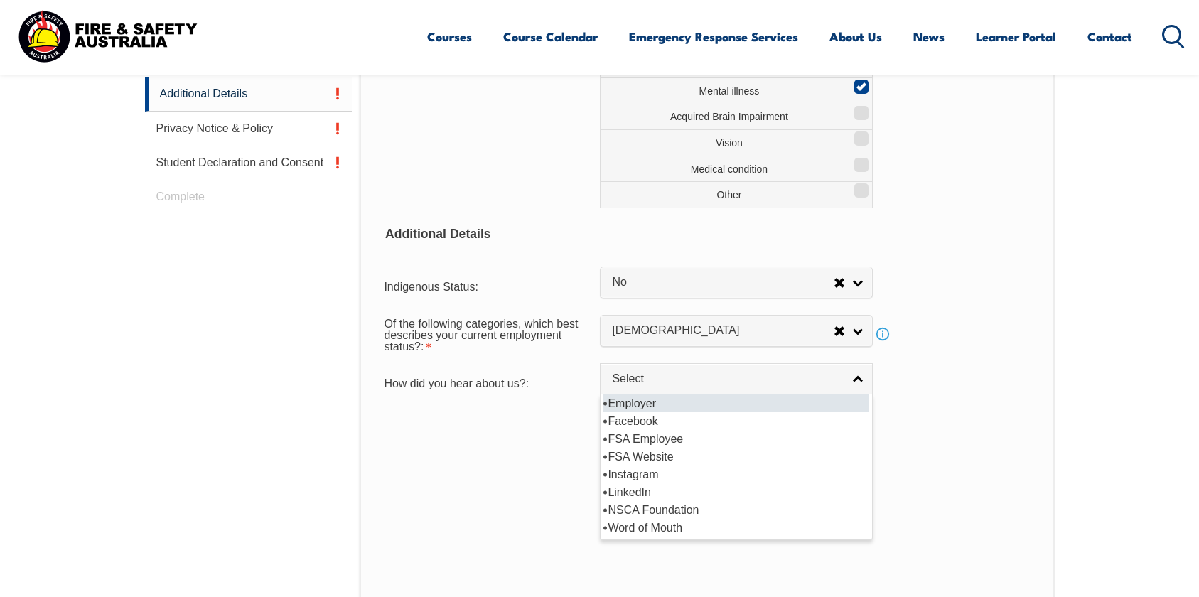
click at [630, 401] on li "Employer" at bounding box center [736, 403] width 266 height 18
select select "8019"
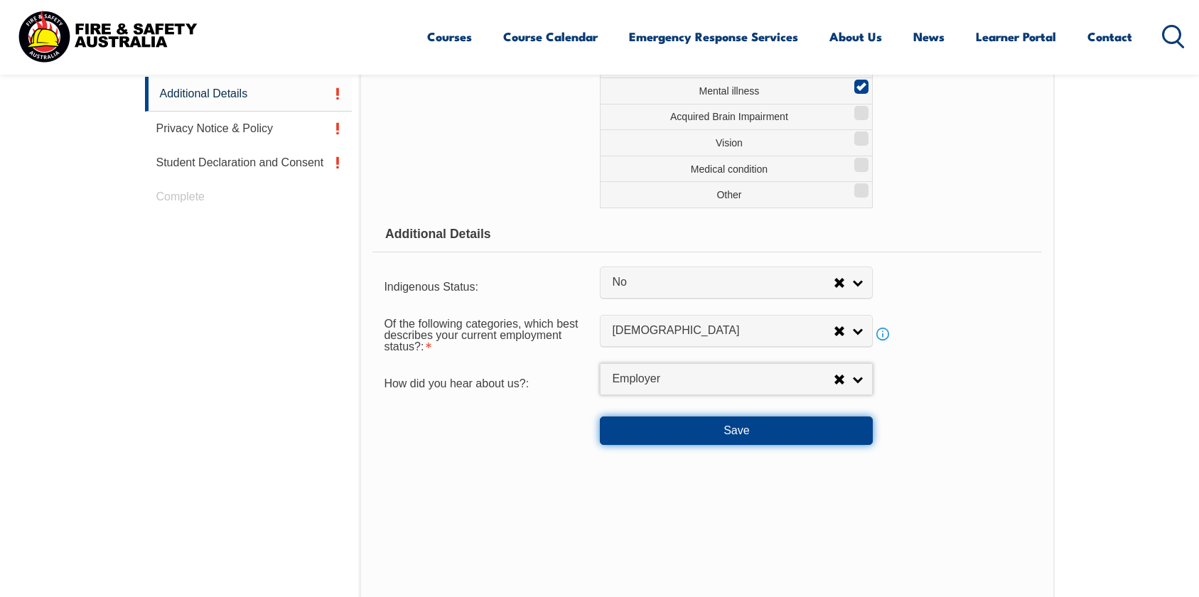
click at [648, 430] on button "Save" at bounding box center [736, 430] width 273 height 28
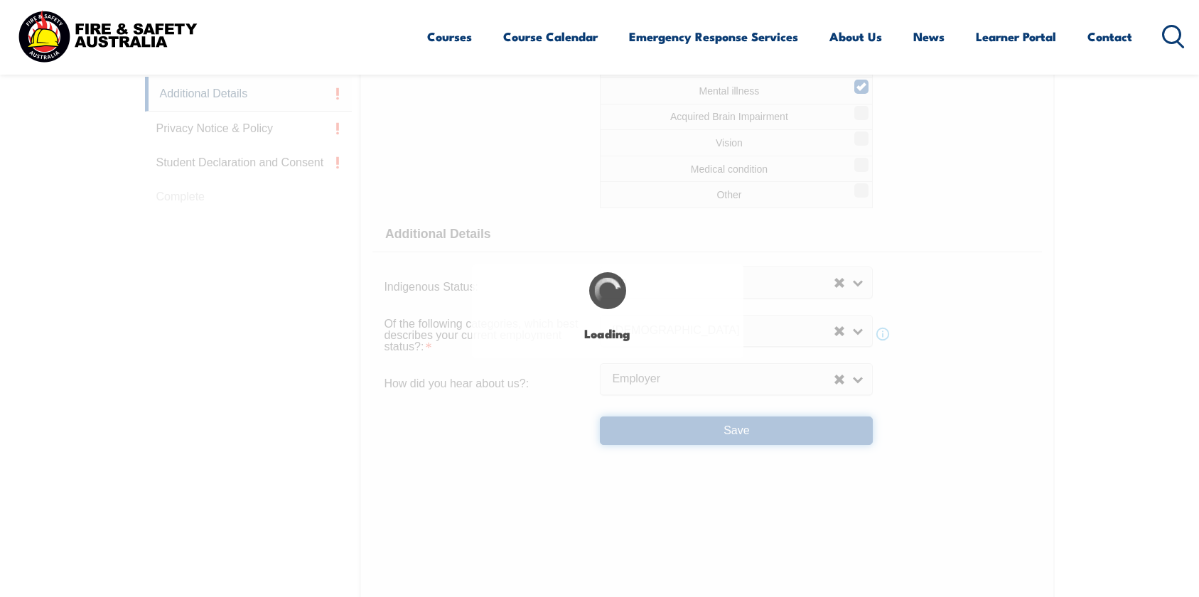
select select "true"
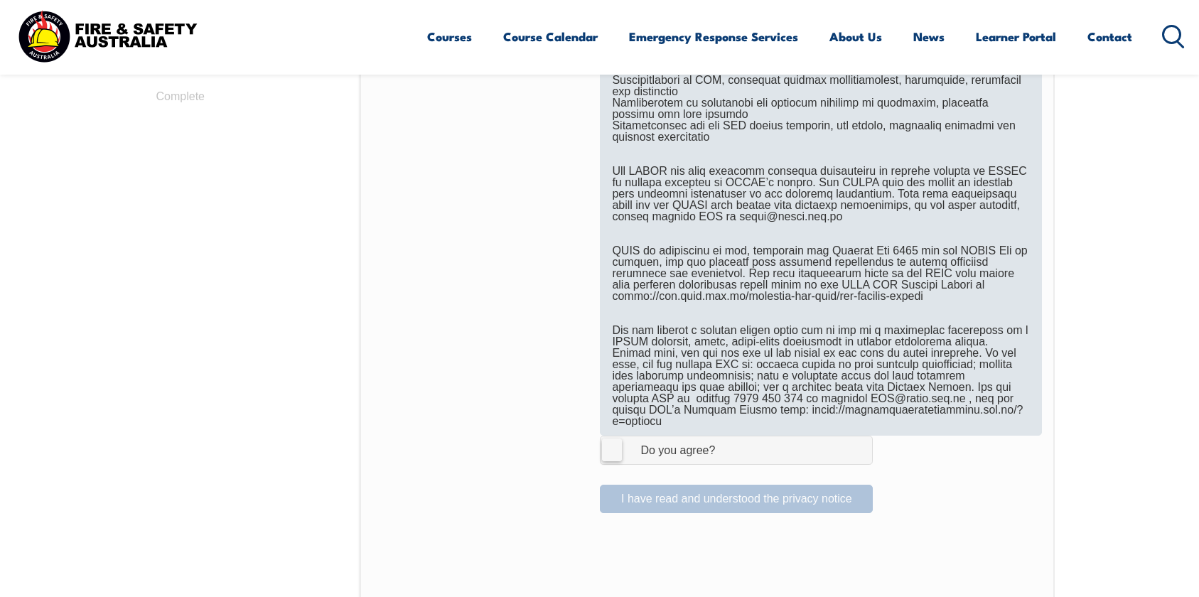
scroll to position [775, 0]
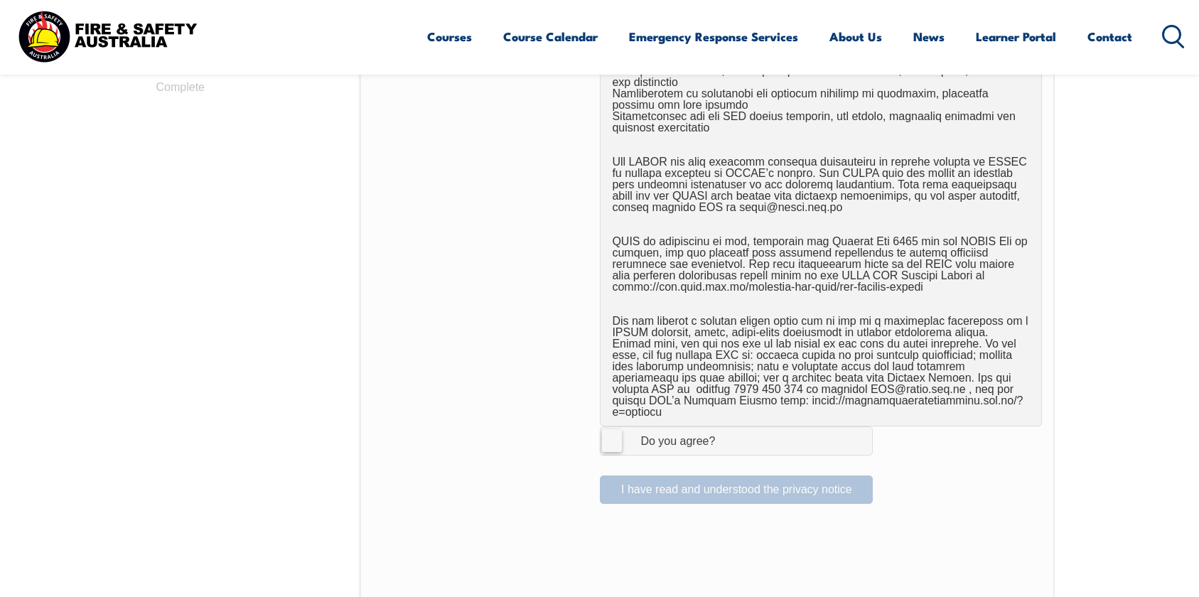
click at [618, 433] on label "I Agree Do you agree?" at bounding box center [736, 440] width 273 height 28
click at [726, 433] on input "I Agree Do you agree?" at bounding box center [738, 440] width 24 height 27
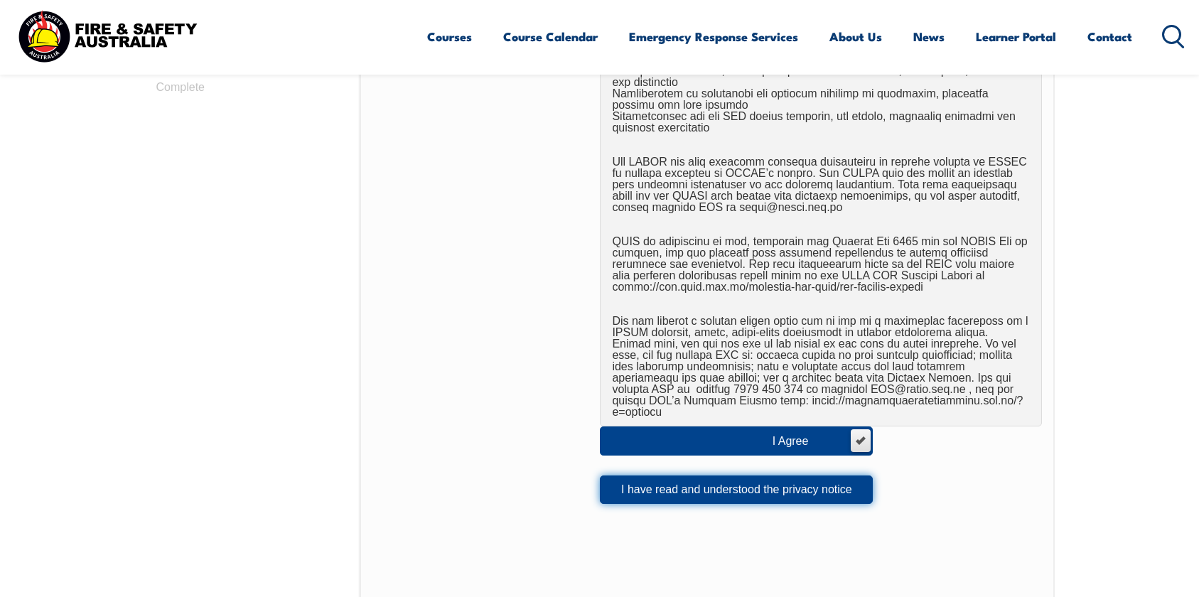
click at [654, 479] on button "I have read and understood the privacy notice" at bounding box center [736, 489] width 273 height 28
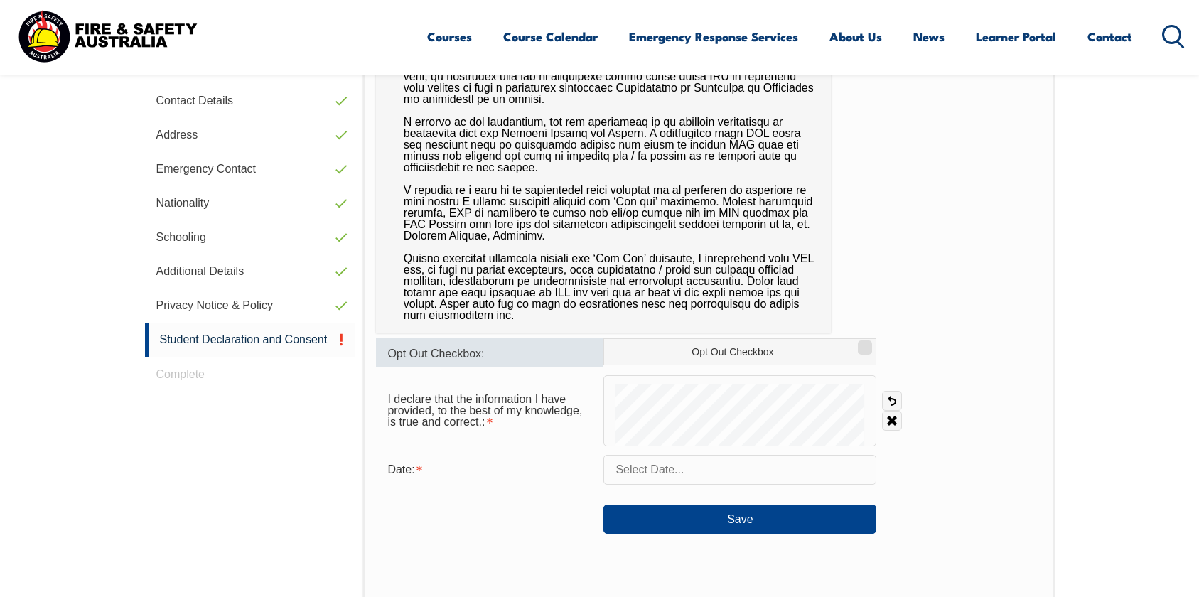
scroll to position [507, 0]
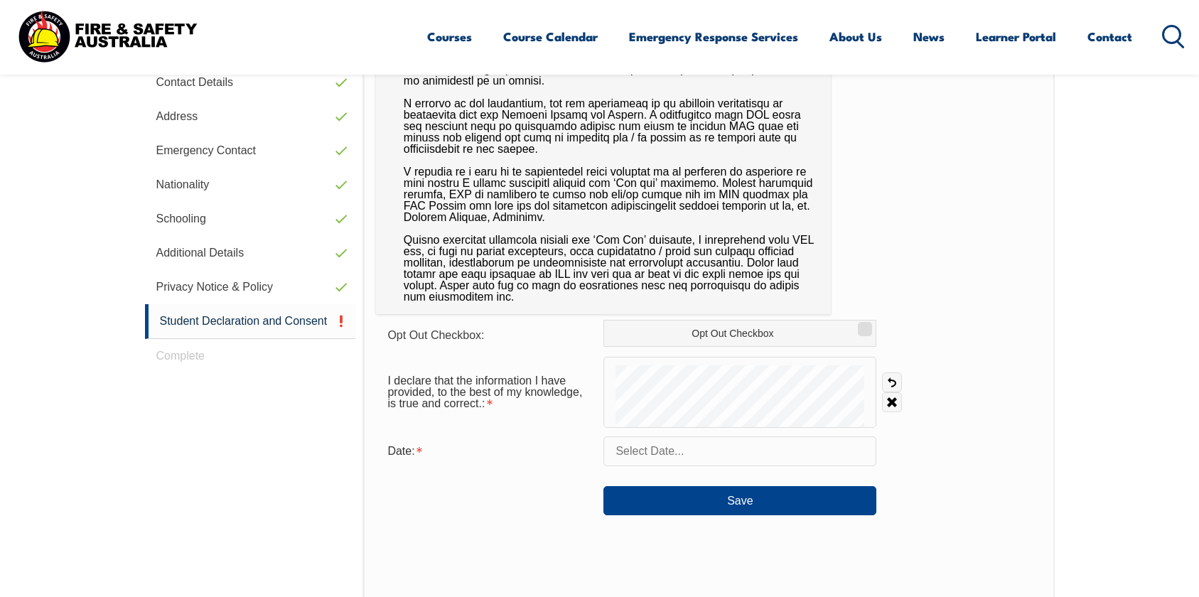
click at [716, 451] on input "text" at bounding box center [739, 451] width 273 height 30
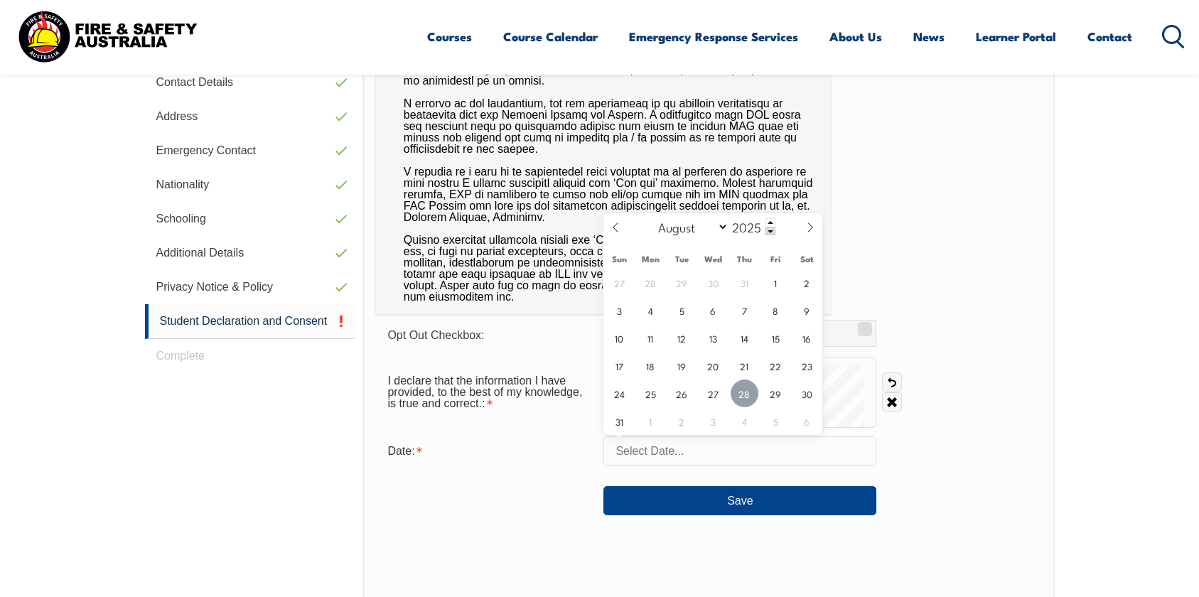
click at [751, 399] on span "28" at bounding box center [745, 393] width 28 height 28
type input "August 28, 2025"
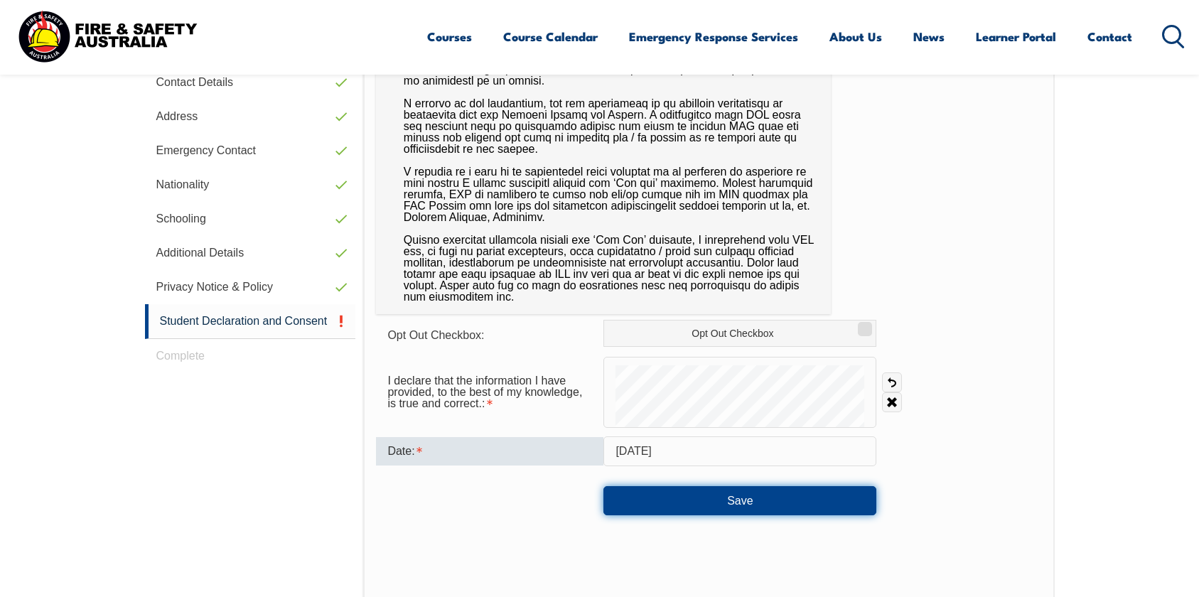
click at [704, 507] on button "Save" at bounding box center [739, 500] width 273 height 28
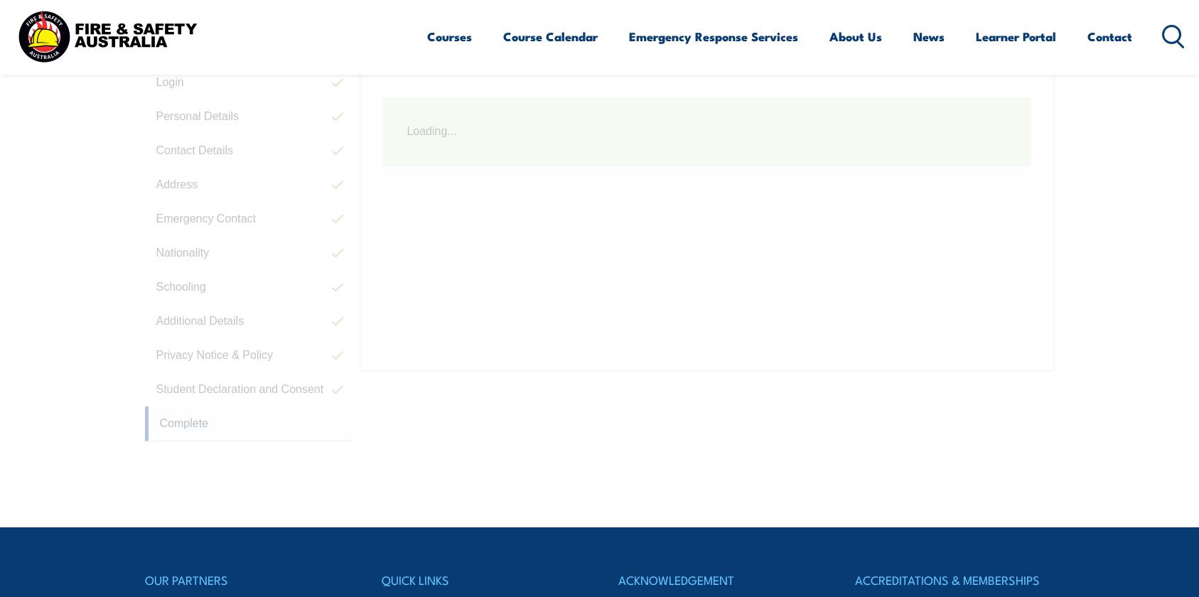
scroll to position [387, 0]
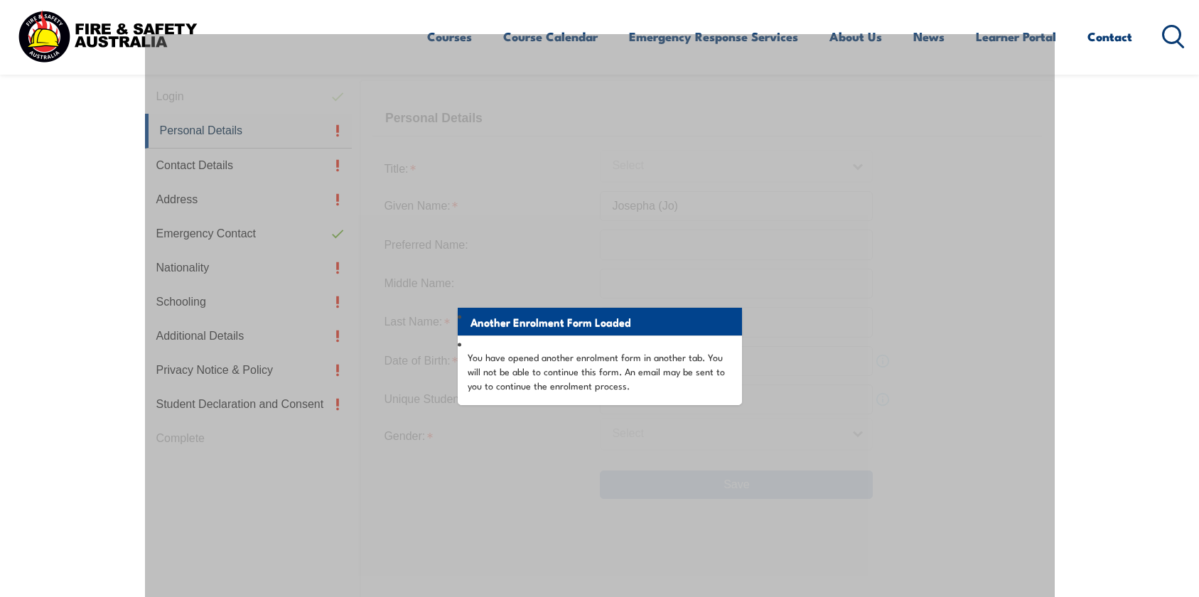
scroll to position [433, 0]
